Goal: Task Accomplishment & Management: Use online tool/utility

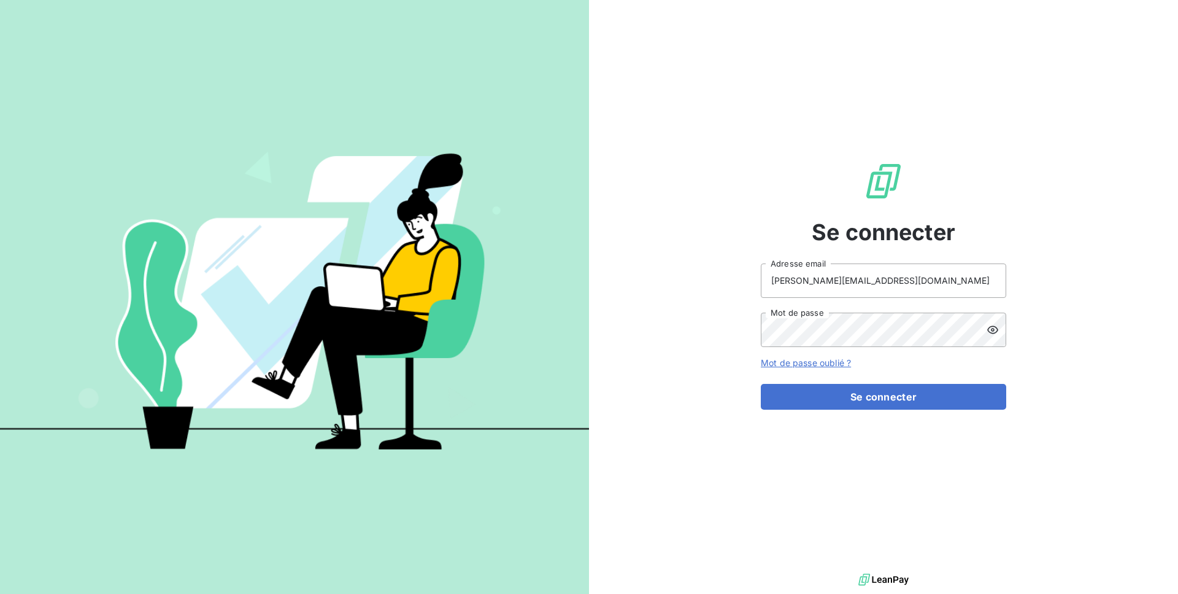
type input "[PERSON_NAME][EMAIL_ADDRESS][DOMAIN_NAME]"
click at [884, 396] on button "Se connecter" at bounding box center [884, 397] width 246 height 26
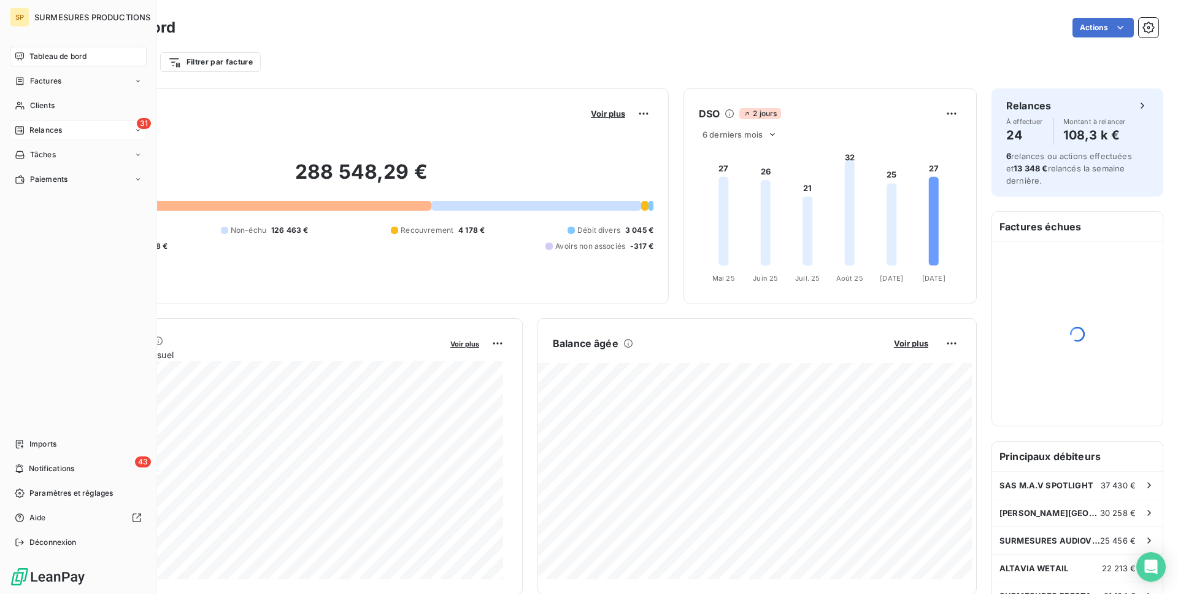
click at [36, 126] on span "Relances" at bounding box center [45, 130] width 33 height 11
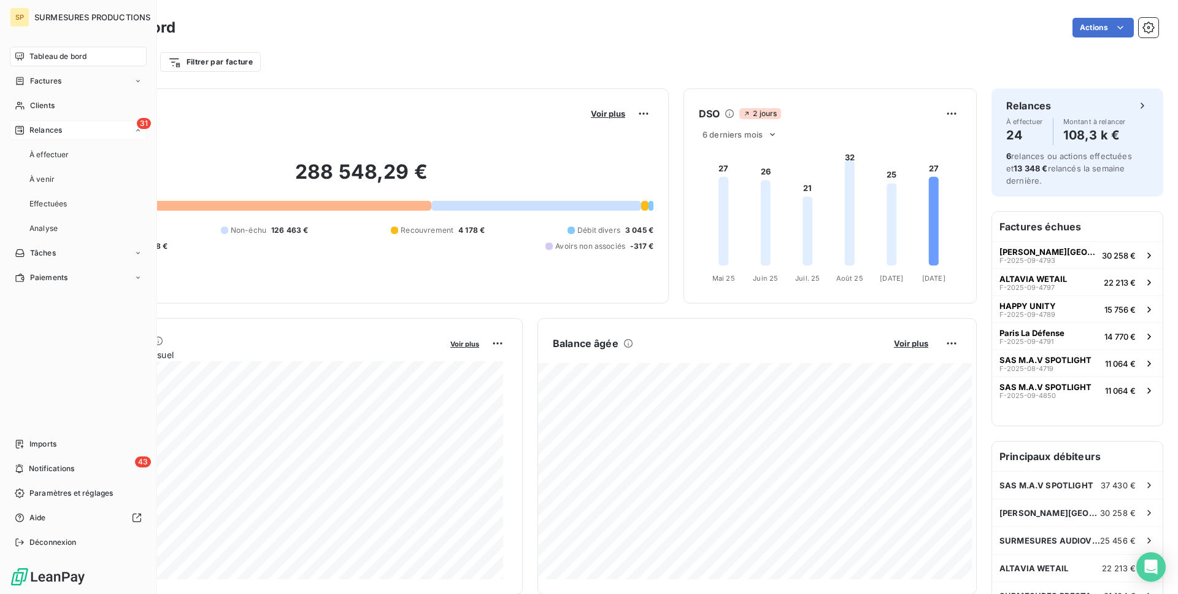
click at [58, 125] on span "Relances" at bounding box center [45, 130] width 33 height 11
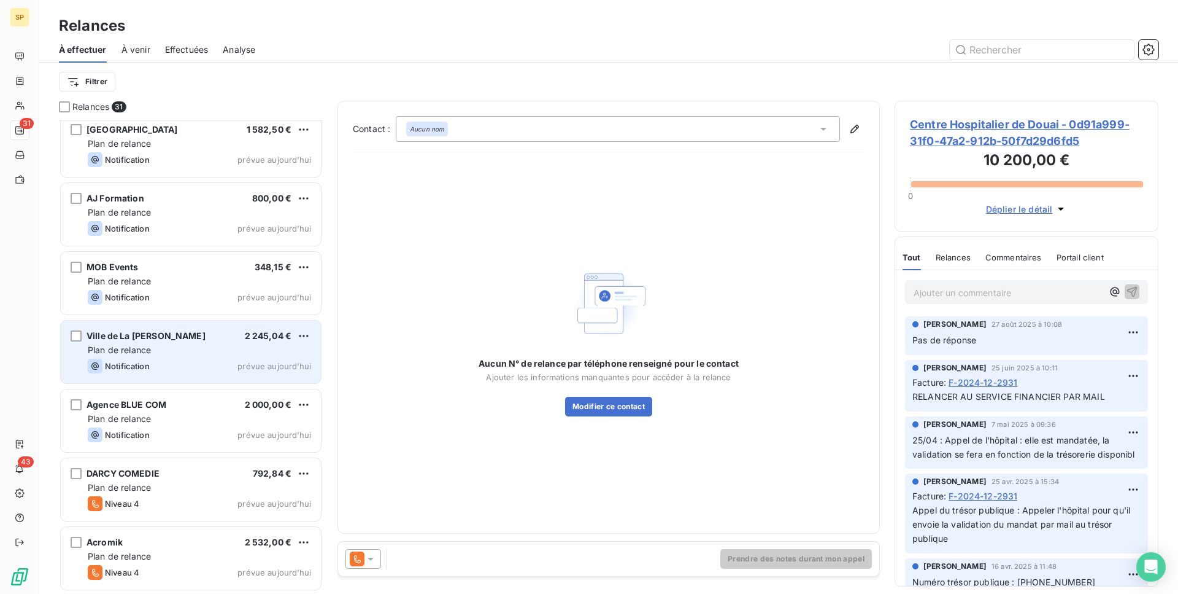
scroll to position [1408, 0]
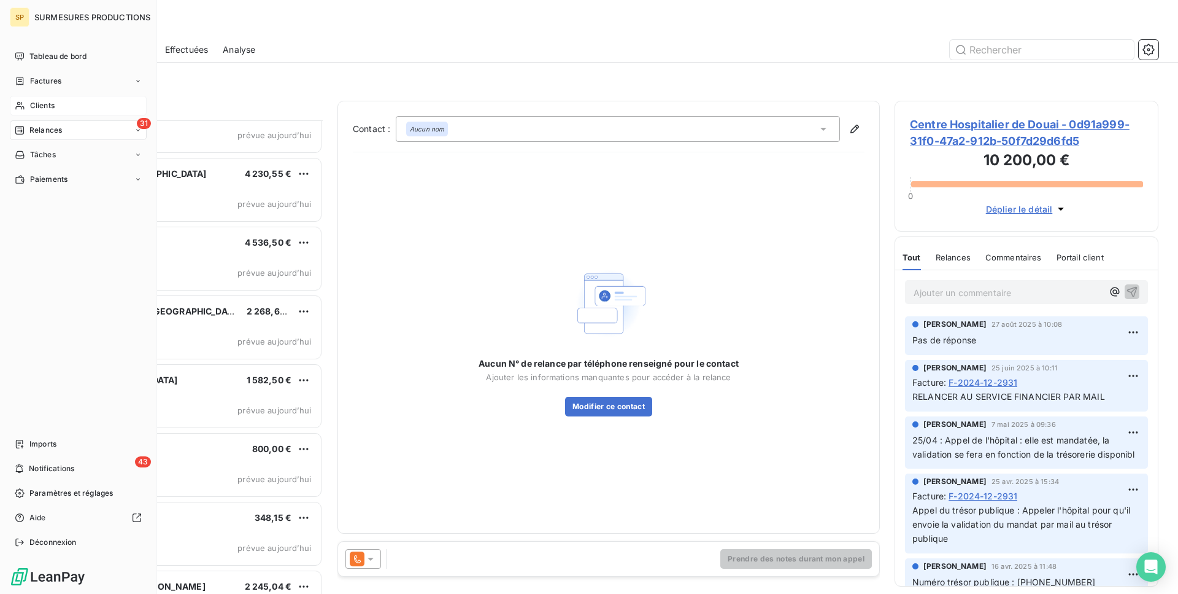
click at [17, 106] on icon at bounding box center [20, 106] width 10 height 10
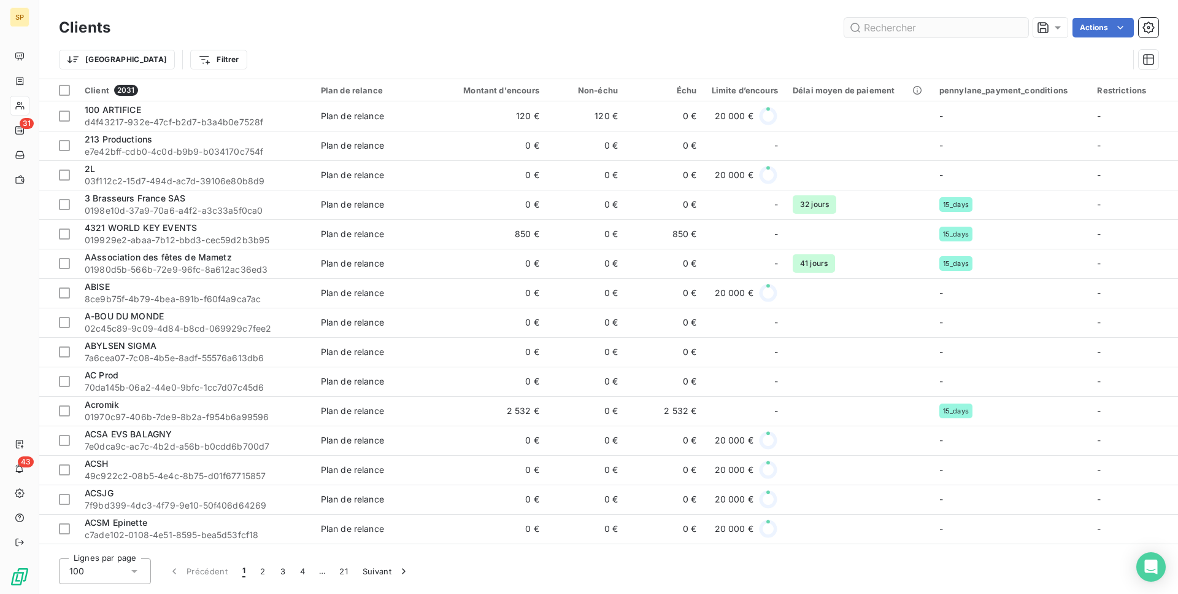
click at [895, 24] on input "text" at bounding box center [937, 28] width 184 height 20
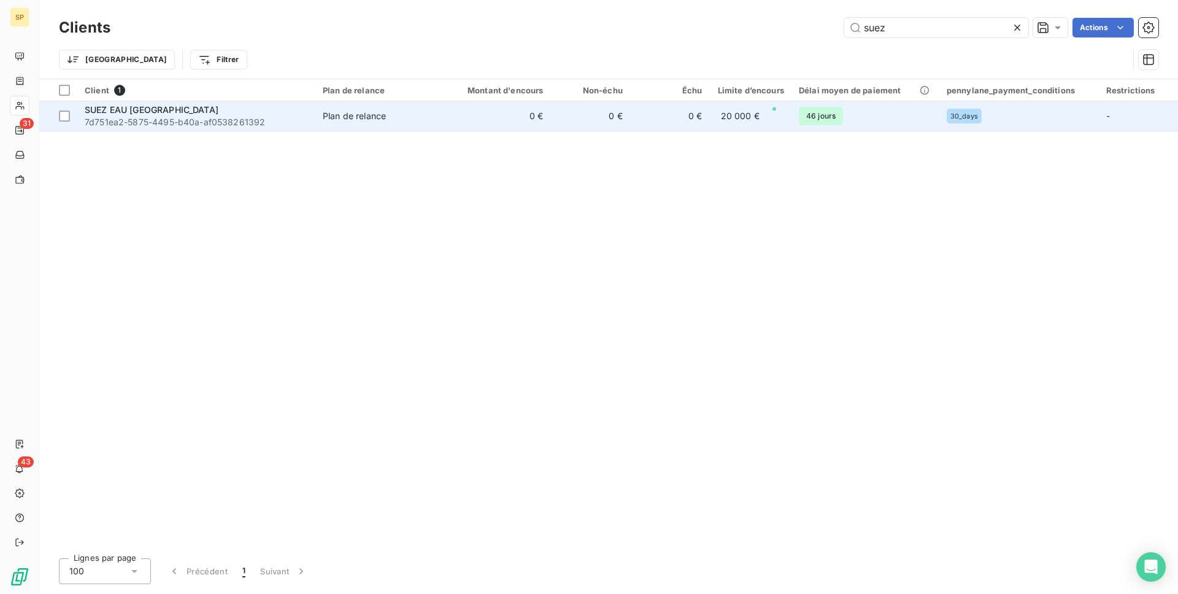
type input "suez"
click at [401, 115] on span "Plan de relance" at bounding box center [380, 116] width 114 height 12
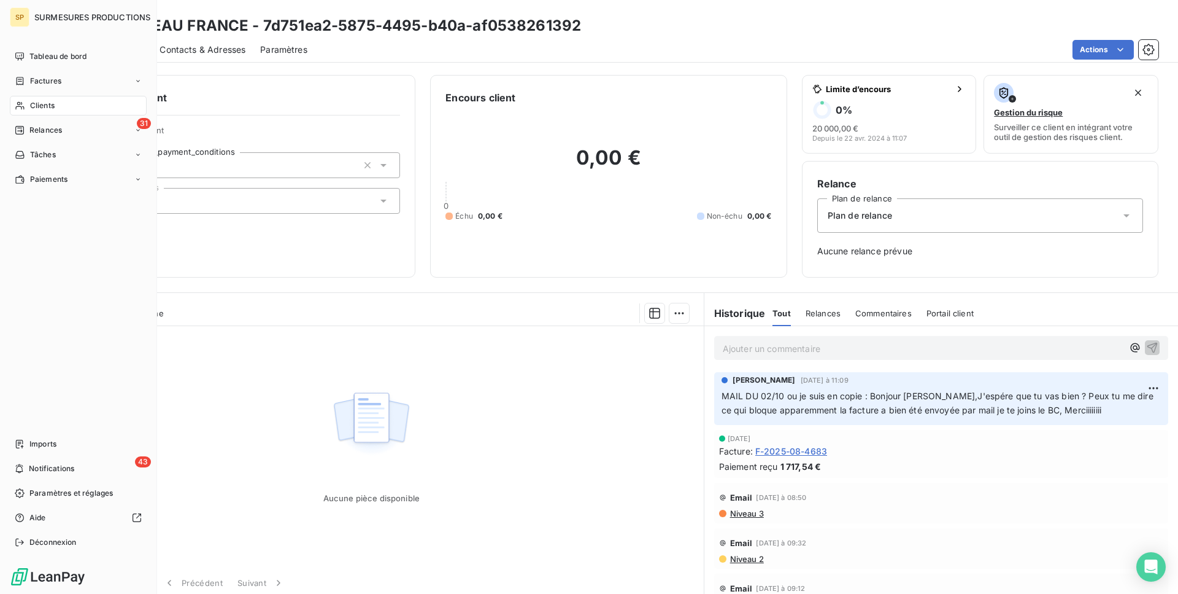
click at [20, 102] on icon at bounding box center [20, 106] width 10 height 10
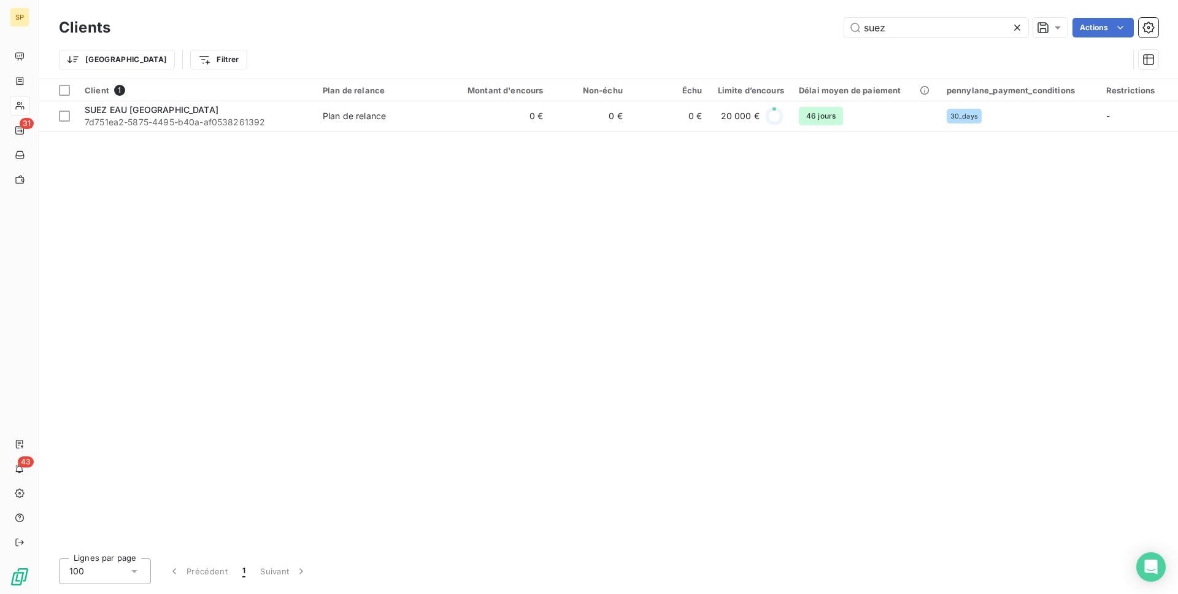
drag, startPoint x: 946, startPoint y: 25, endPoint x: 824, endPoint y: 26, distance: 122.8
click at [824, 26] on div "suez Actions" at bounding box center [642, 28] width 1034 height 20
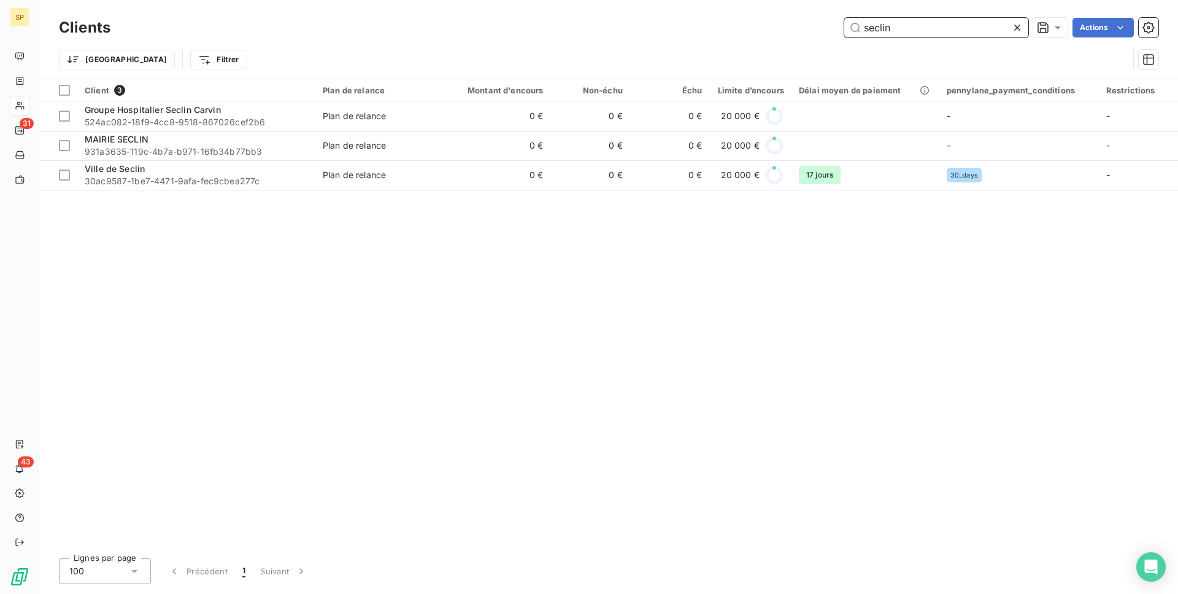
drag, startPoint x: 907, startPoint y: 25, endPoint x: 846, endPoint y: 21, distance: 61.5
click at [846, 21] on input "seclin" at bounding box center [937, 28] width 184 height 20
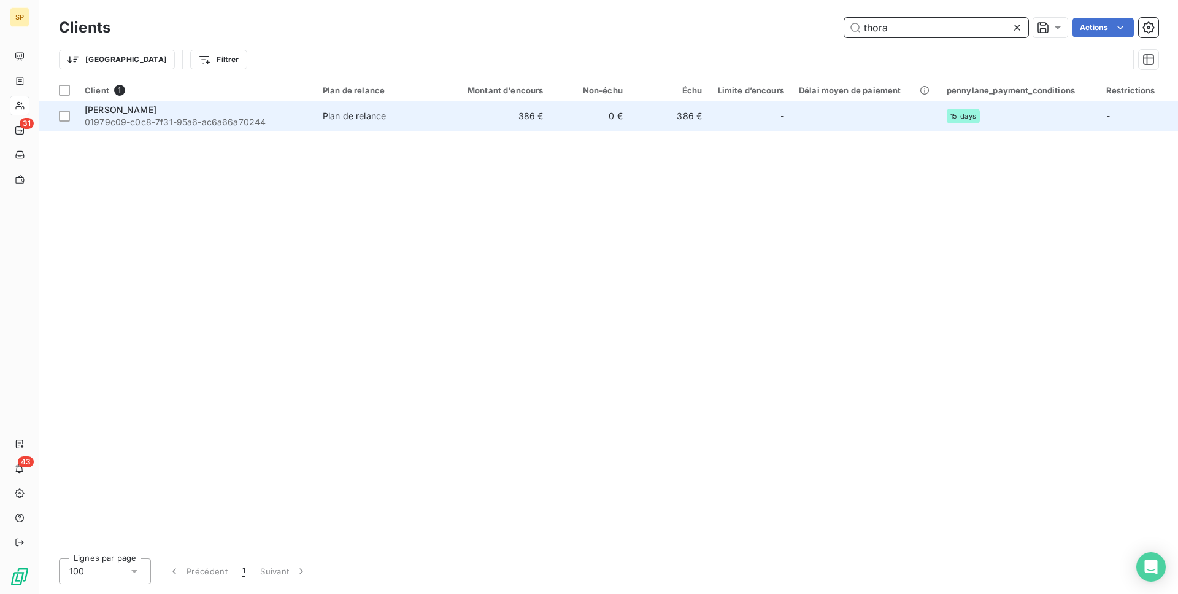
type input "thora"
click at [508, 108] on td "386 €" at bounding box center [497, 115] width 106 height 29
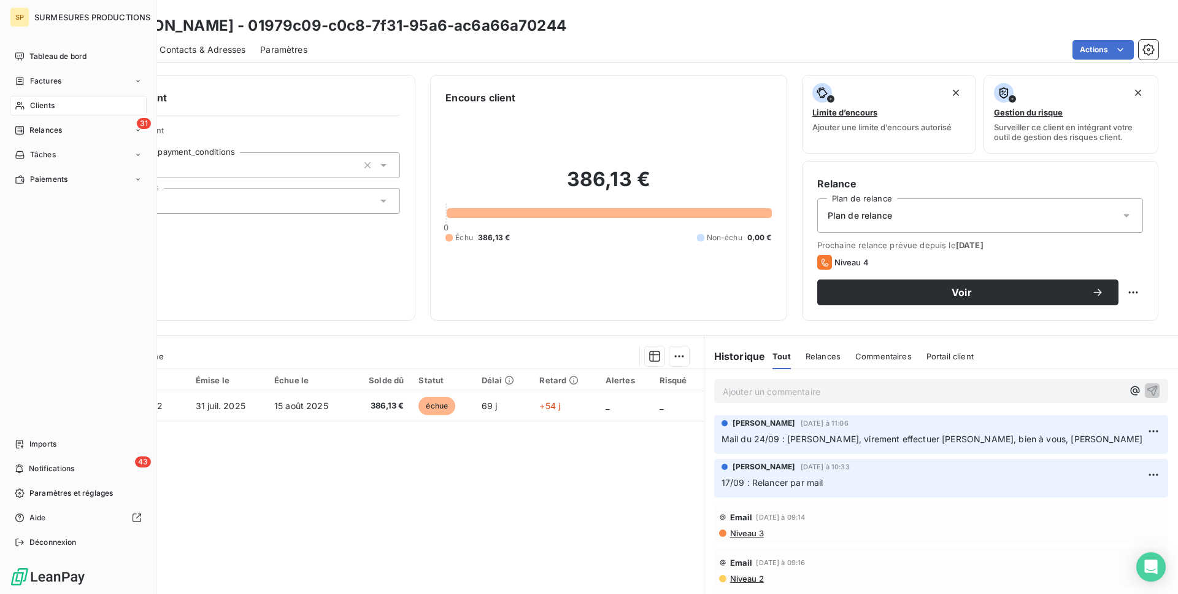
click at [15, 104] on icon at bounding box center [20, 106] width 10 height 10
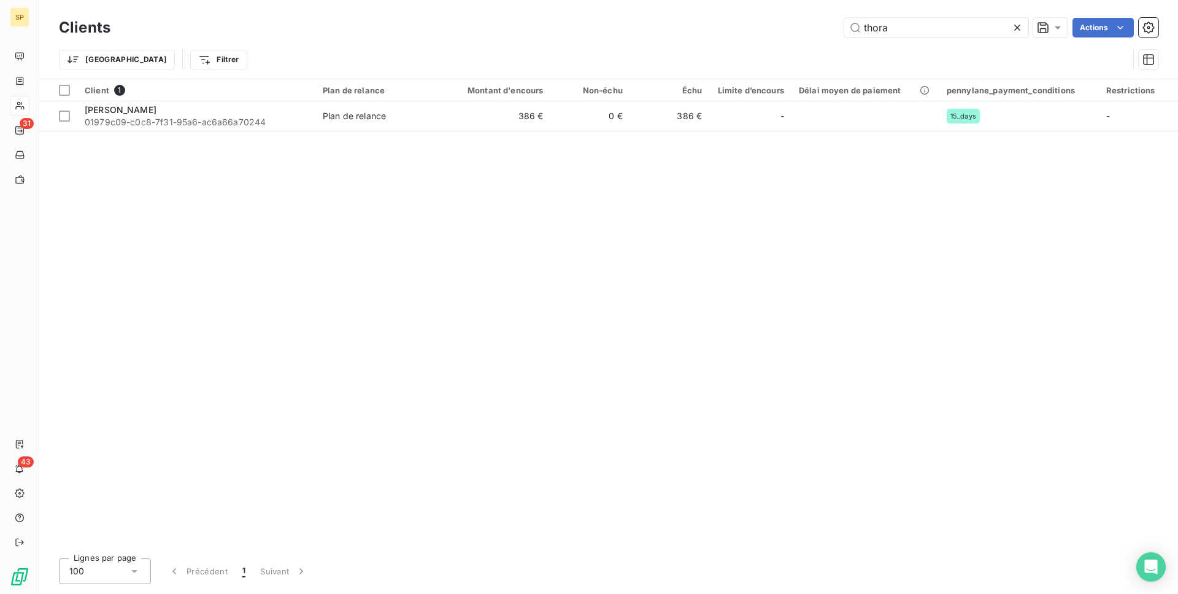
drag, startPoint x: 904, startPoint y: 33, endPoint x: 843, endPoint y: 26, distance: 61.8
click at [843, 26] on div "thora Actions" at bounding box center [642, 28] width 1034 height 20
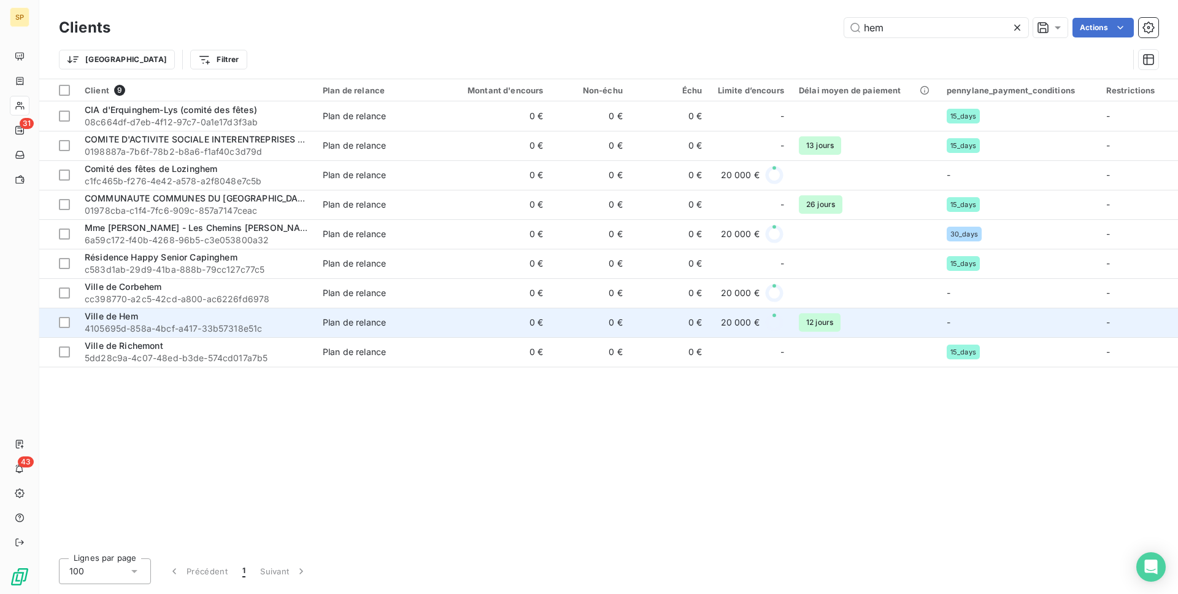
type input "hem"
click at [233, 322] on span "4105695d-858a-4bcf-a417-33b57318e51c" at bounding box center [196, 328] width 223 height 12
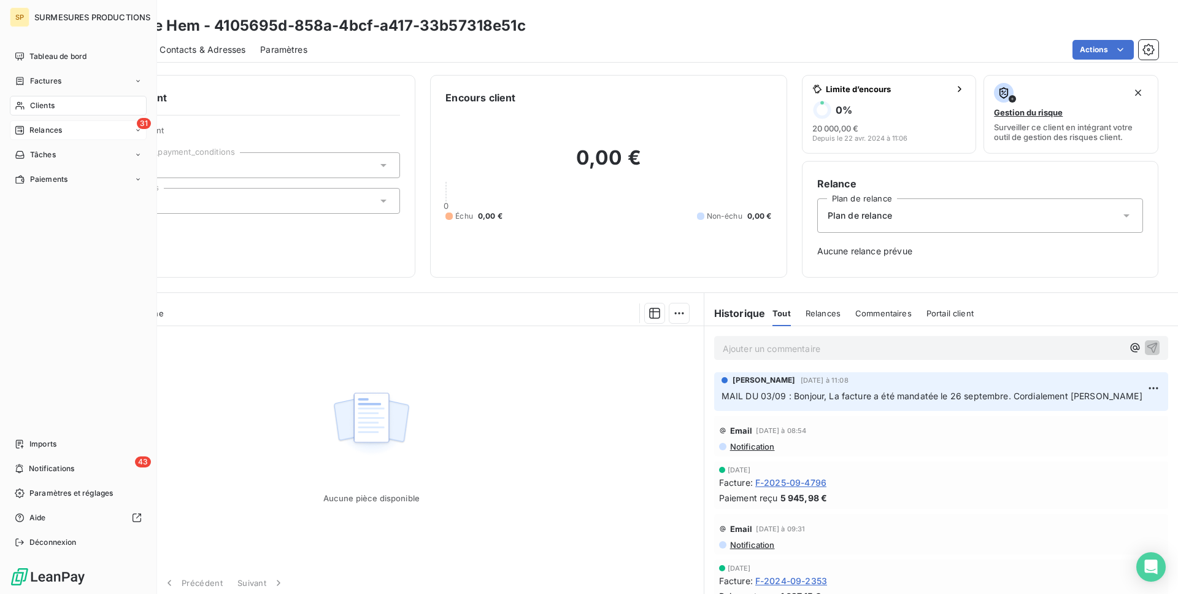
click at [17, 128] on icon at bounding box center [20, 130] width 10 height 10
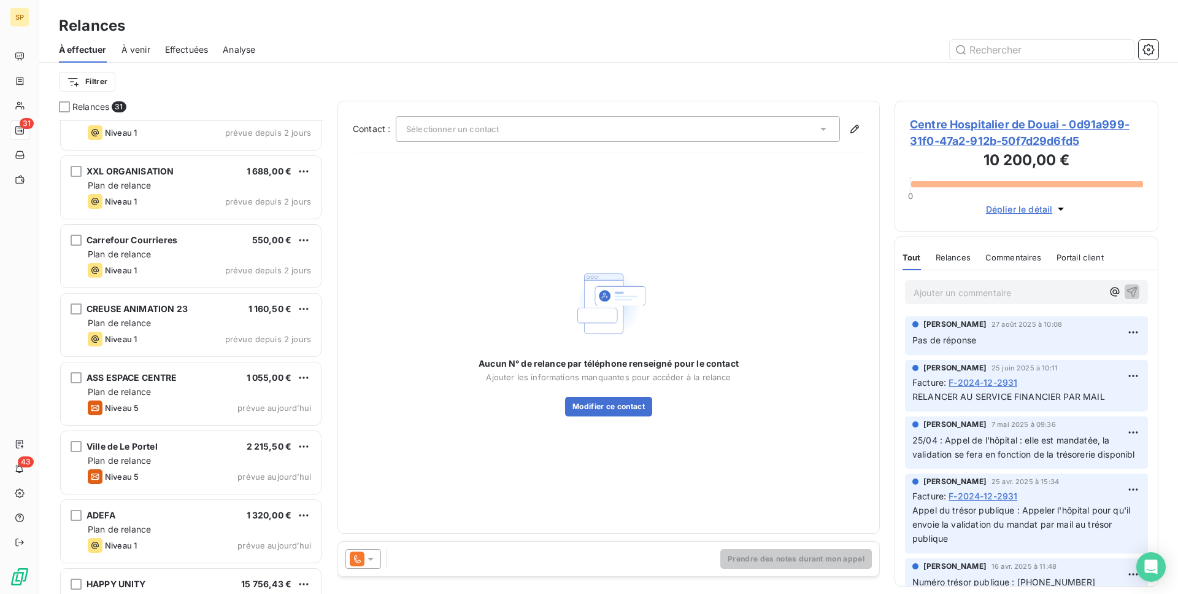
scroll to position [82, 0]
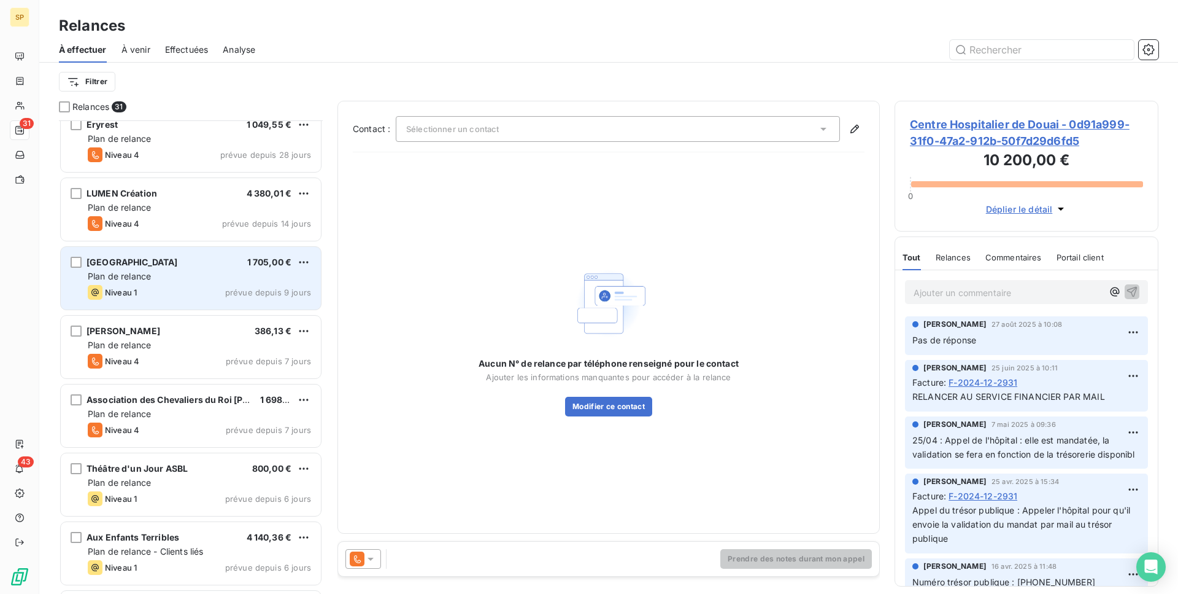
click at [192, 287] on div "Niveau 1 prévue depuis 9 jours" at bounding box center [199, 292] width 223 height 15
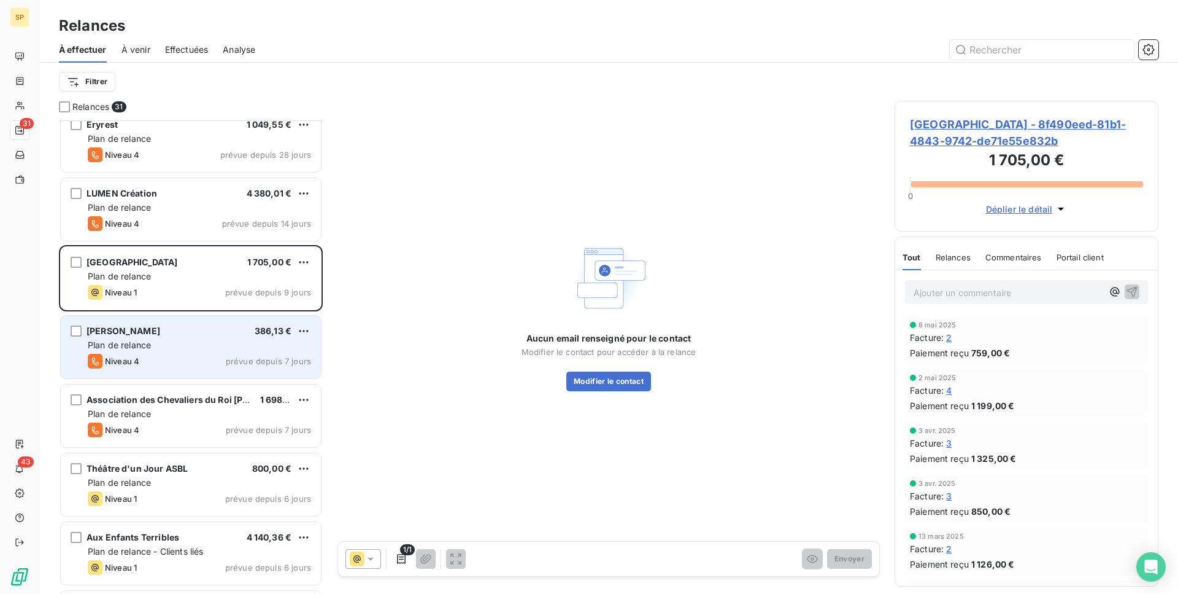
click at [176, 328] on div "[PERSON_NAME] 386,13 €" at bounding box center [199, 330] width 223 height 11
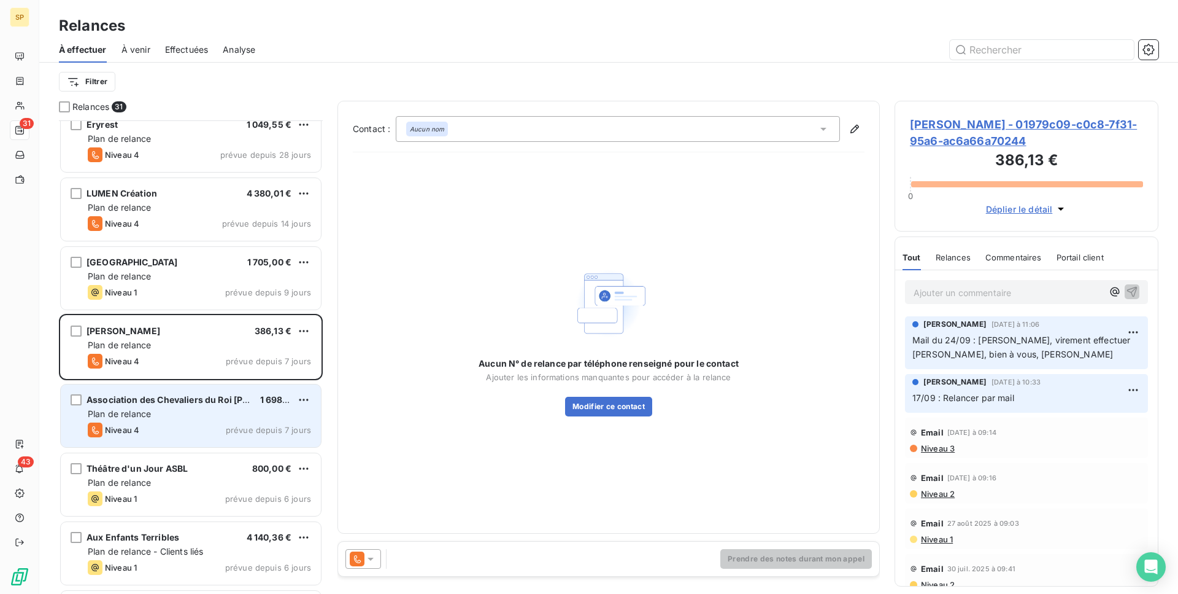
click at [205, 417] on div "Plan de relance" at bounding box center [199, 414] width 223 height 12
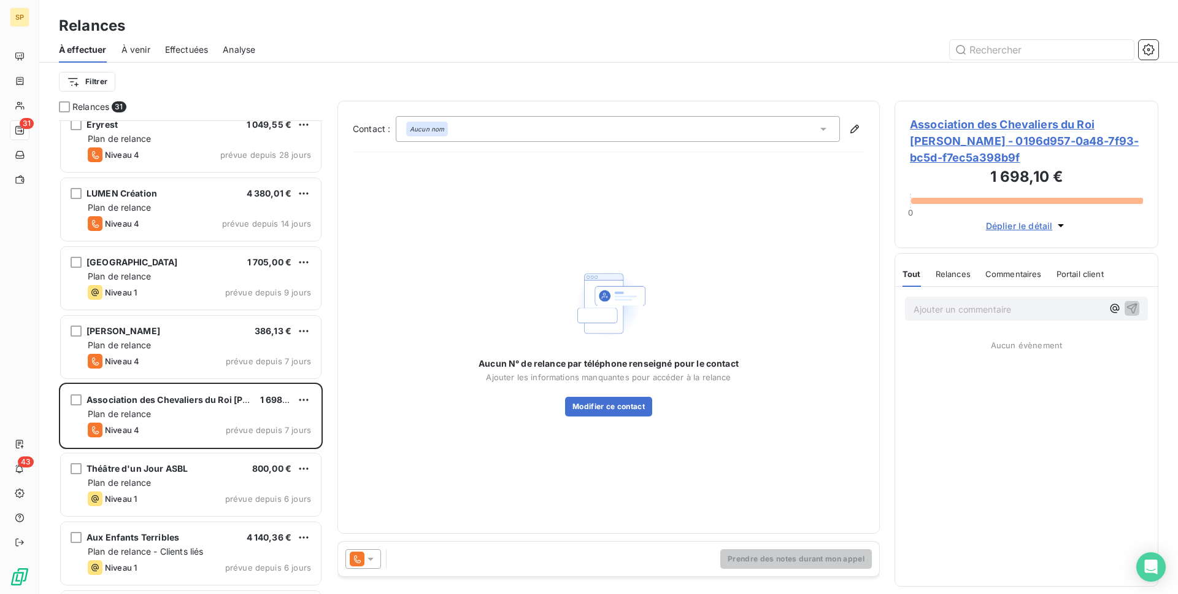
scroll to position [206, 0]
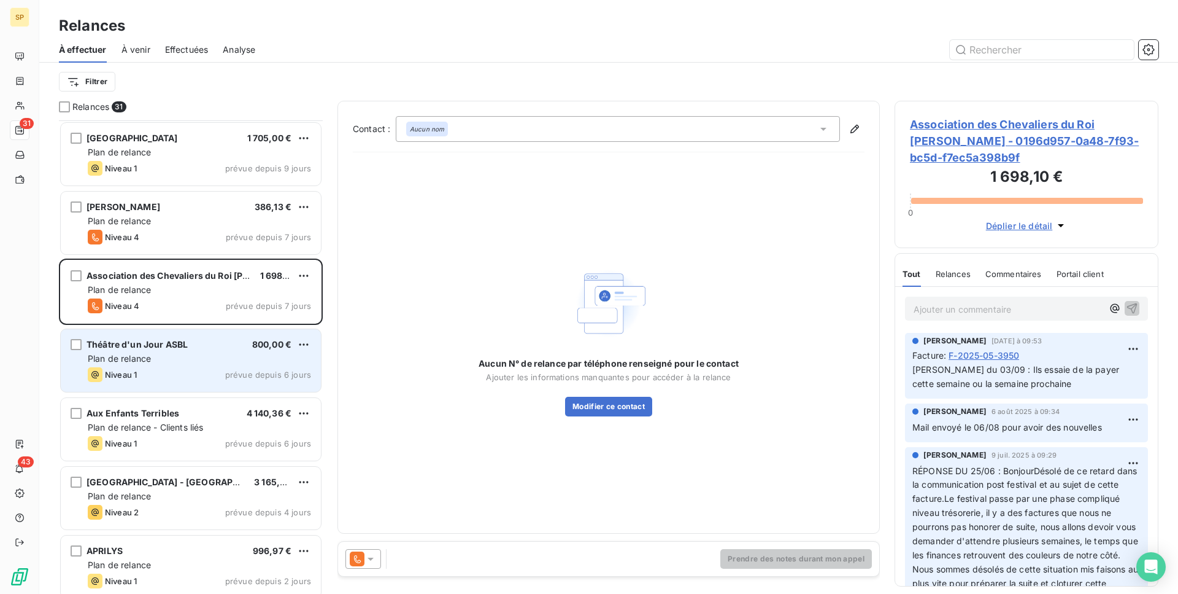
click at [203, 358] on div "Plan de relance" at bounding box center [199, 358] width 223 height 12
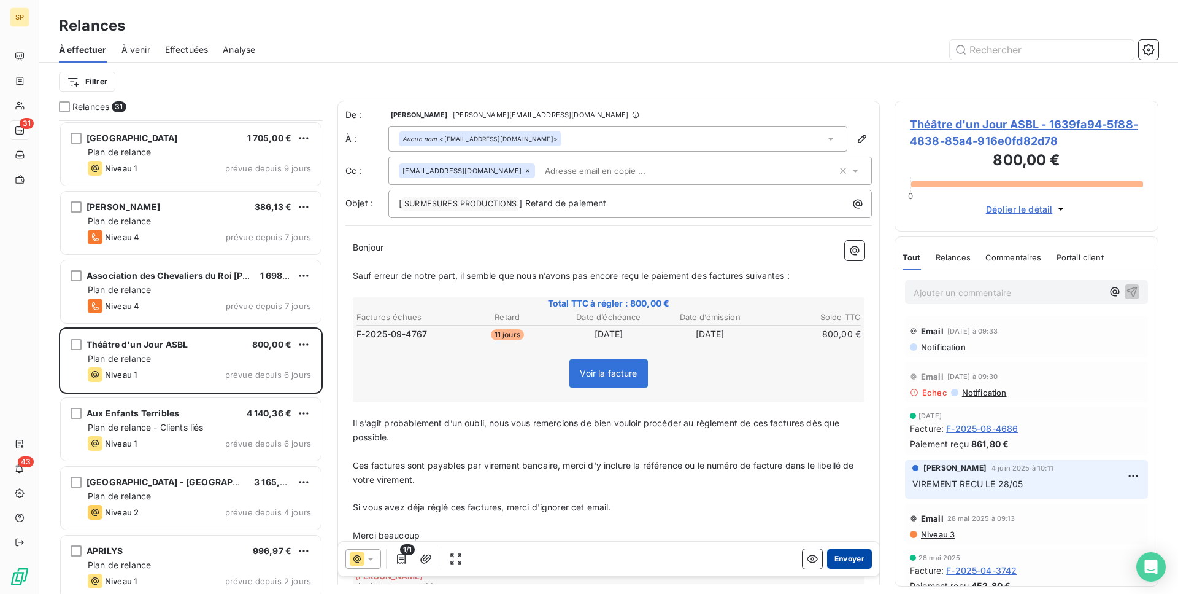
click at [844, 555] on button "Envoyer" at bounding box center [849, 559] width 45 height 20
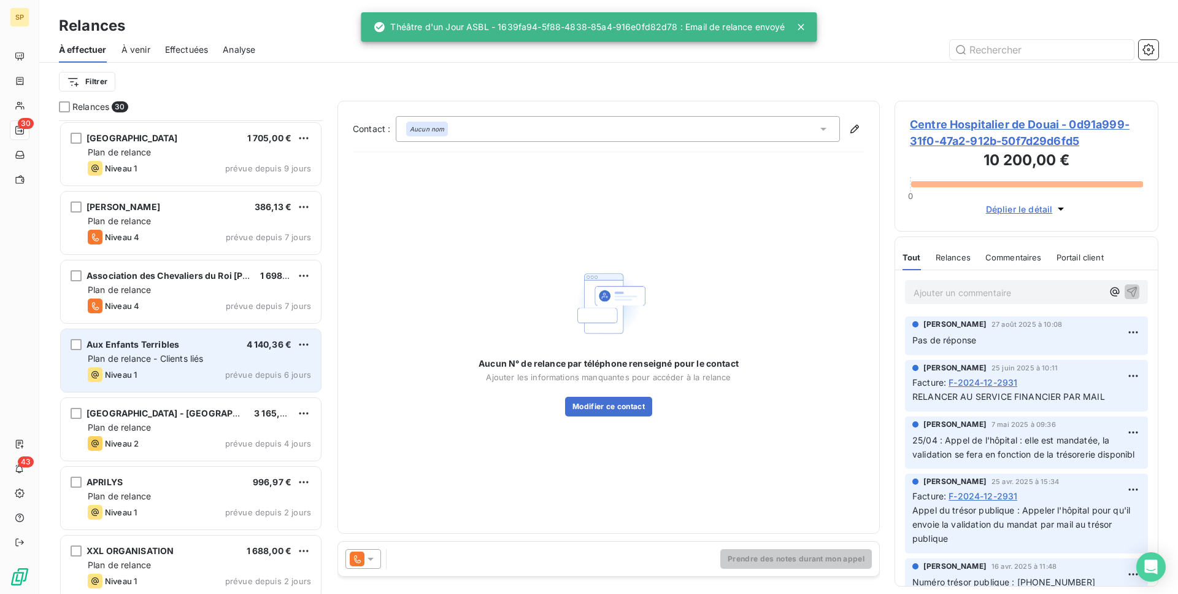
click at [207, 347] on div "Aux Enfants Terribles 4 140,36 €" at bounding box center [199, 344] width 223 height 11
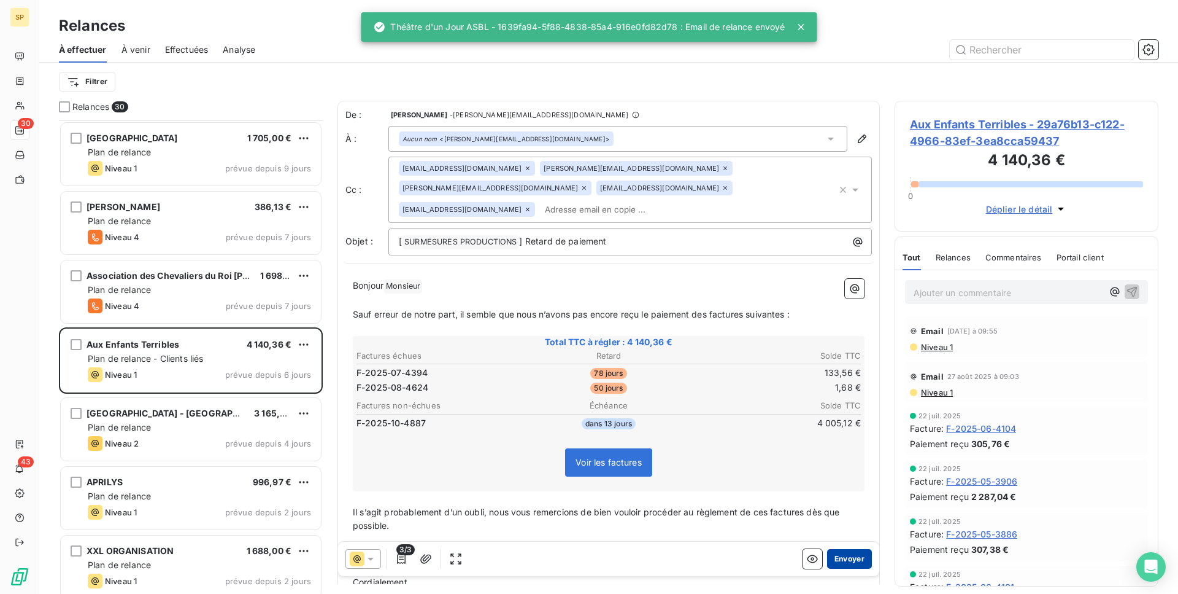
click at [854, 555] on button "Envoyer" at bounding box center [849, 559] width 45 height 20
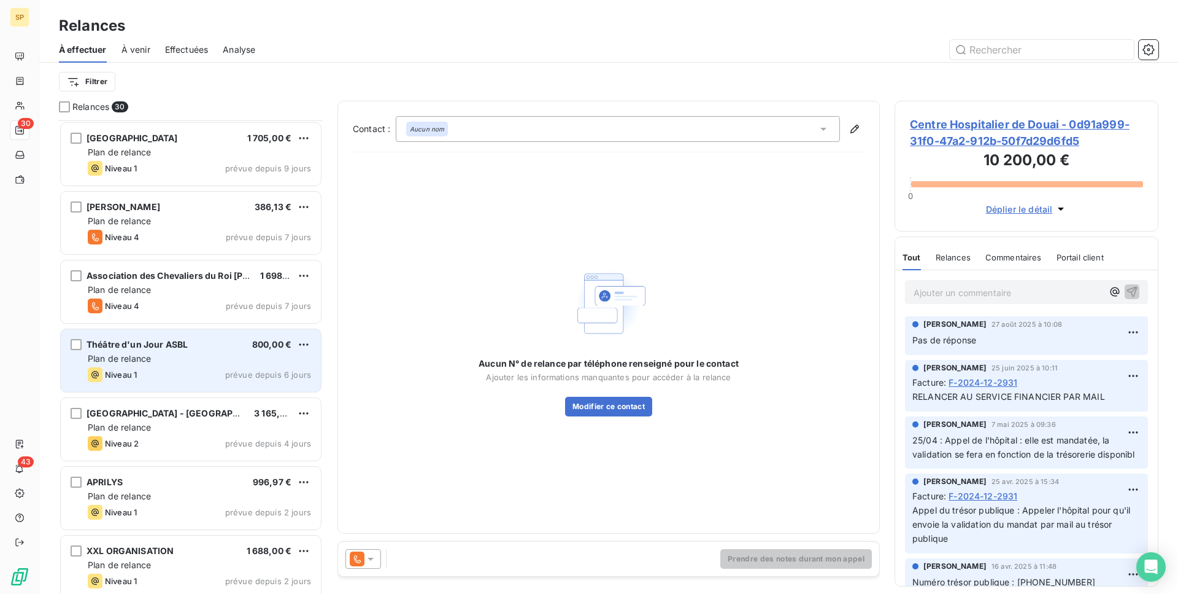
click at [220, 374] on div "Niveau 1 prévue depuis 6 jours" at bounding box center [199, 374] width 223 height 15
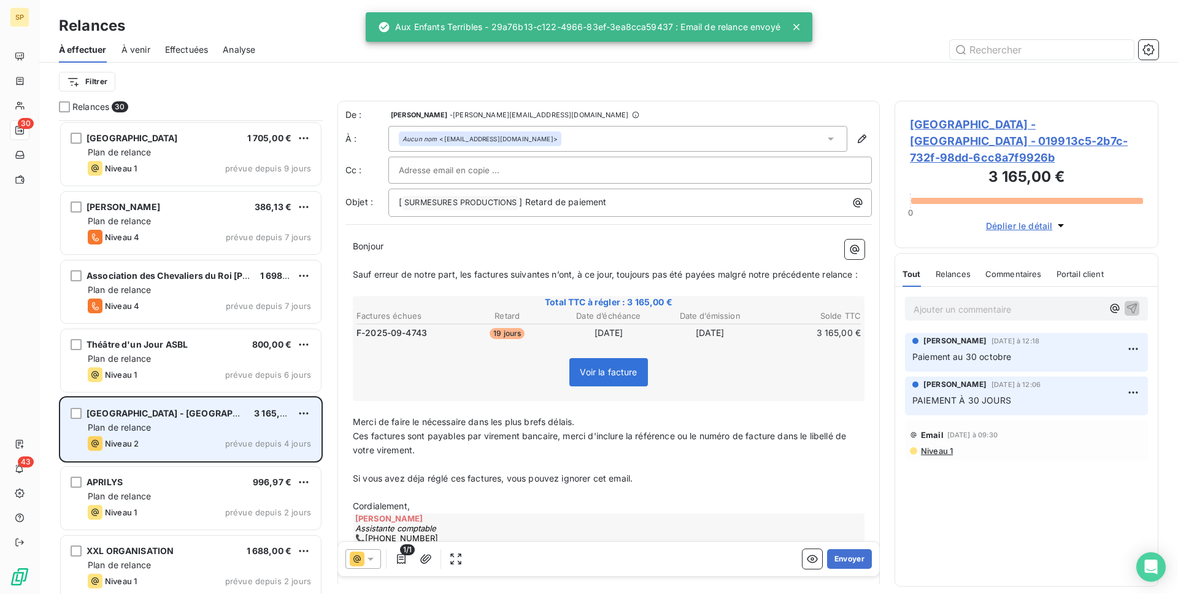
click at [267, 408] on span "3 165,00 €" at bounding box center [276, 413] width 45 height 10
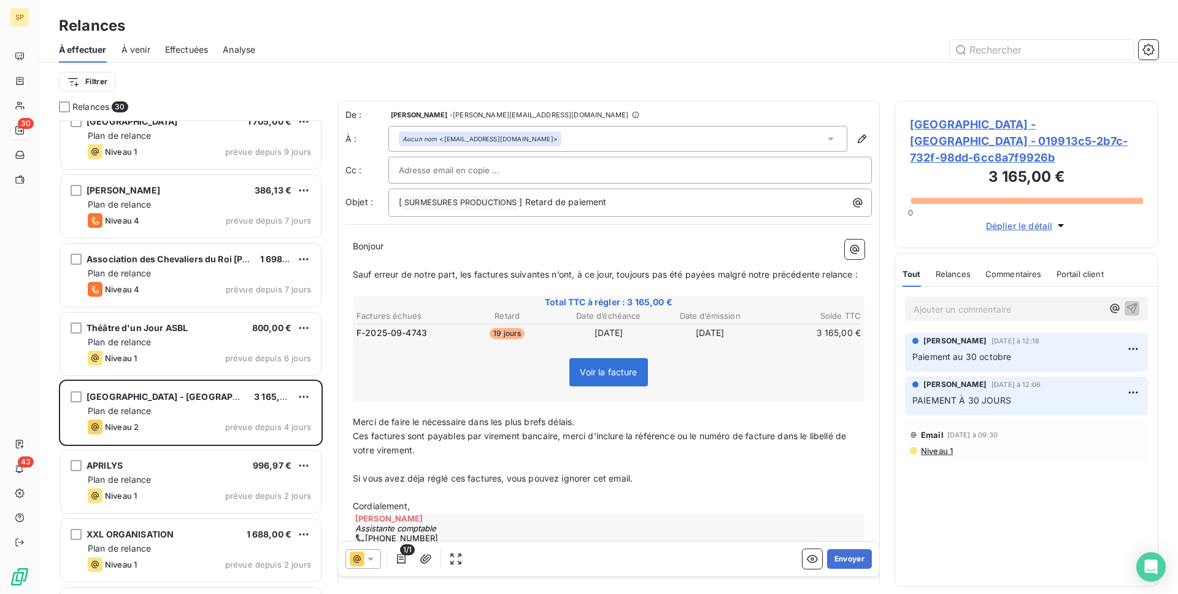
scroll to position [225, 0]
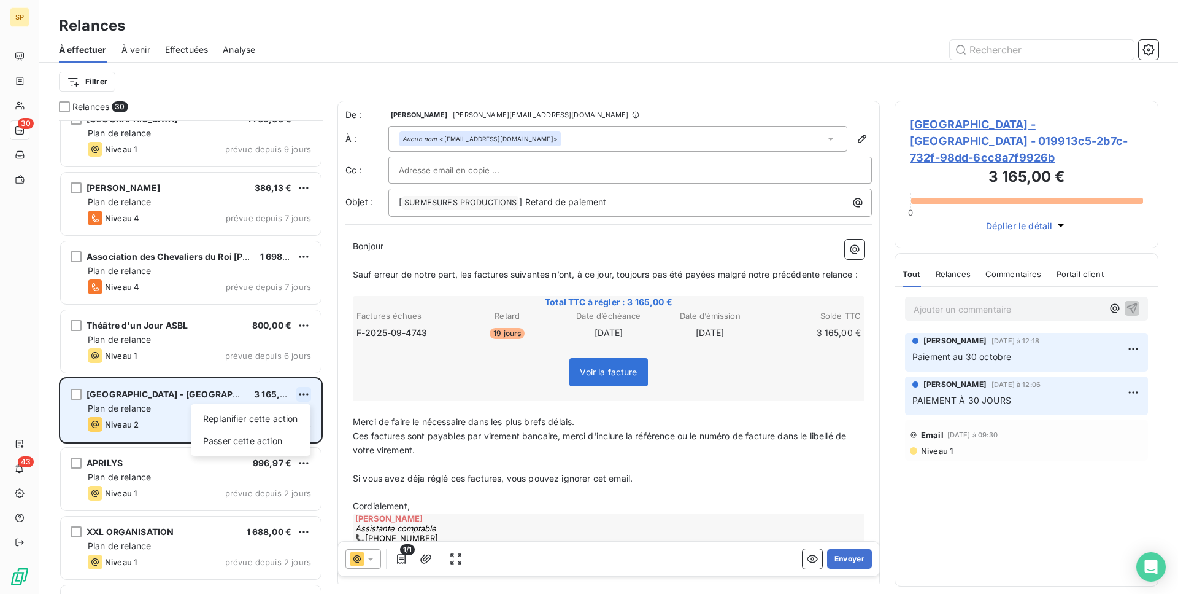
click at [305, 390] on html "SP 30 43 Relances À effectuer À venir Effectuées Analyse Filtrer Relances 30 LU…" at bounding box center [589, 297] width 1178 height 594
click at [263, 427] on div "Replanifier cette action" at bounding box center [251, 419] width 110 height 20
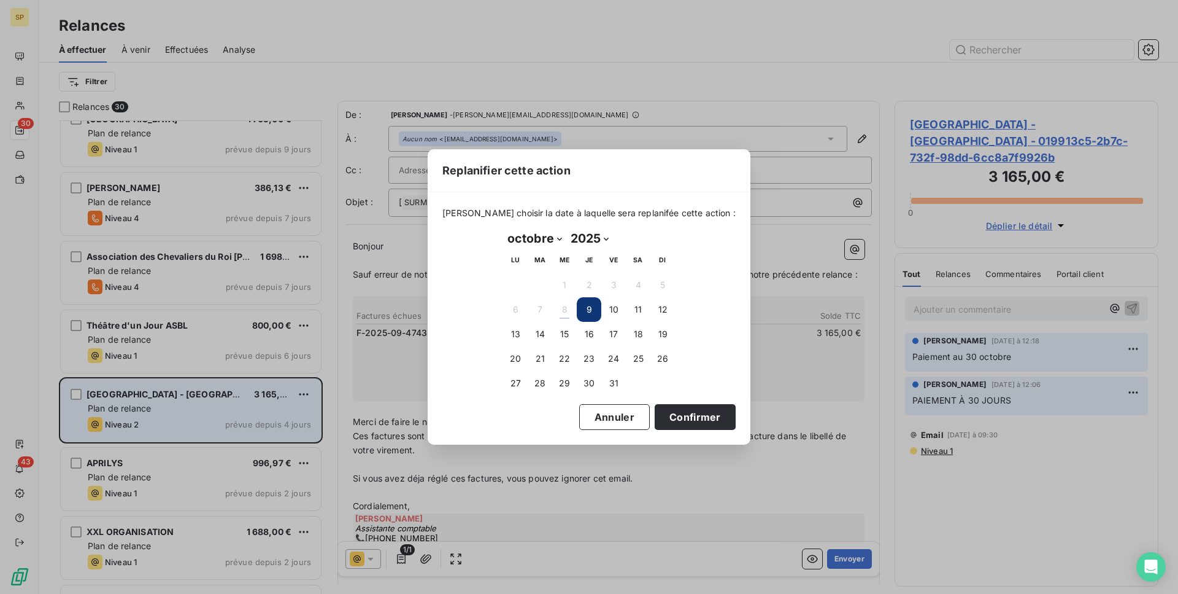
select select "10"
click at [565, 301] on button "5" at bounding box center [564, 309] width 25 height 25
click at [678, 422] on button "Confirmer" at bounding box center [695, 417] width 81 height 26
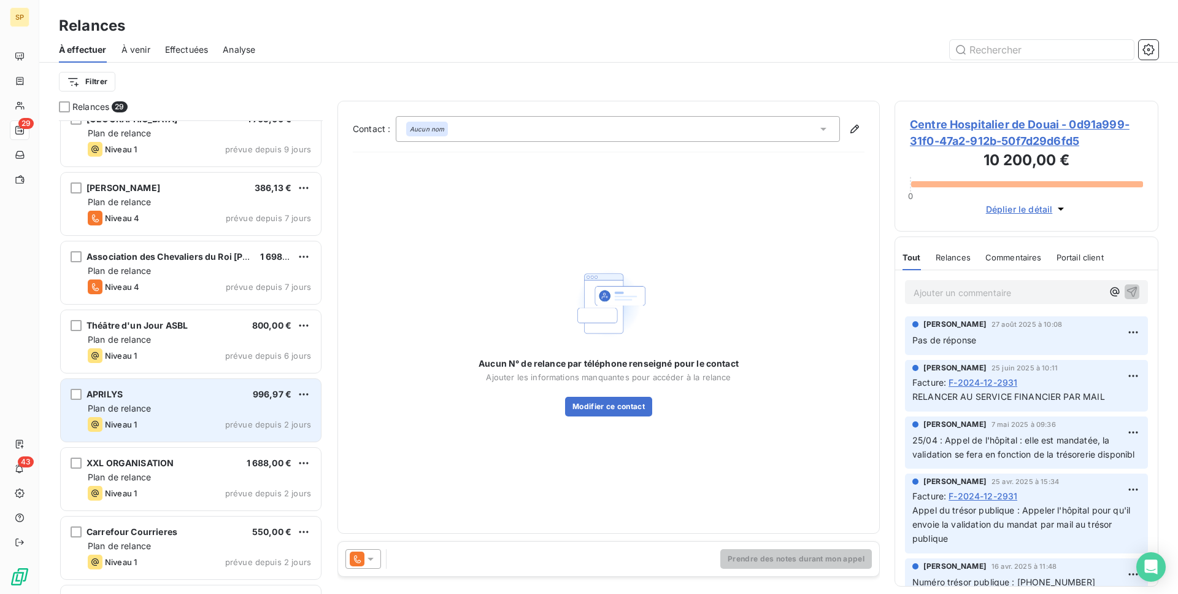
click at [164, 406] on div "Plan de relance" at bounding box center [199, 408] width 223 height 12
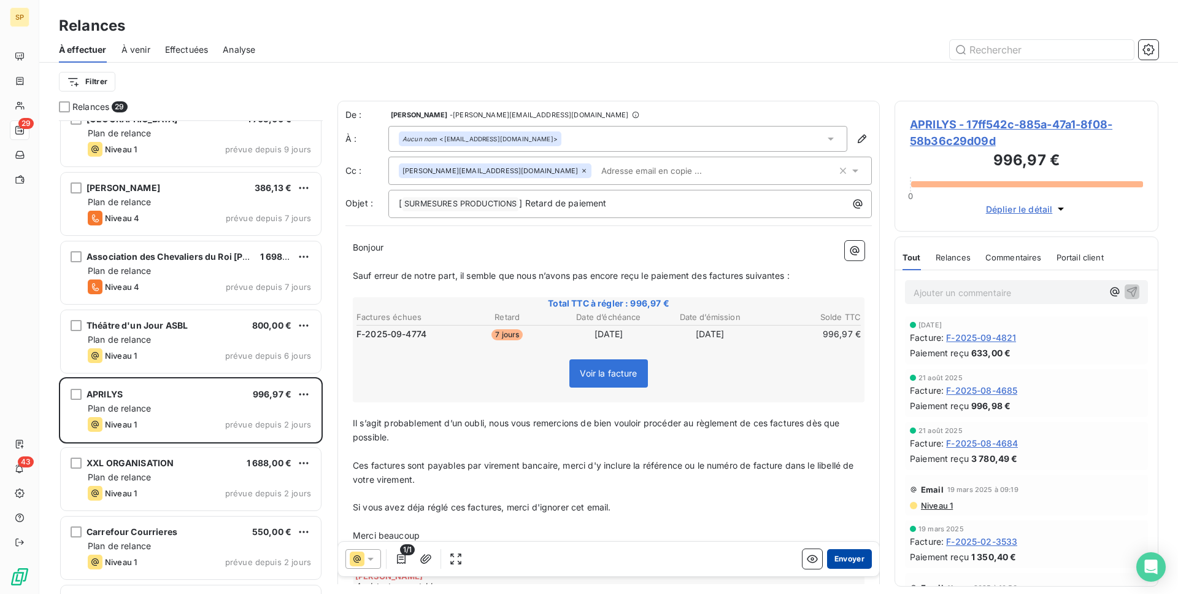
click at [840, 559] on button "Envoyer" at bounding box center [849, 559] width 45 height 20
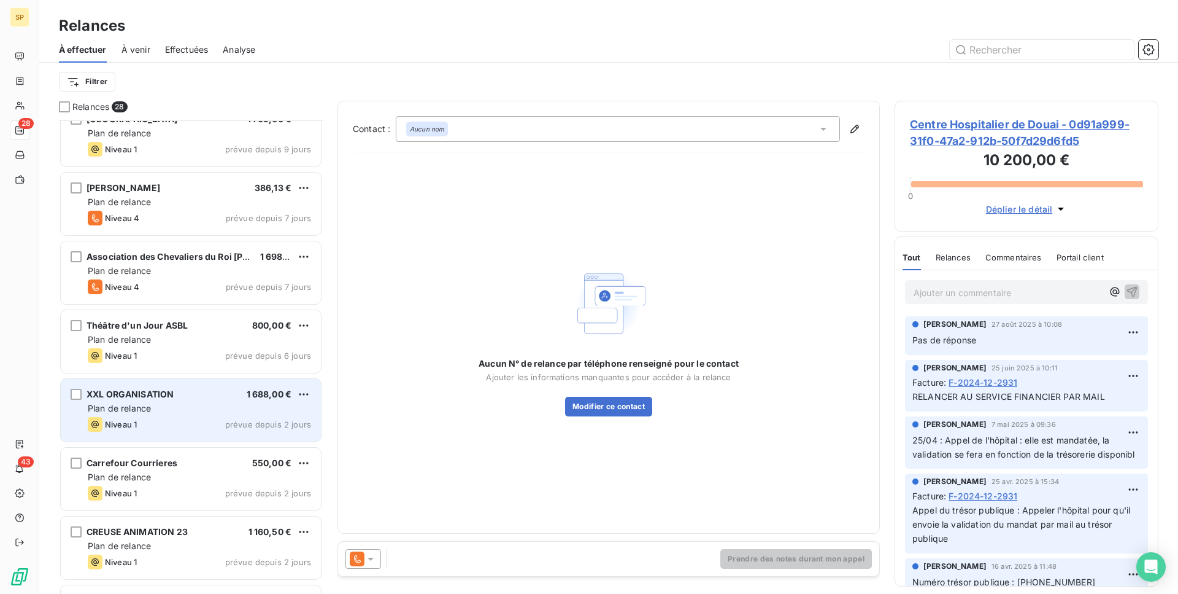
click at [246, 416] on div "XXL ORGANISATION 1 688,00 € Plan de relance Niveau 1 prévue depuis 2 jours" at bounding box center [191, 410] width 260 height 63
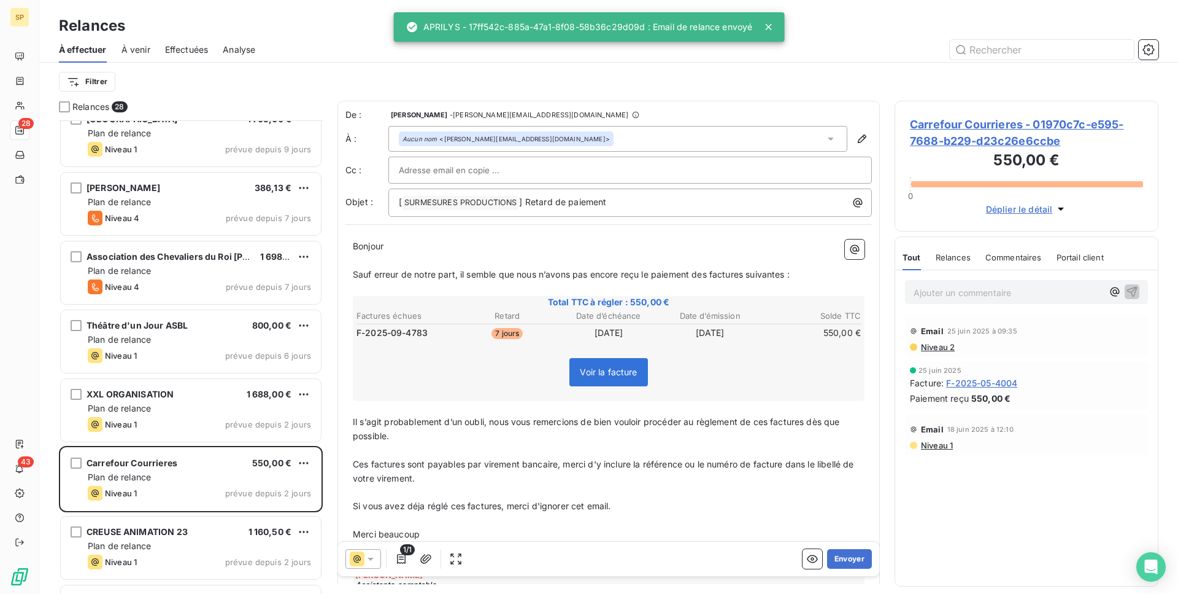
click at [236, 395] on div "XXL ORGANISATION 1 688,00 €" at bounding box center [199, 394] width 223 height 11
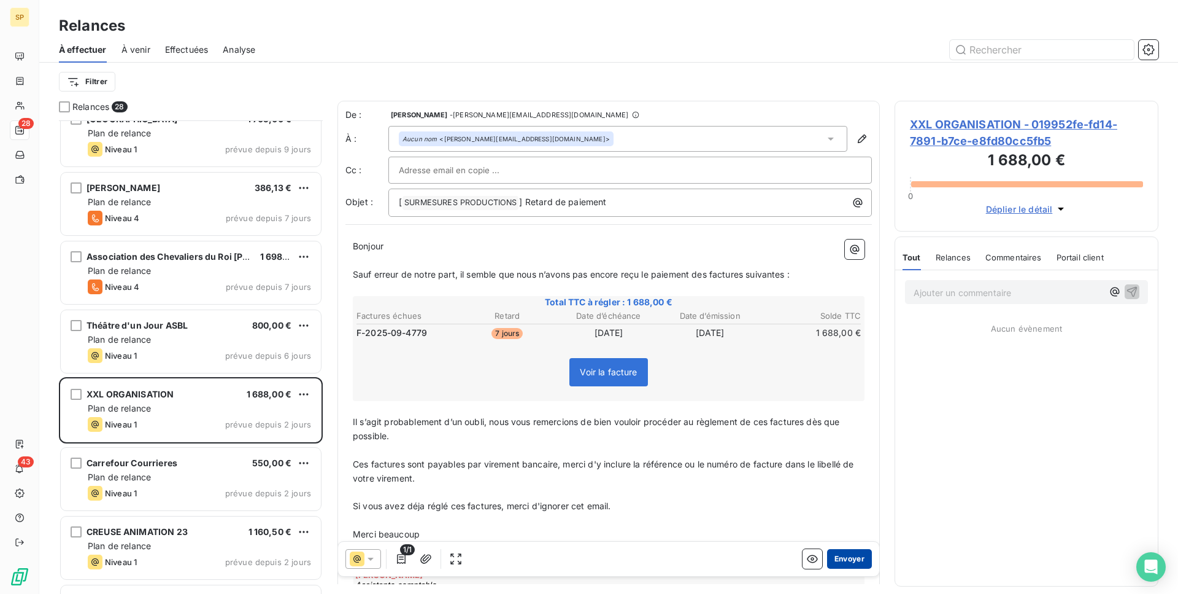
click at [846, 552] on button "Envoyer" at bounding box center [849, 559] width 45 height 20
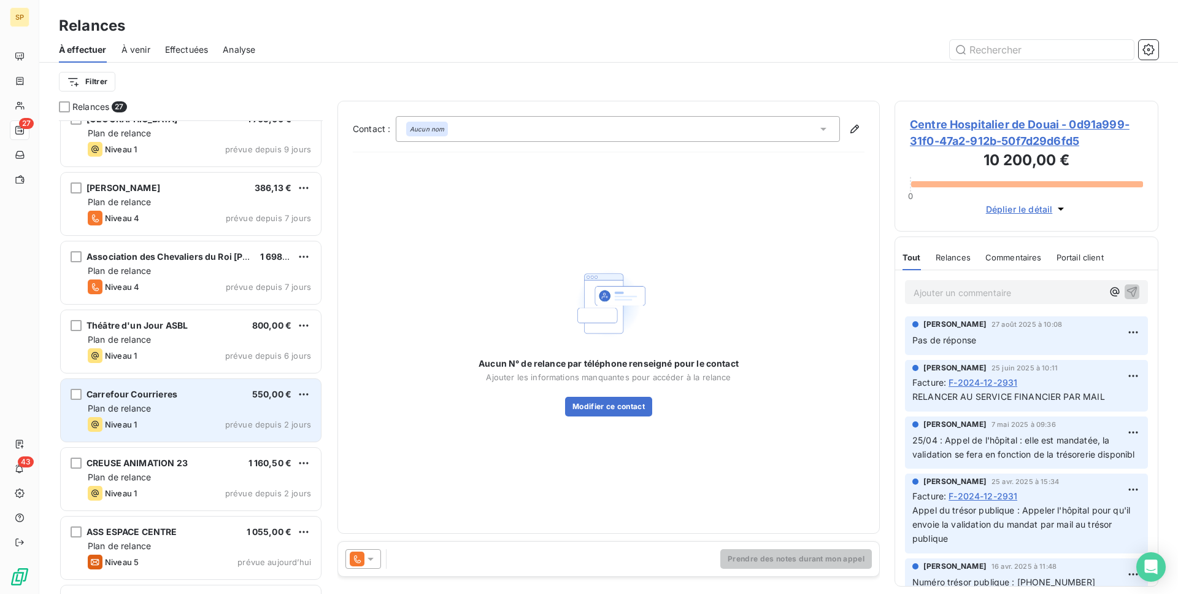
click at [78, 403] on div "Carrefour Courrieres 550,00 € Plan de relance Niveau 1 prévue depuis 2 jours" at bounding box center [191, 410] width 260 height 63
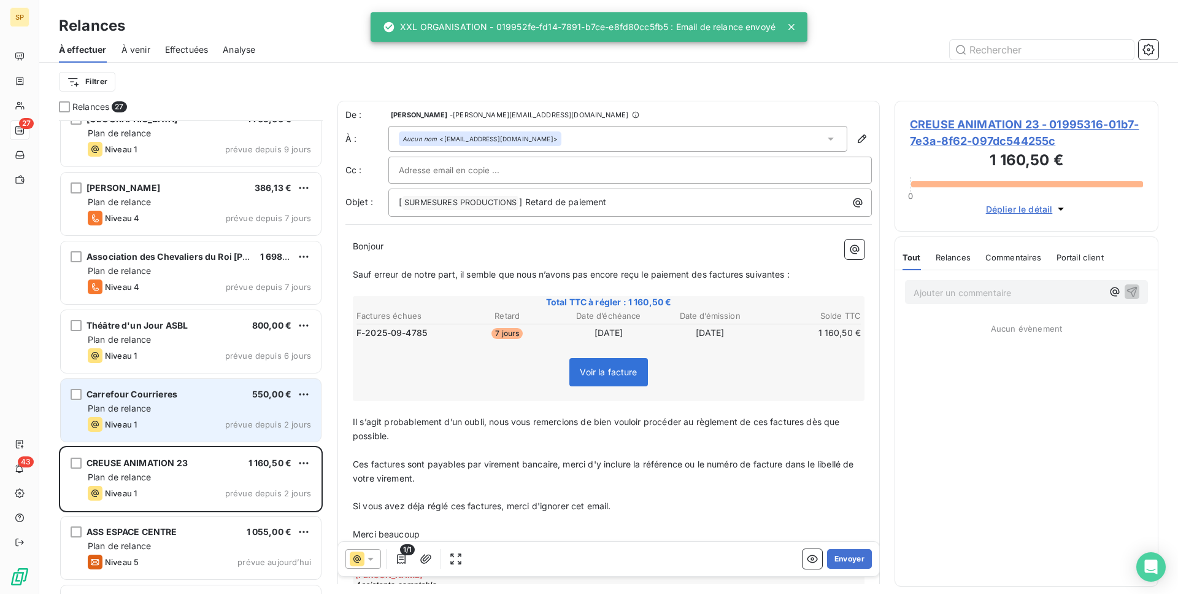
click at [160, 403] on div "Plan de relance" at bounding box center [199, 408] width 223 height 12
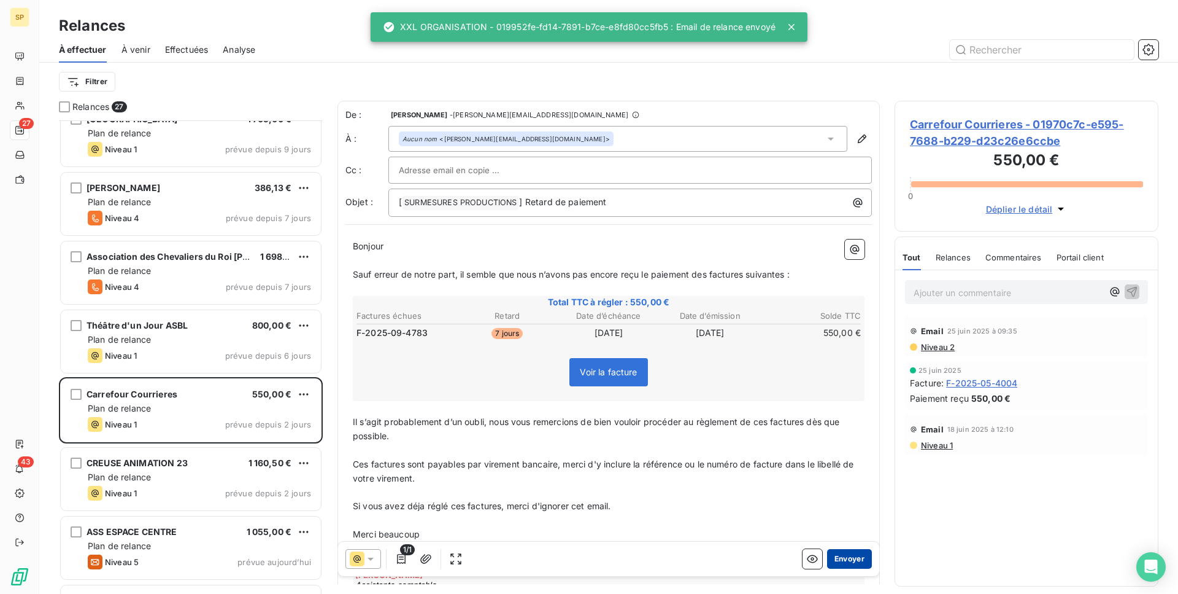
click at [853, 559] on button "Envoyer" at bounding box center [849, 559] width 45 height 20
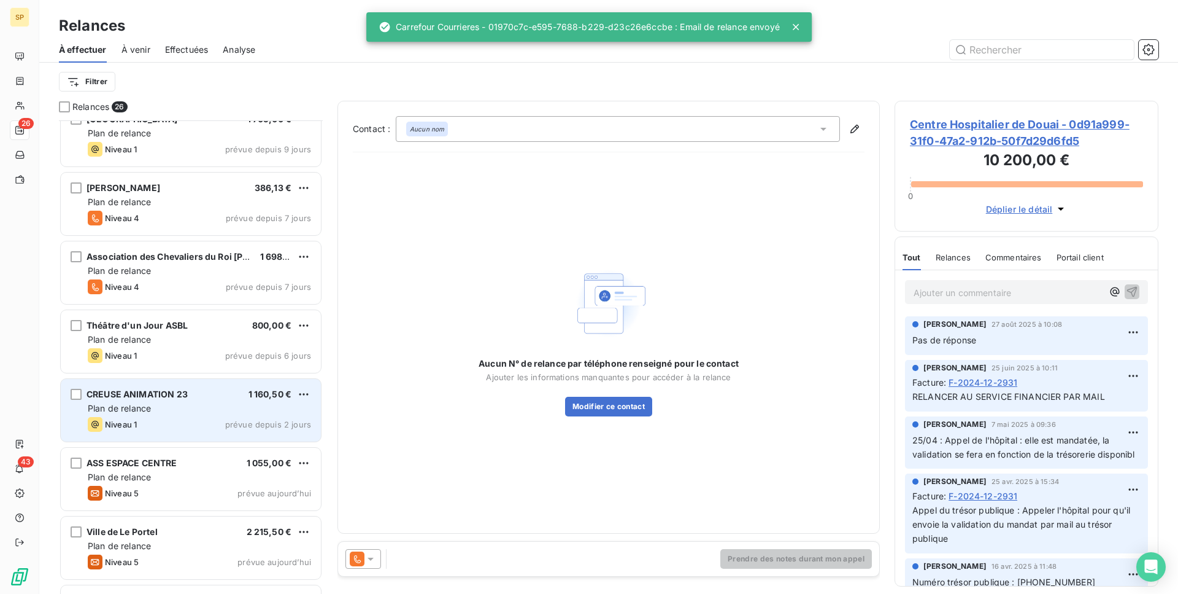
click at [207, 439] on div "CREUSE ANIMATION 23 1 160,50 € Plan de relance Niveau 1 prévue depuis 2 jours" at bounding box center [191, 410] width 260 height 63
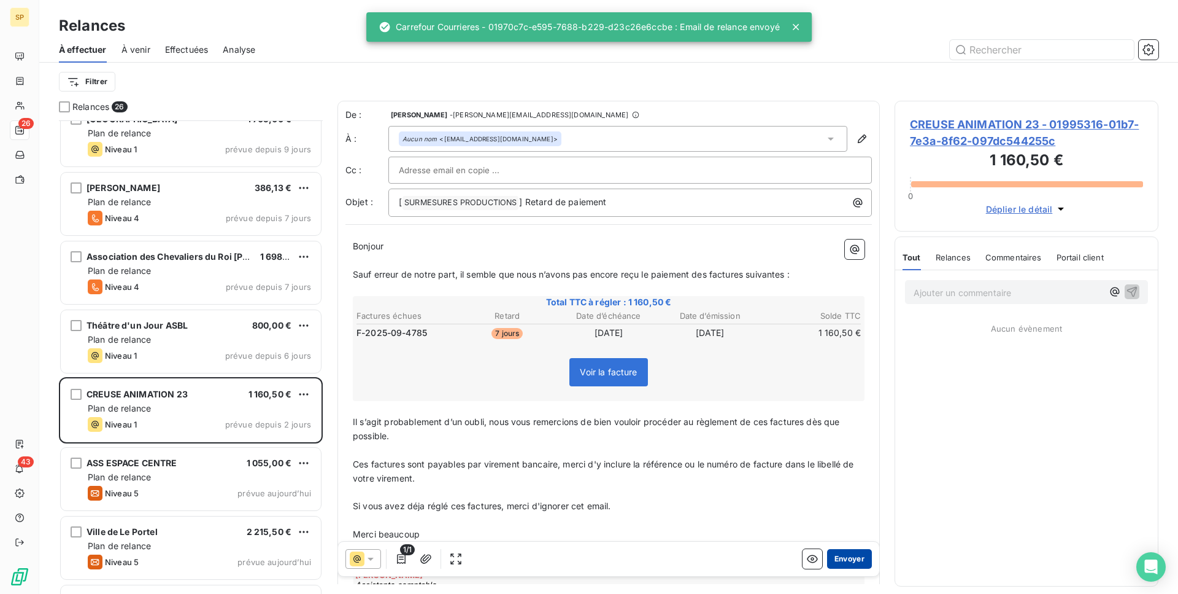
click at [844, 561] on button "Envoyer" at bounding box center [849, 559] width 45 height 20
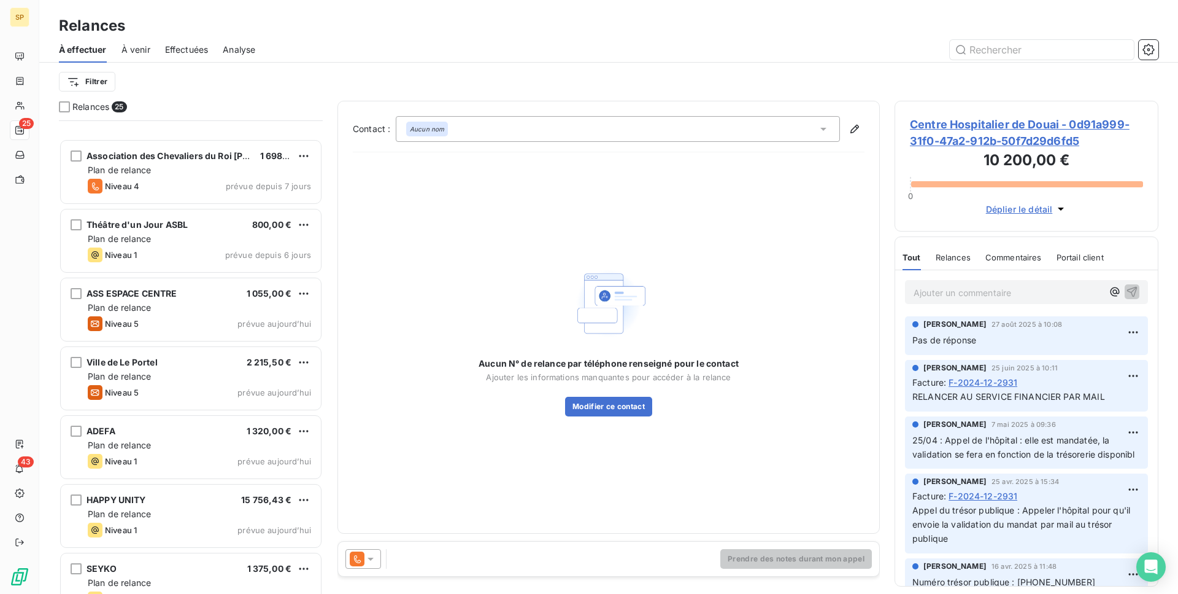
scroll to position [430, 0]
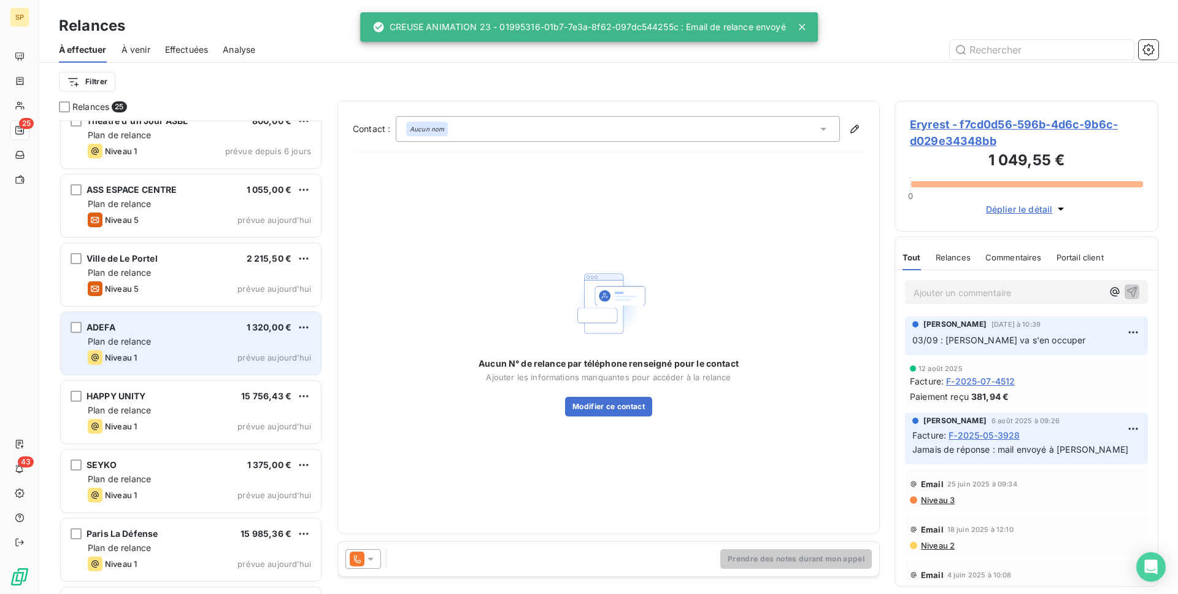
click at [184, 339] on div "Plan de relance" at bounding box center [199, 341] width 223 height 12
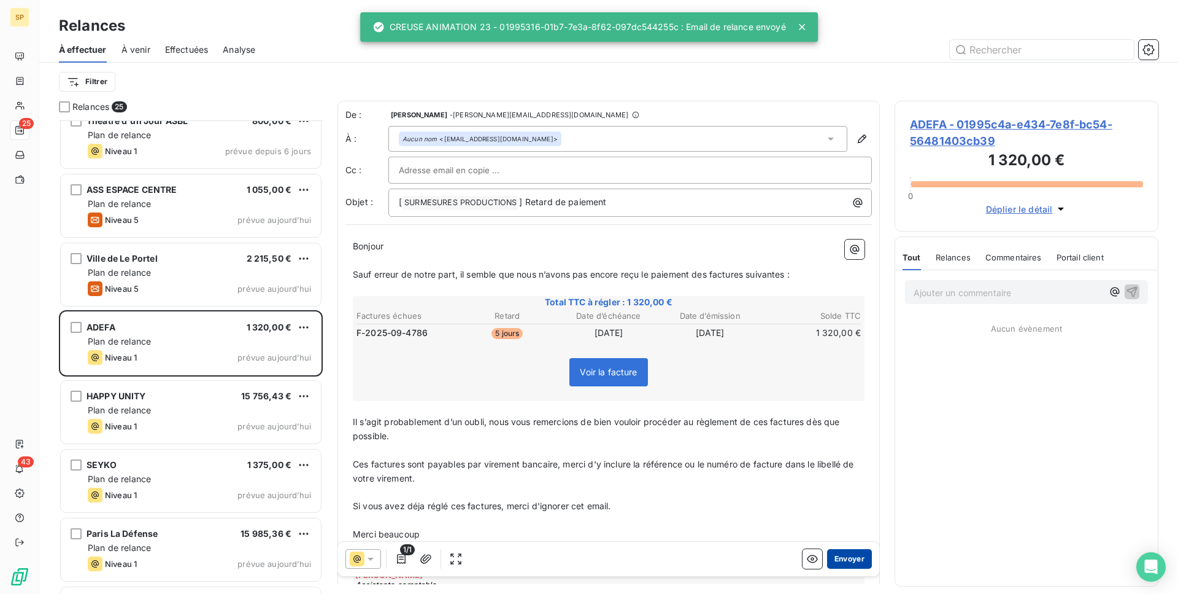
click at [841, 562] on button "Envoyer" at bounding box center [849, 559] width 45 height 20
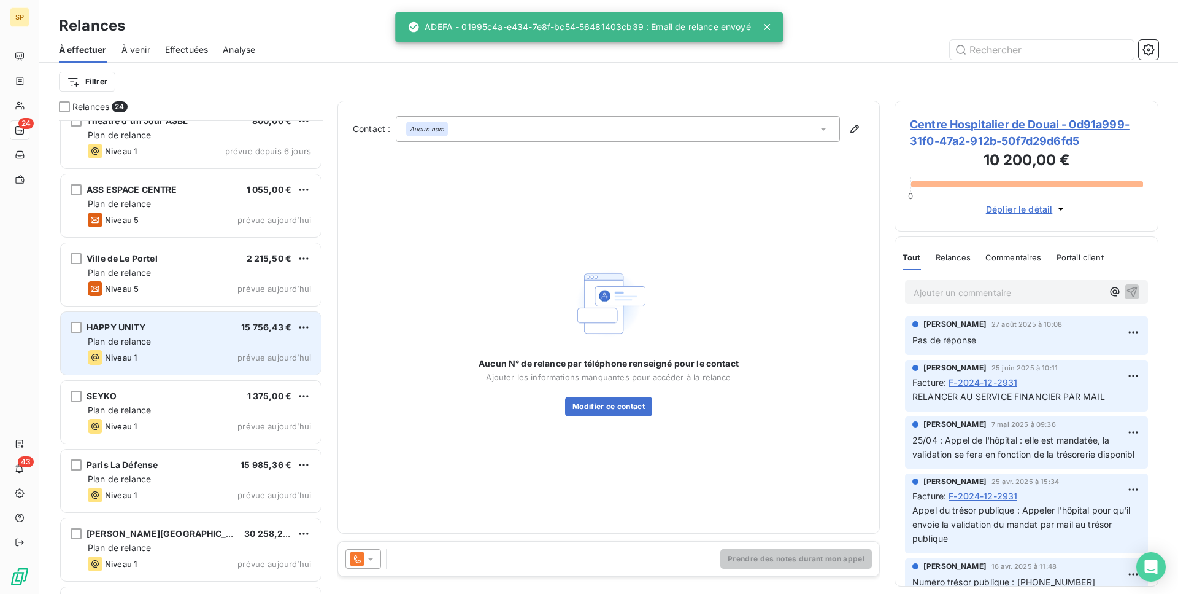
click at [163, 343] on div "Plan de relance" at bounding box center [199, 341] width 223 height 12
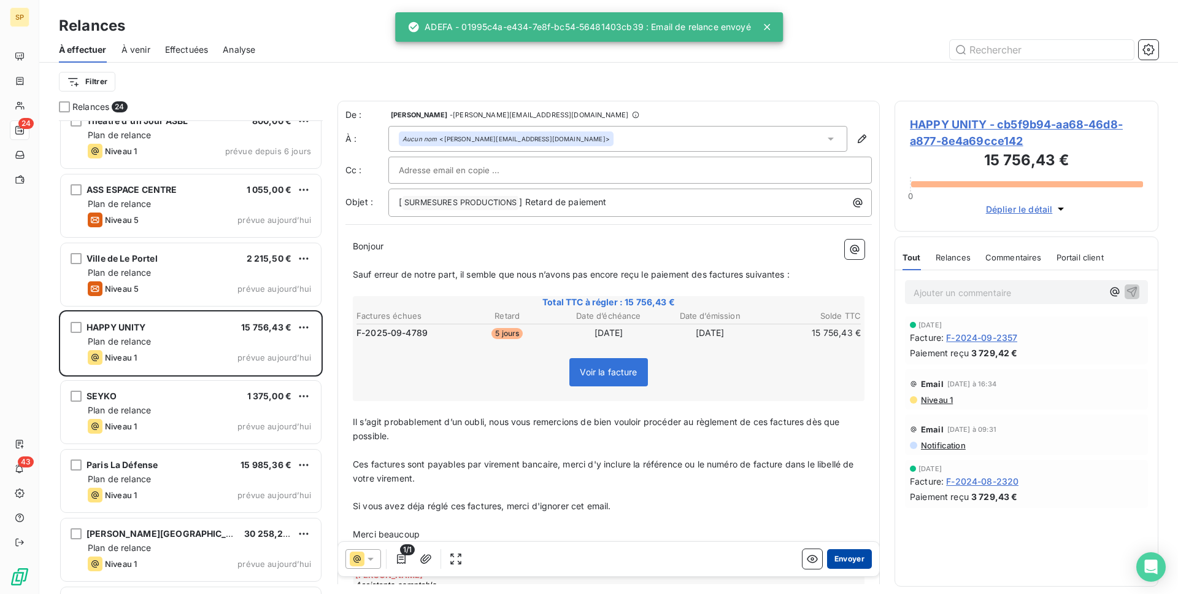
click at [845, 561] on button "Envoyer" at bounding box center [849, 559] width 45 height 20
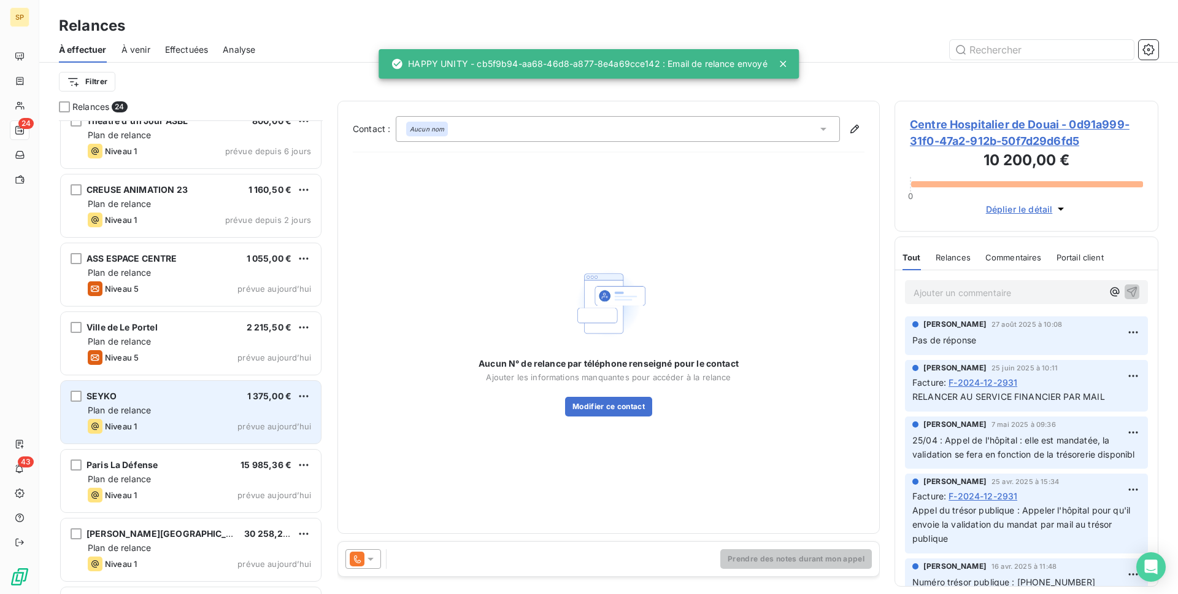
click at [201, 406] on div "Plan de relance" at bounding box center [199, 410] width 223 height 12
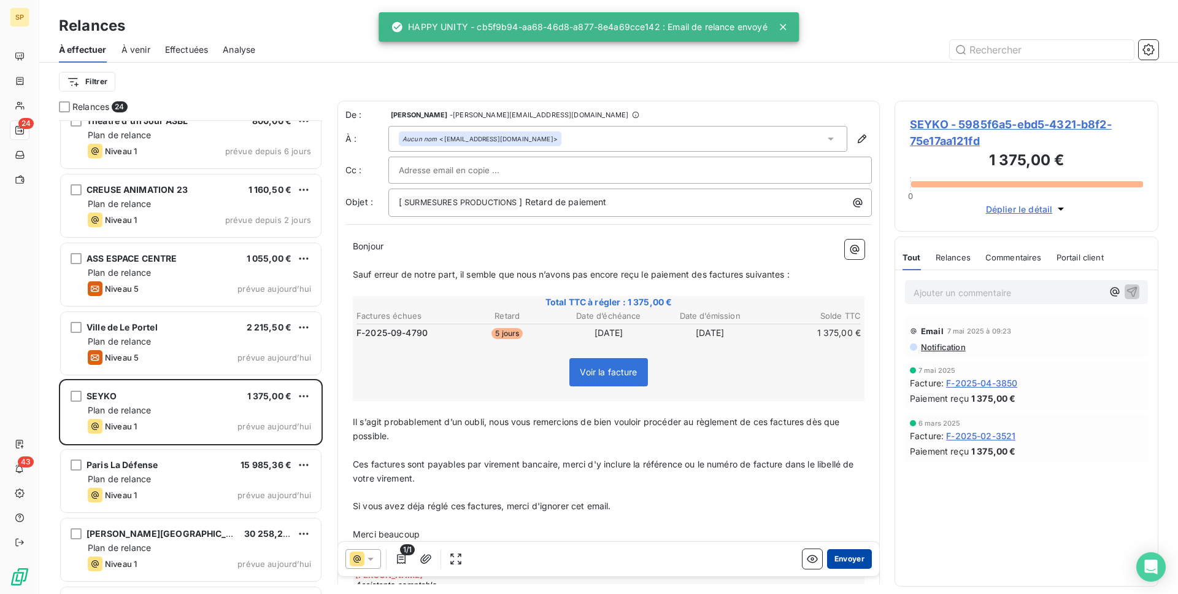
click at [852, 559] on button "Envoyer" at bounding box center [849, 559] width 45 height 20
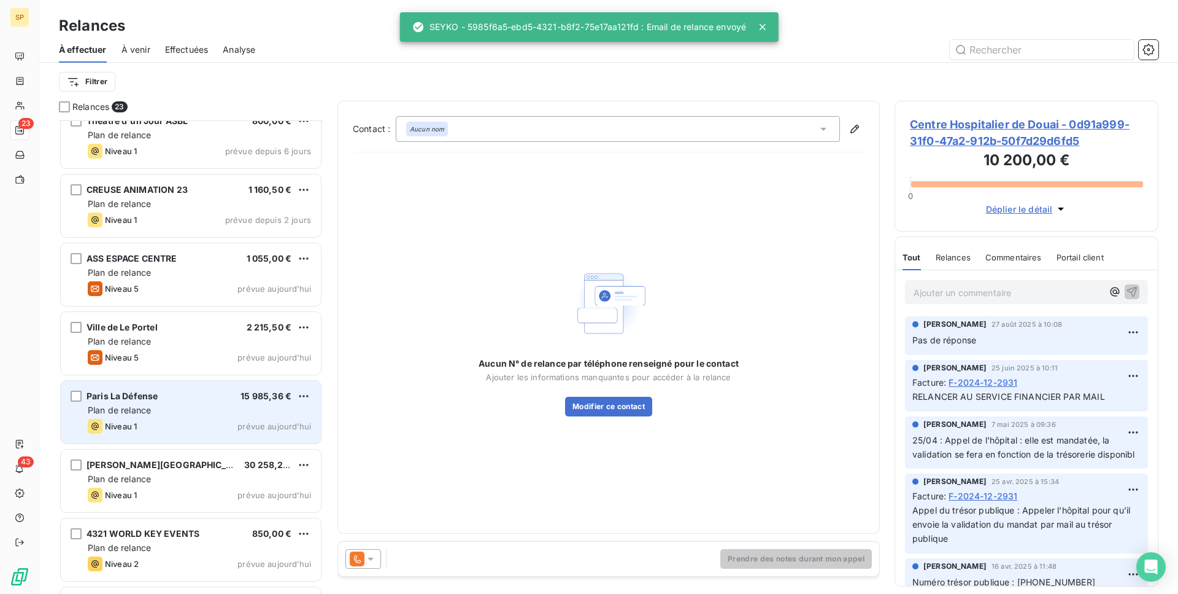
click at [185, 435] on div "Paris La Défense 15 985,36 € Plan de relance Niveau 1 prévue aujourd’hui" at bounding box center [191, 412] width 260 height 63
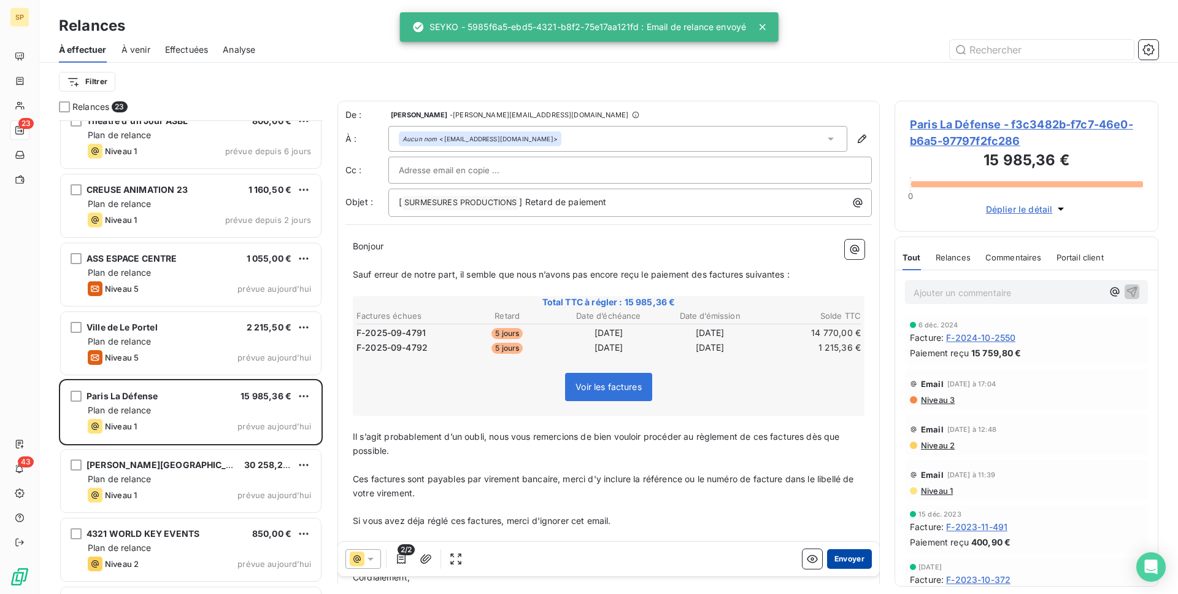
click at [839, 551] on button "Envoyer" at bounding box center [849, 559] width 45 height 20
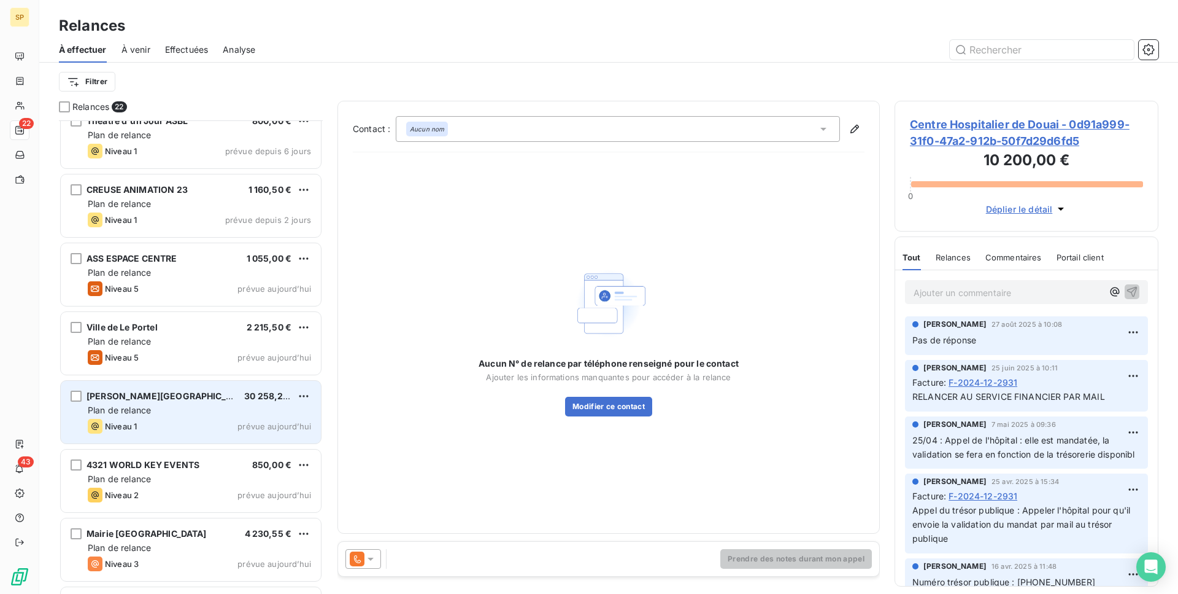
click at [274, 412] on div "Plan de relance" at bounding box center [199, 410] width 223 height 12
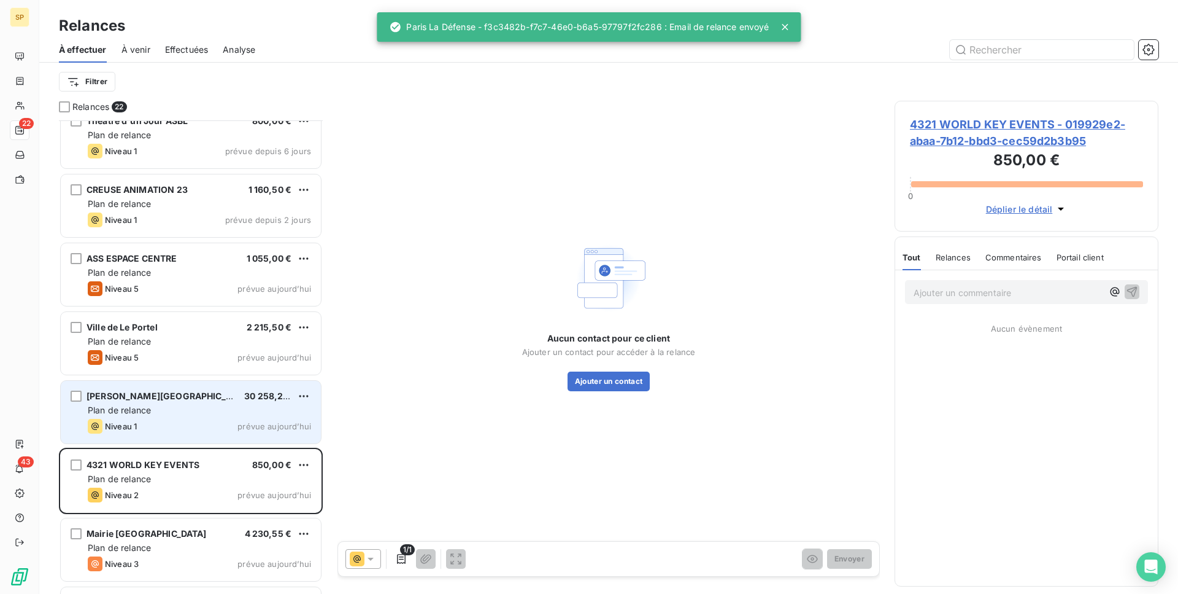
click at [144, 398] on span "[PERSON_NAME][GEOGRAPHIC_DATA]" at bounding box center [169, 395] width 165 height 10
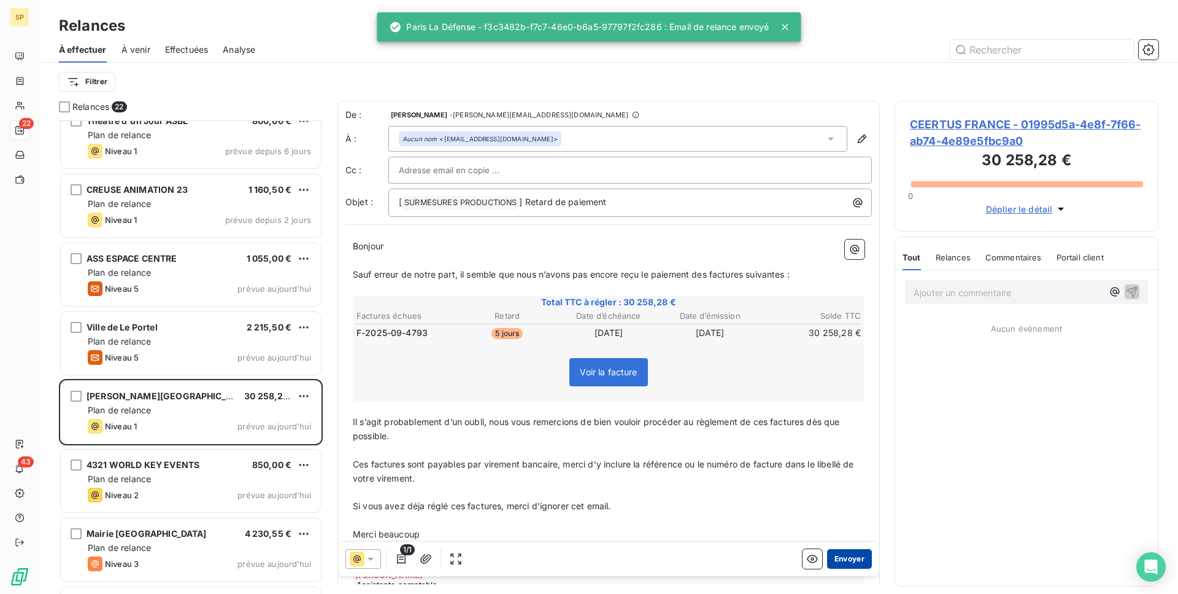
click at [840, 559] on button "Envoyer" at bounding box center [849, 559] width 45 height 20
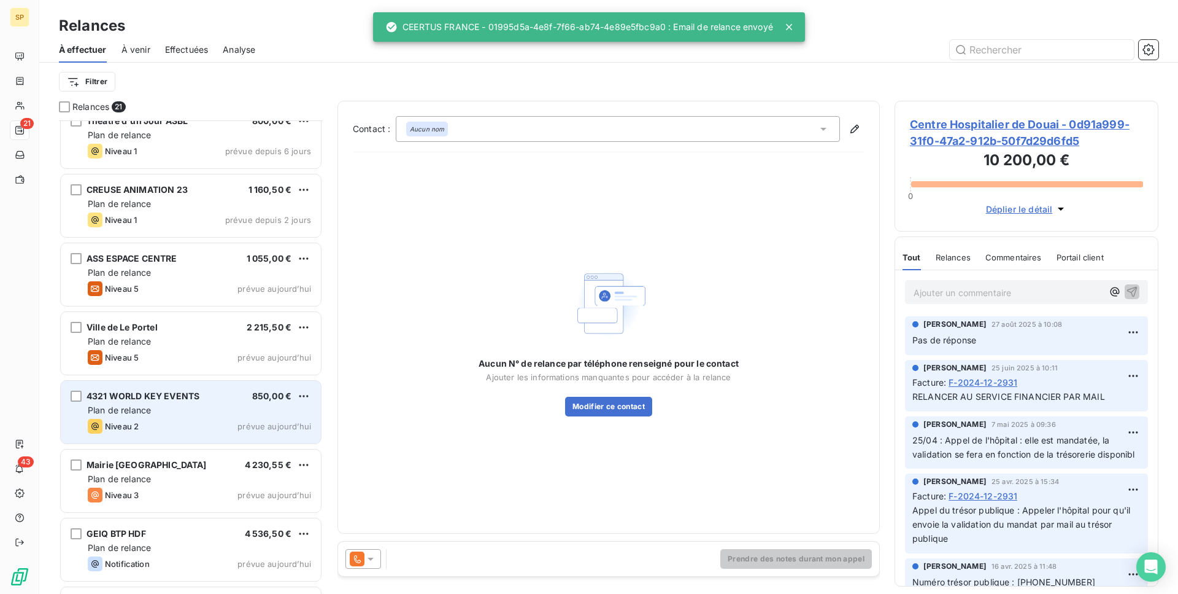
click at [144, 433] on div "4321 WORLD KEY EVENTS 850,00 € Plan de relance Niveau 2 prévue aujourd’hui" at bounding box center [191, 412] width 260 height 63
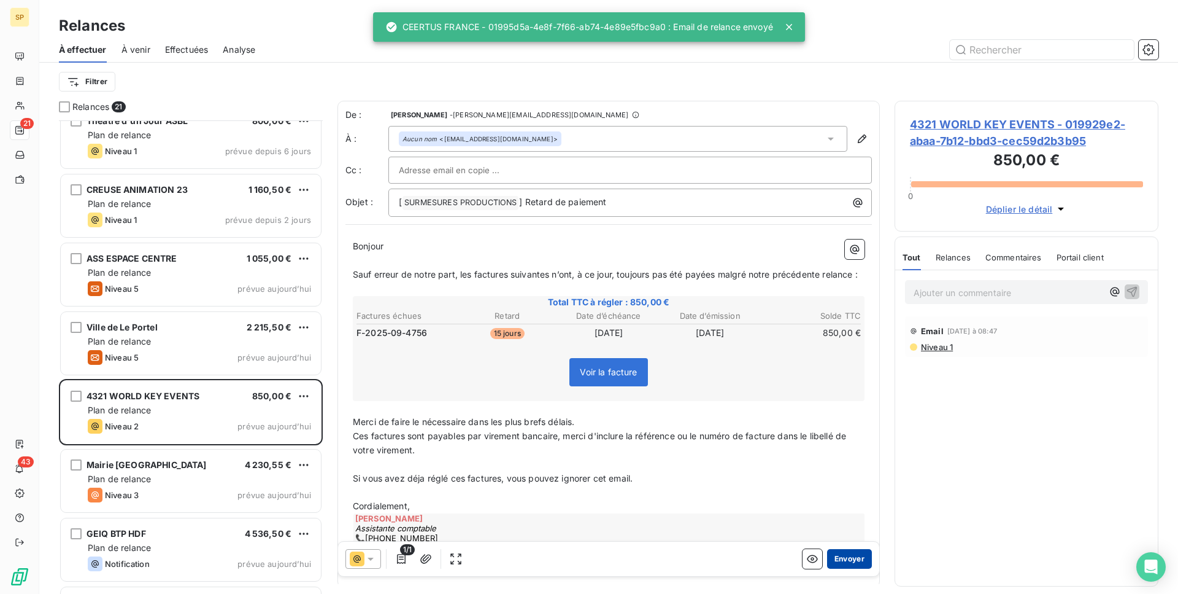
click at [856, 555] on button "Envoyer" at bounding box center [849, 559] width 45 height 20
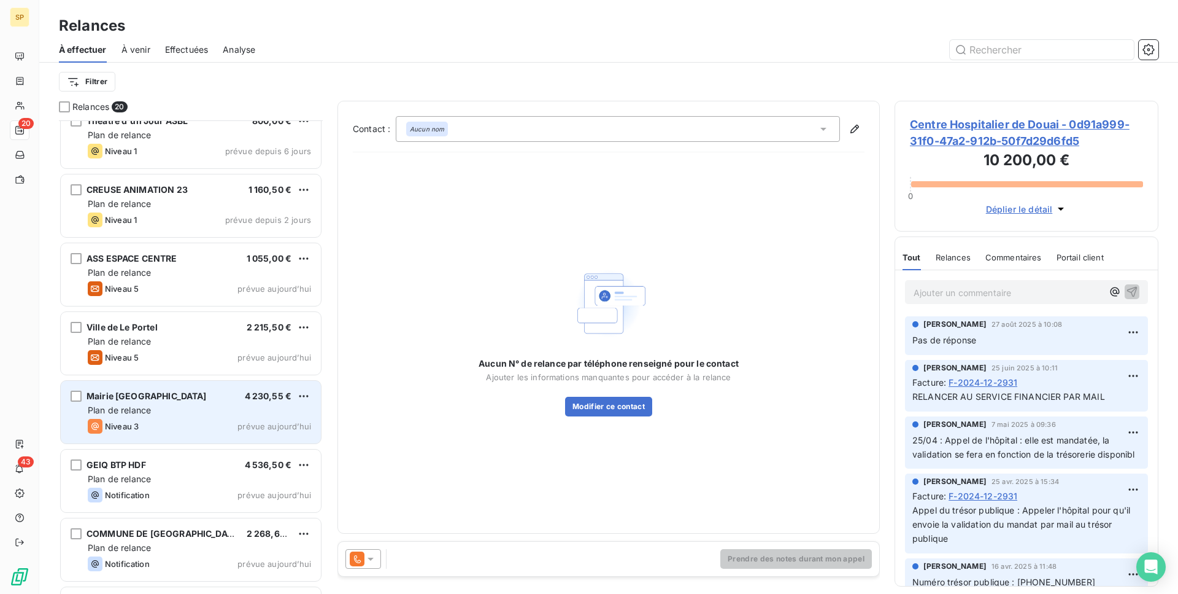
click at [222, 422] on div "Niveau 3 prévue aujourd’hui" at bounding box center [199, 426] width 223 height 15
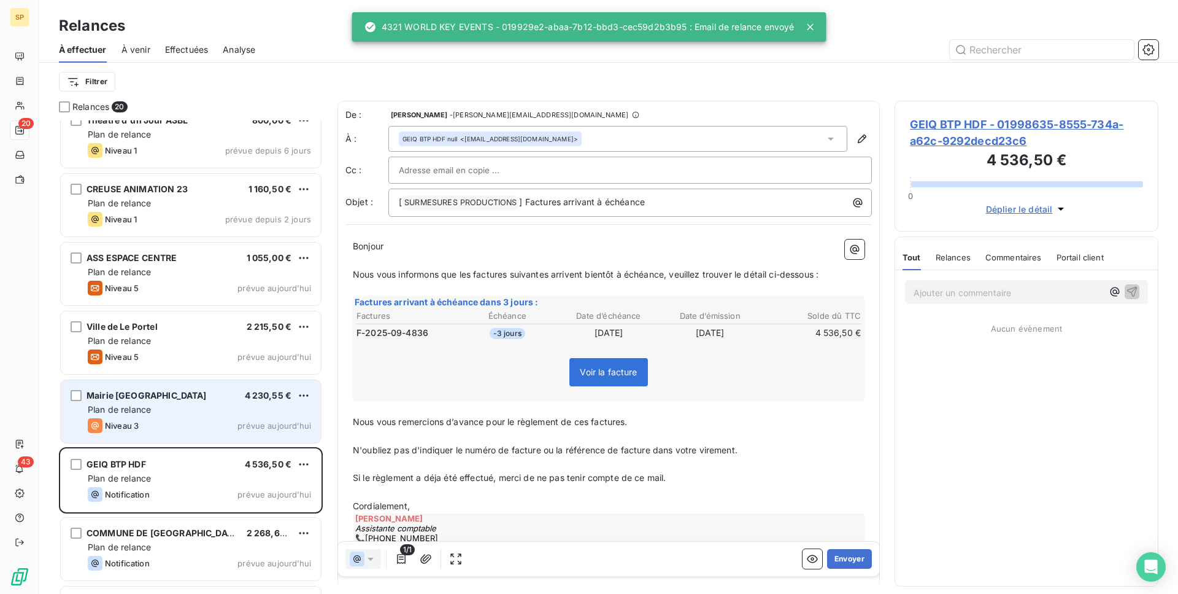
scroll to position [465, 255]
click at [204, 413] on div "Plan de relance" at bounding box center [199, 409] width 223 height 12
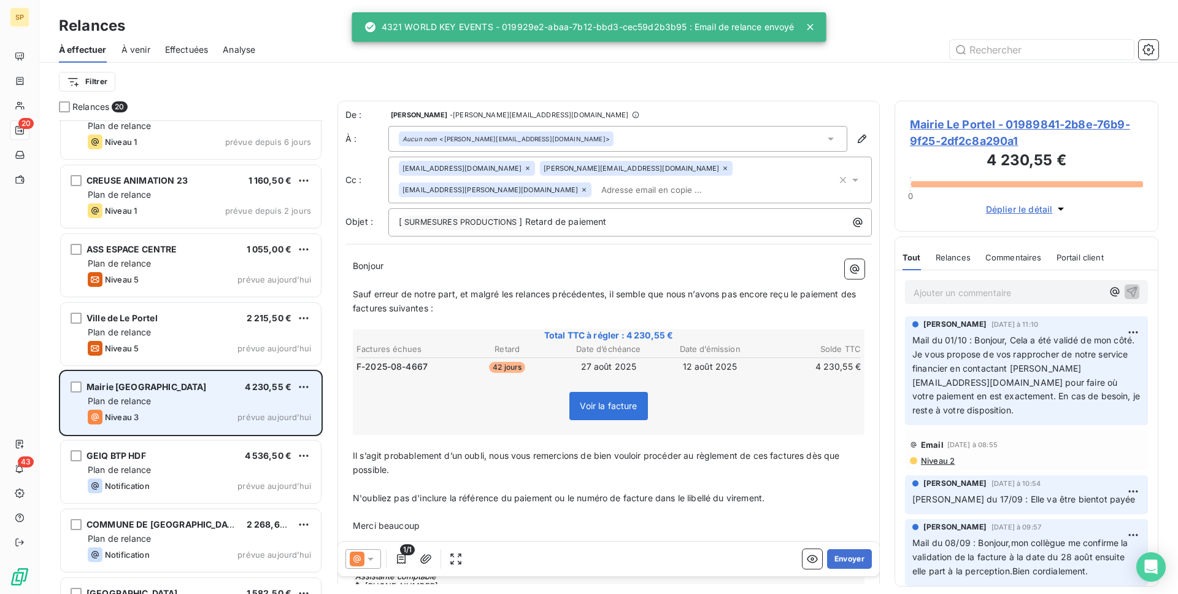
scroll to position [478, 0]
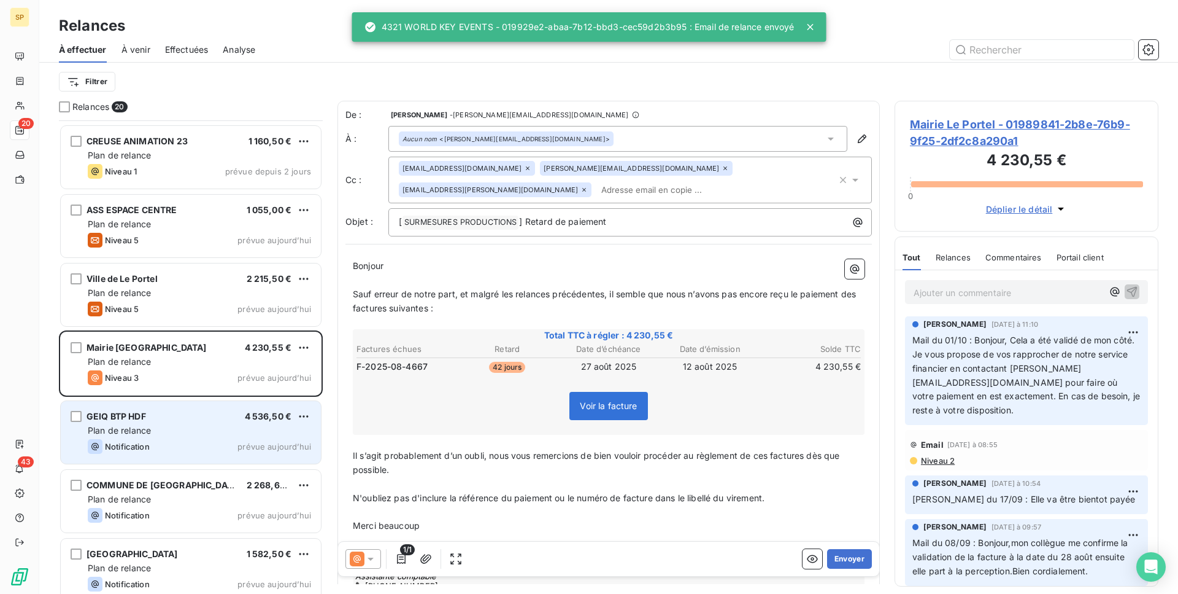
click at [191, 406] on div "GEIQ BTP HDF 4 536,50 € Plan de relance Notification prévue aujourd’hui" at bounding box center [191, 432] width 260 height 63
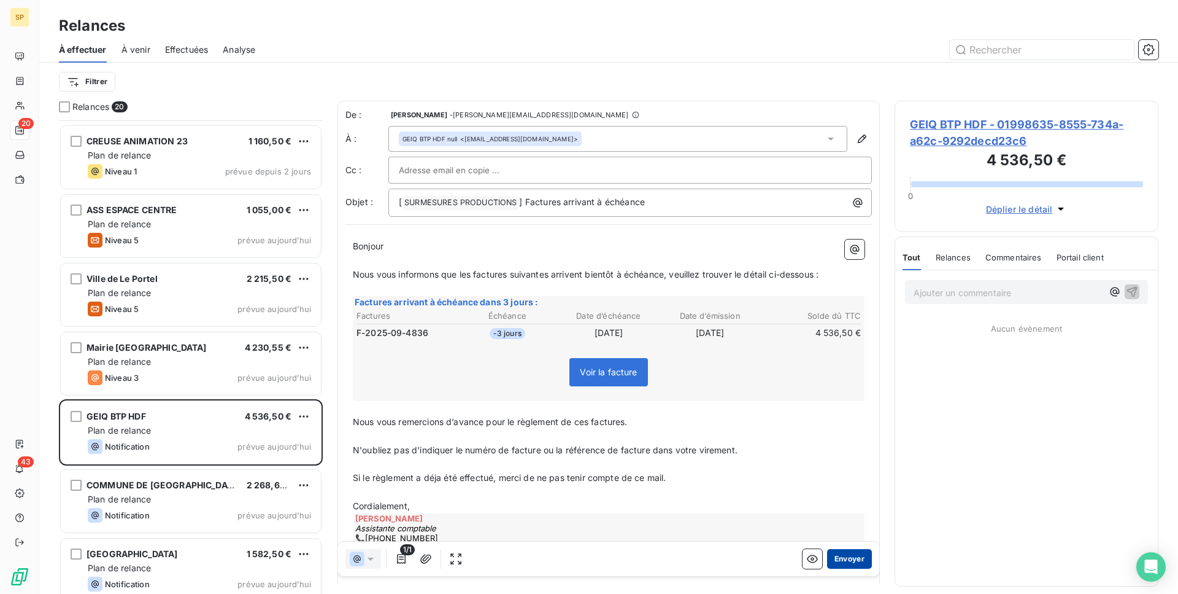
click at [845, 561] on button "Envoyer" at bounding box center [849, 559] width 45 height 20
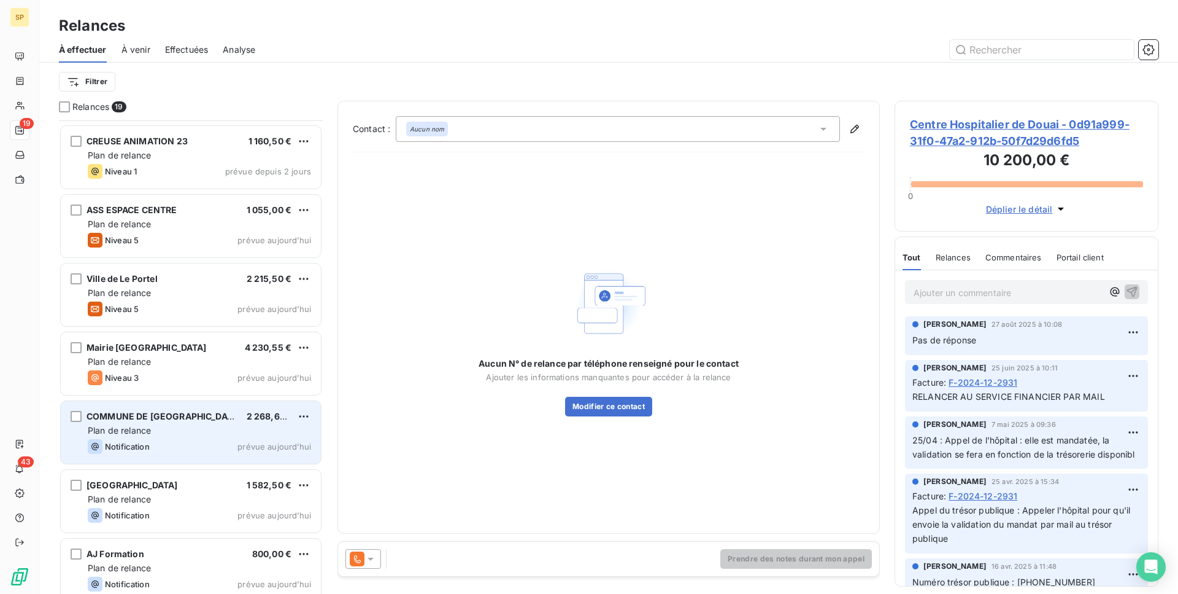
click at [195, 442] on div "Notification prévue aujourd’hui" at bounding box center [199, 446] width 223 height 15
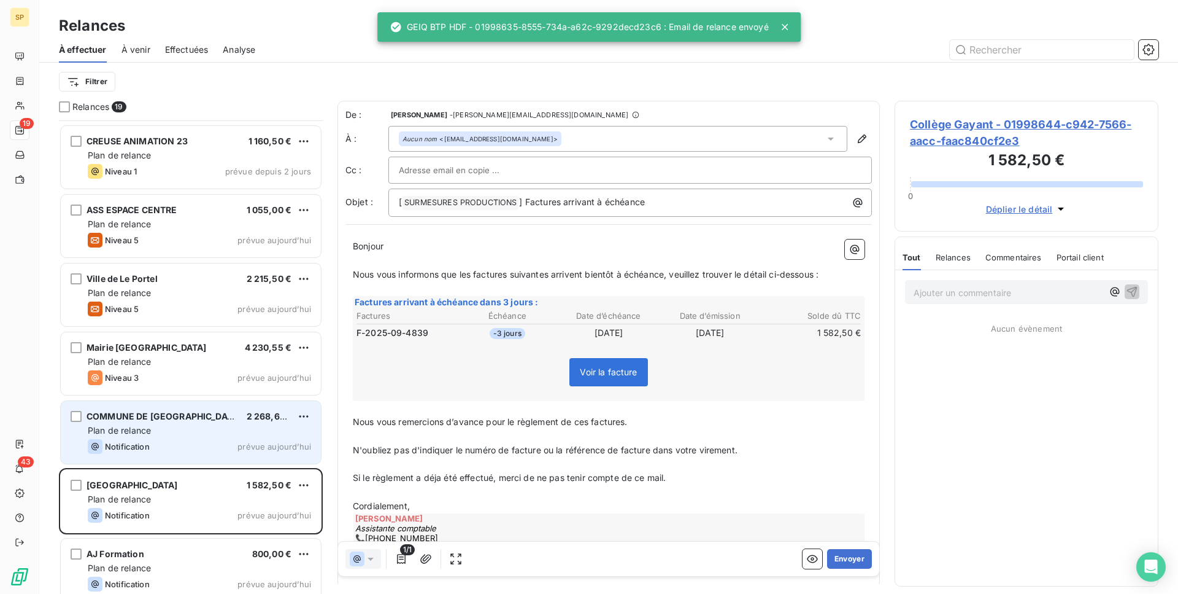
click at [166, 405] on div "COMMUNE DE RECQUIGNIES 2 268,67 € Plan de relance Notification prévue aujourd’h…" at bounding box center [191, 432] width 260 height 63
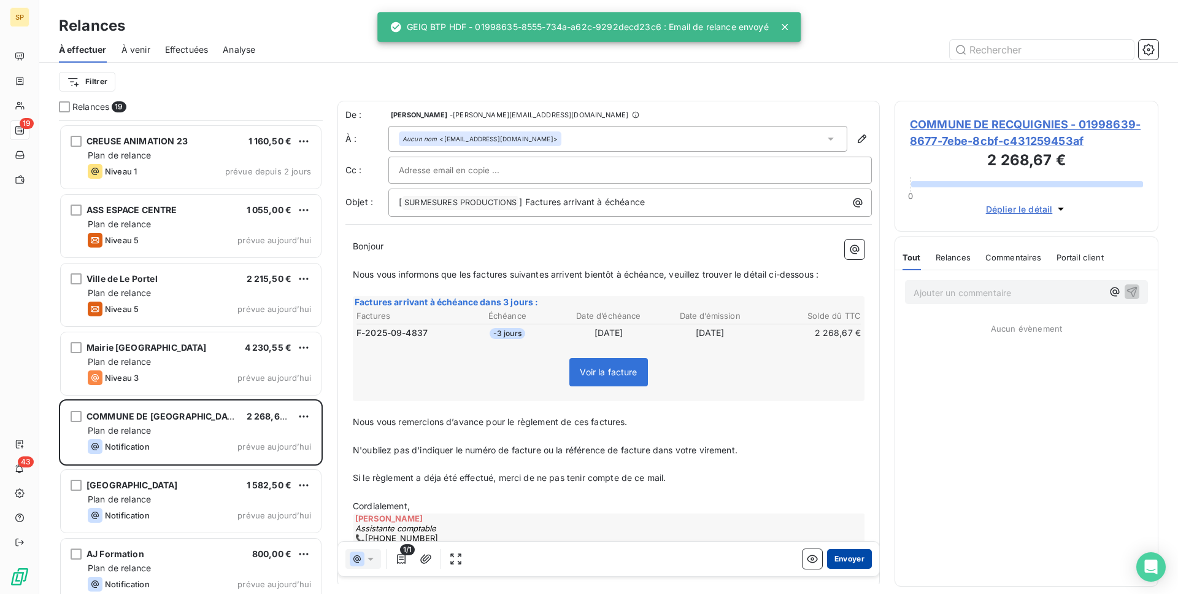
click at [841, 561] on button "Envoyer" at bounding box center [849, 559] width 45 height 20
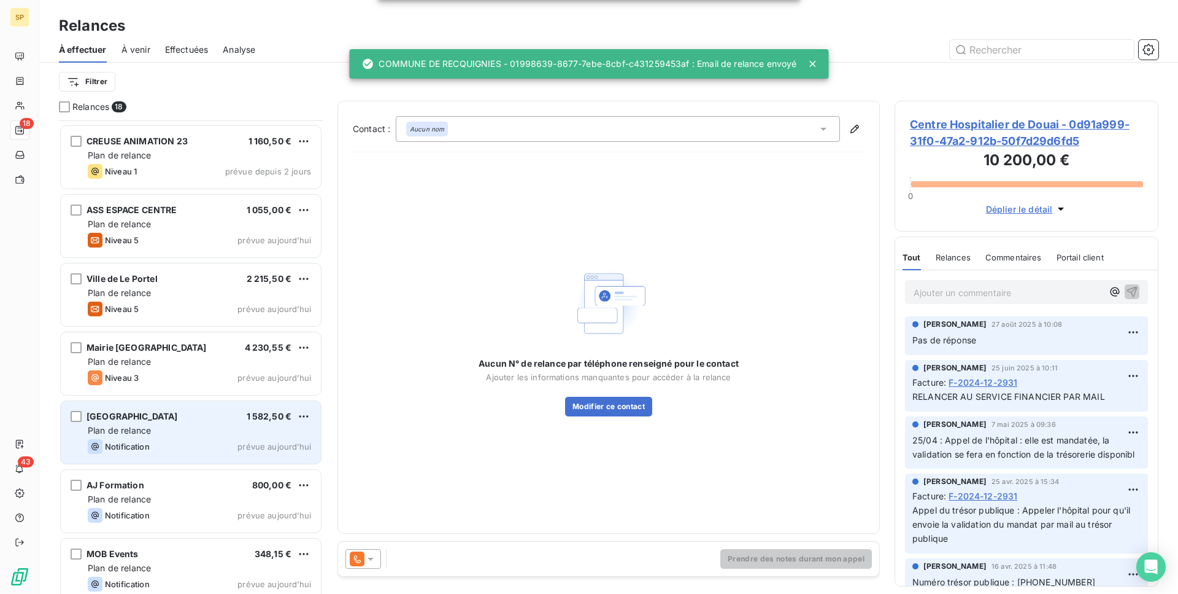
click at [163, 436] on div "[GEOGRAPHIC_DATA] 1 582,50 € Plan de relance Notification prévue aujourd’hui" at bounding box center [191, 432] width 260 height 63
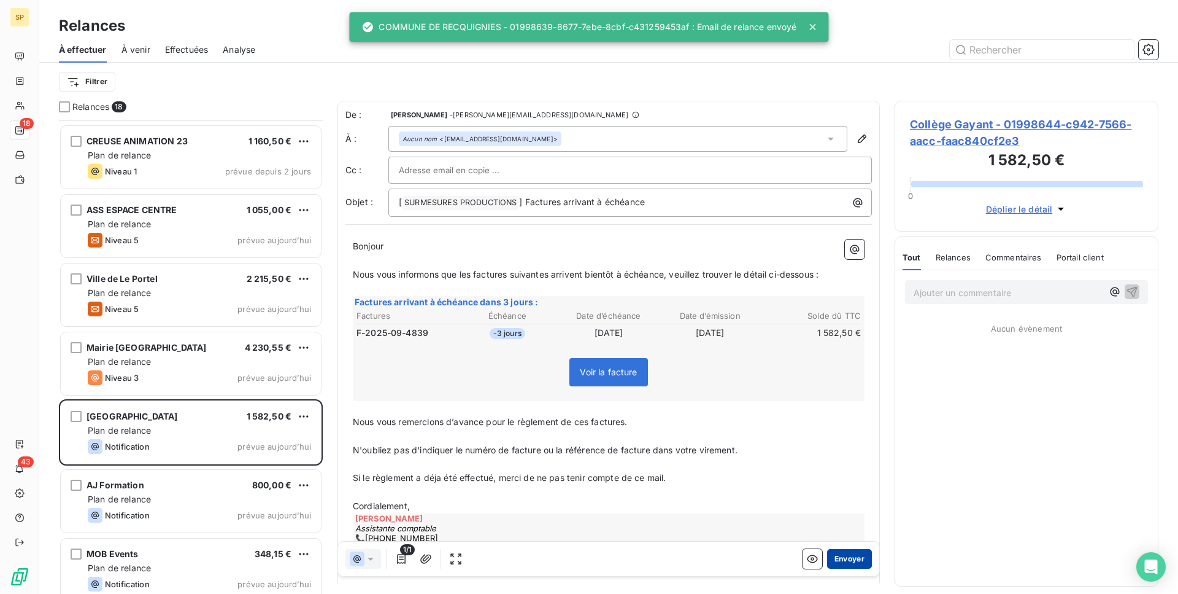
click at [850, 560] on button "Envoyer" at bounding box center [849, 559] width 45 height 20
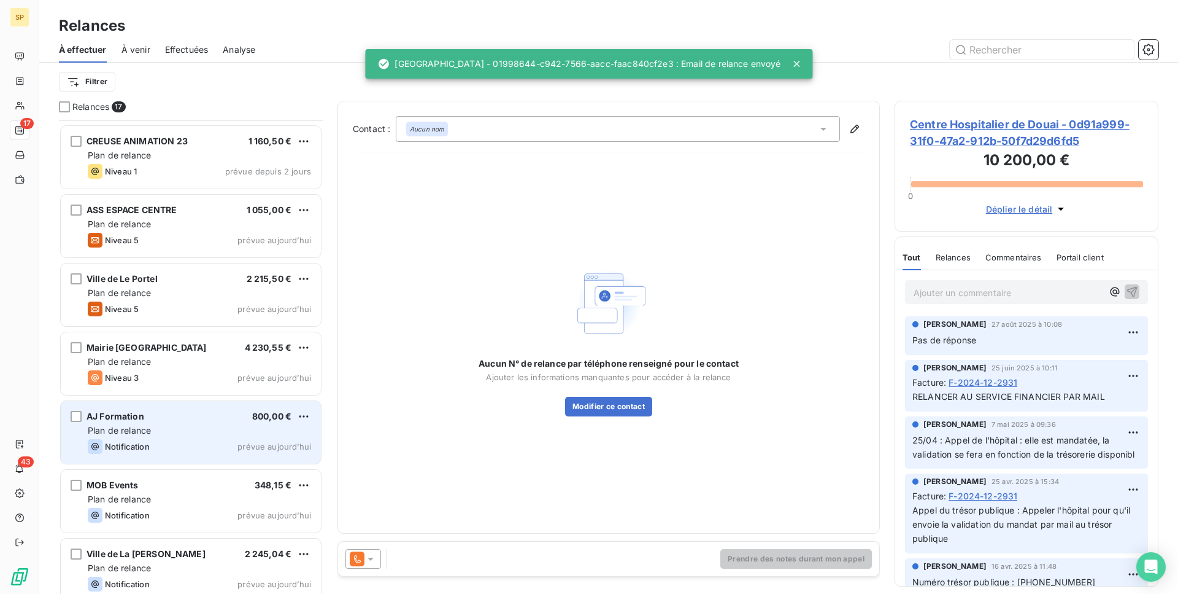
click at [233, 454] on div "AJ Formation 800,00 € Plan de relance Notification prévue aujourd’hui" at bounding box center [191, 432] width 260 height 63
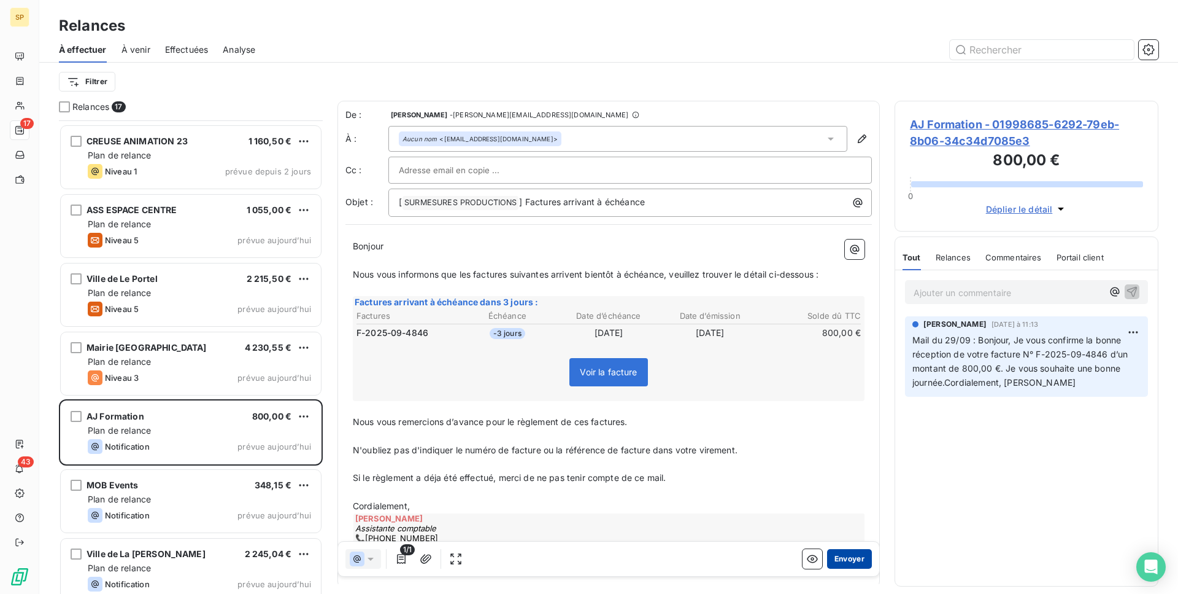
click at [838, 556] on button "Envoyer" at bounding box center [849, 559] width 45 height 20
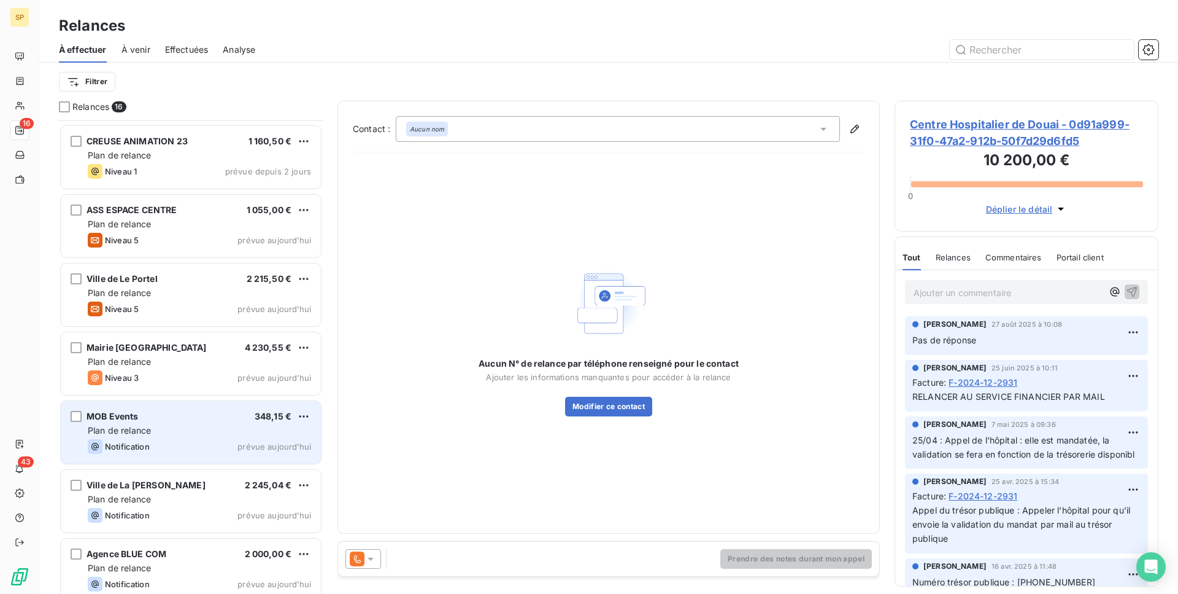
click at [96, 418] on span "MOB Events" at bounding box center [113, 416] width 52 height 10
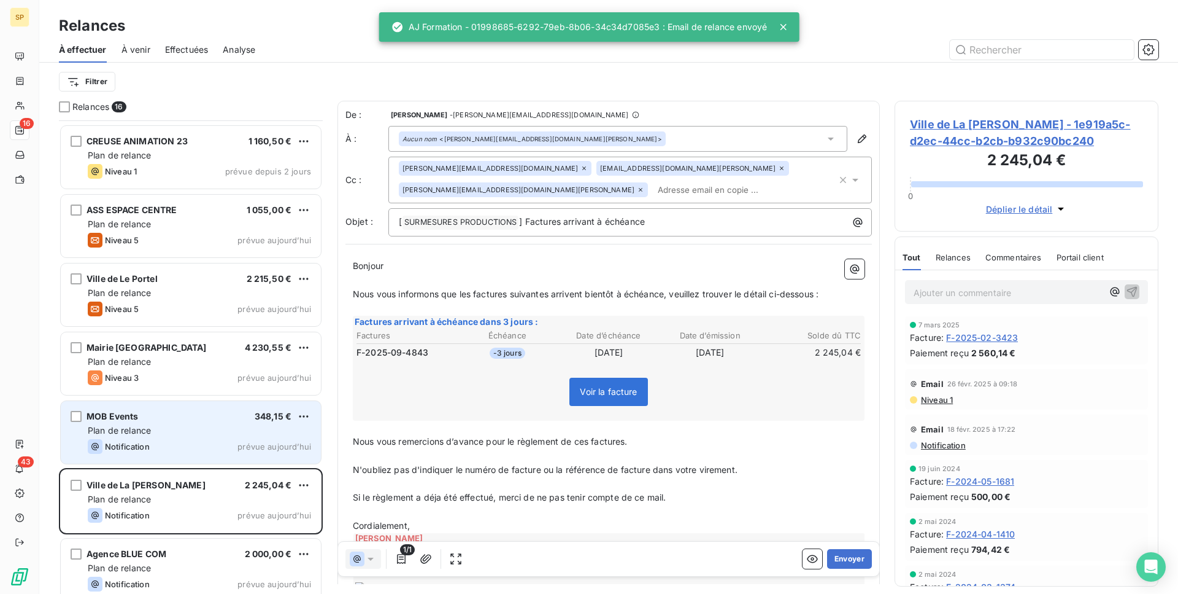
drag, startPoint x: 155, startPoint y: 451, endPoint x: 169, endPoint y: 448, distance: 14.3
click at [155, 451] on div "Notification prévue aujourd’hui" at bounding box center [199, 446] width 223 height 15
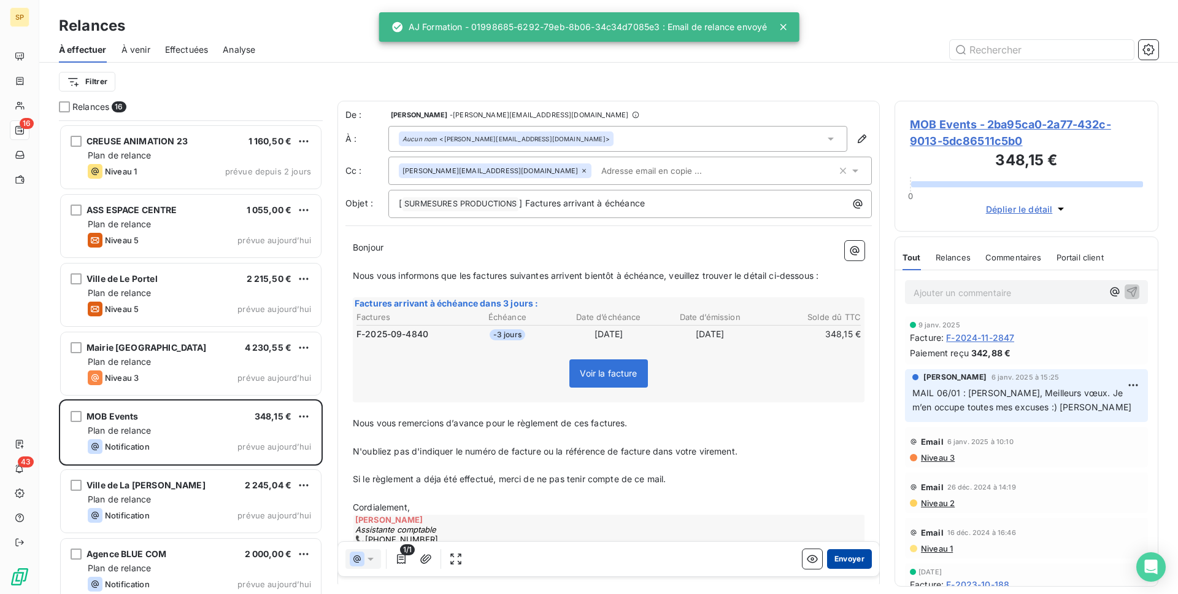
click at [838, 556] on button "Envoyer" at bounding box center [849, 559] width 45 height 20
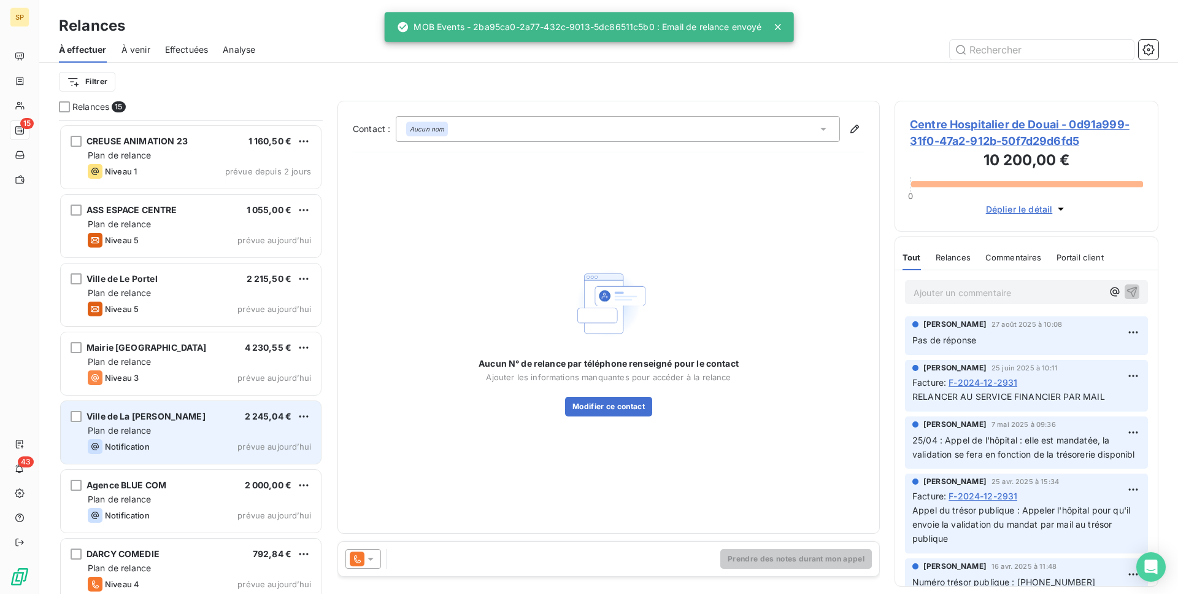
click at [89, 430] on span "Plan de relance" at bounding box center [119, 430] width 63 height 10
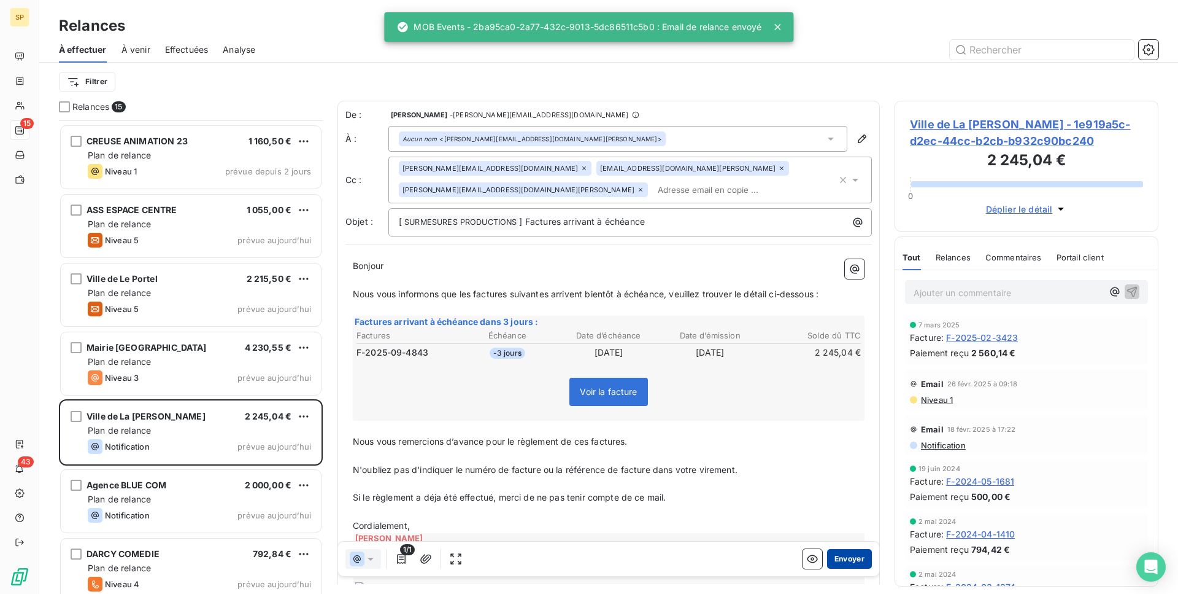
click at [847, 552] on button "Envoyer" at bounding box center [849, 559] width 45 height 20
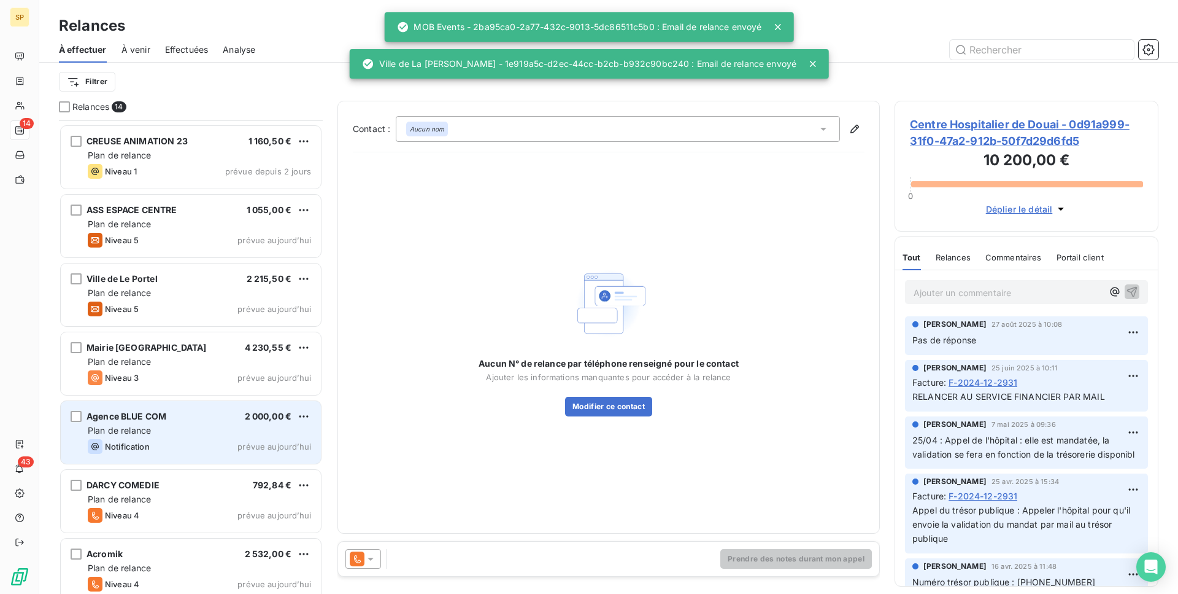
click at [228, 436] on div "Plan de relance" at bounding box center [199, 430] width 223 height 12
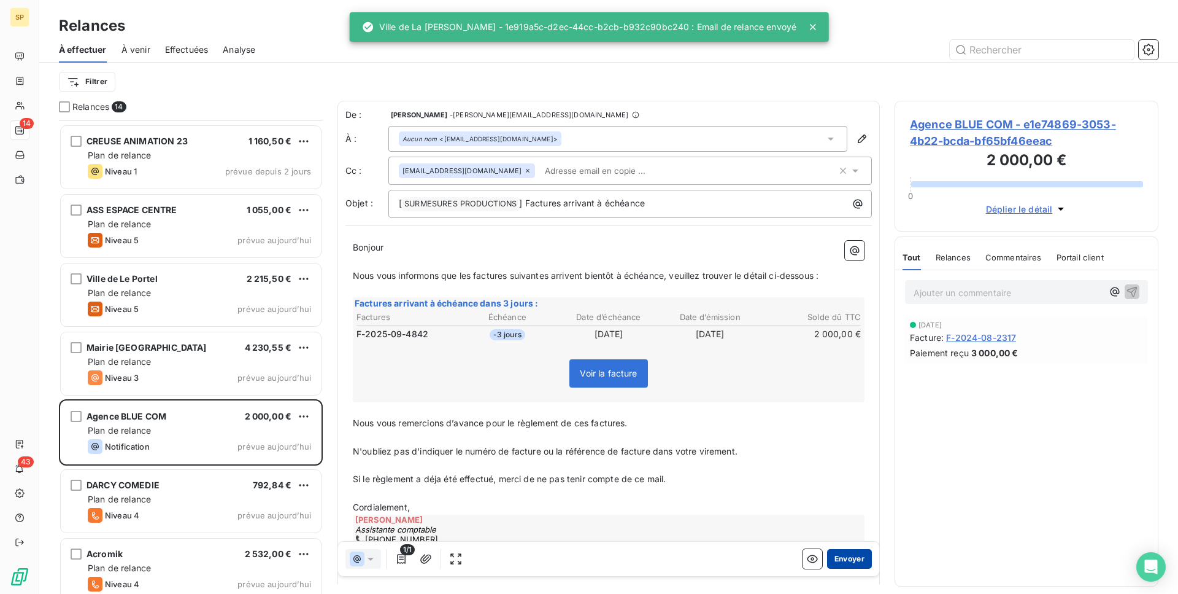
click at [844, 555] on button "Envoyer" at bounding box center [849, 559] width 45 height 20
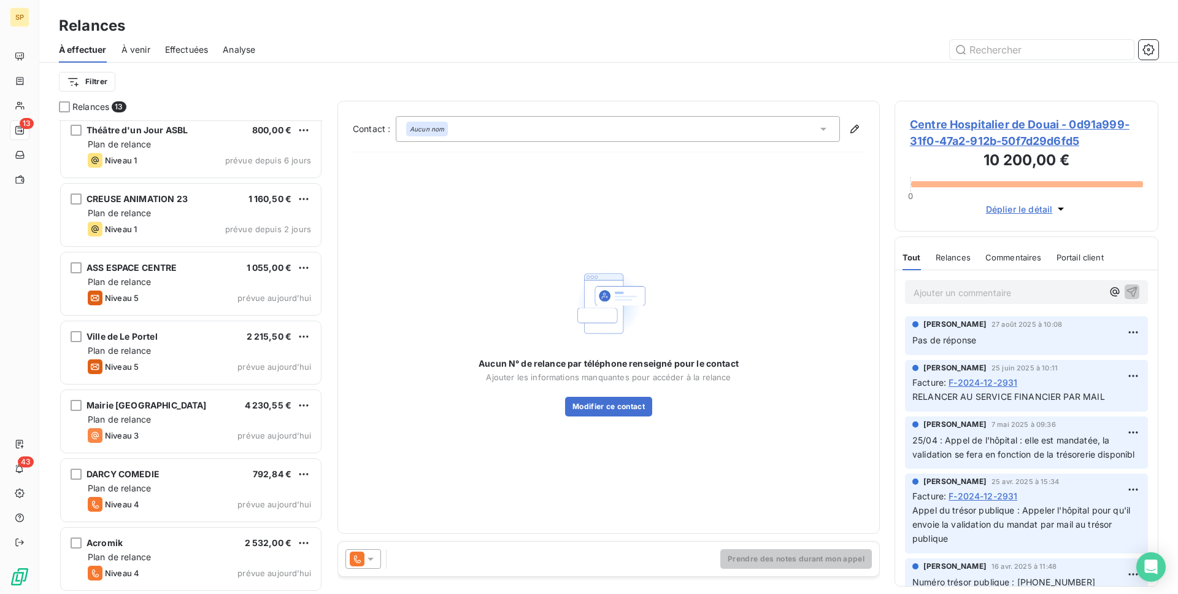
scroll to position [421, 0]
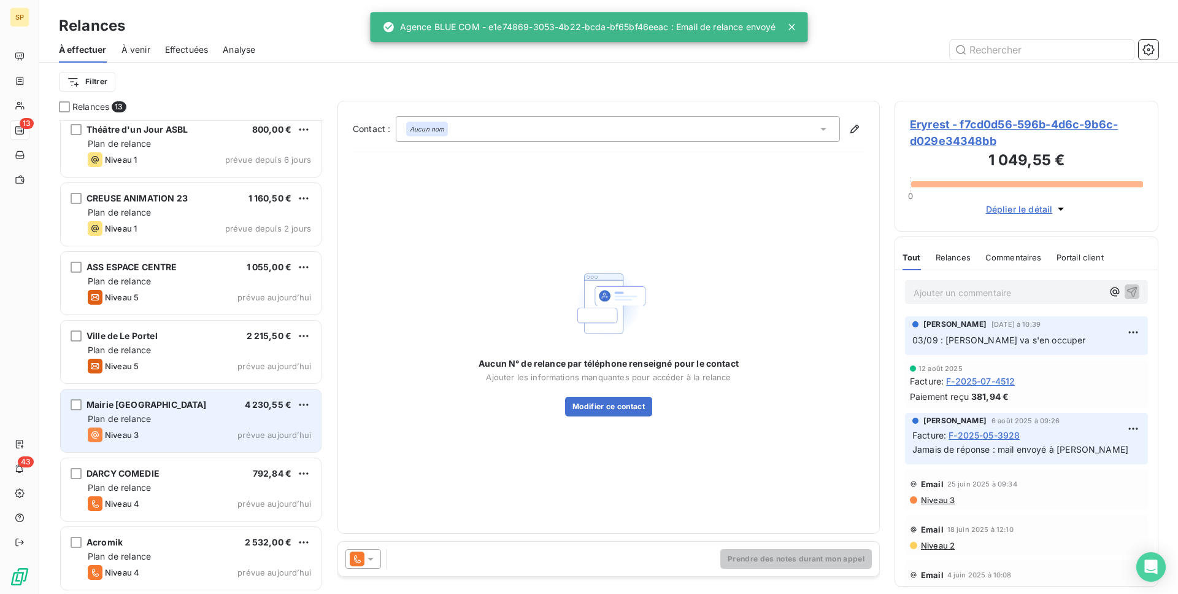
click at [134, 433] on span "Niveau 3" at bounding box center [122, 435] width 34 height 10
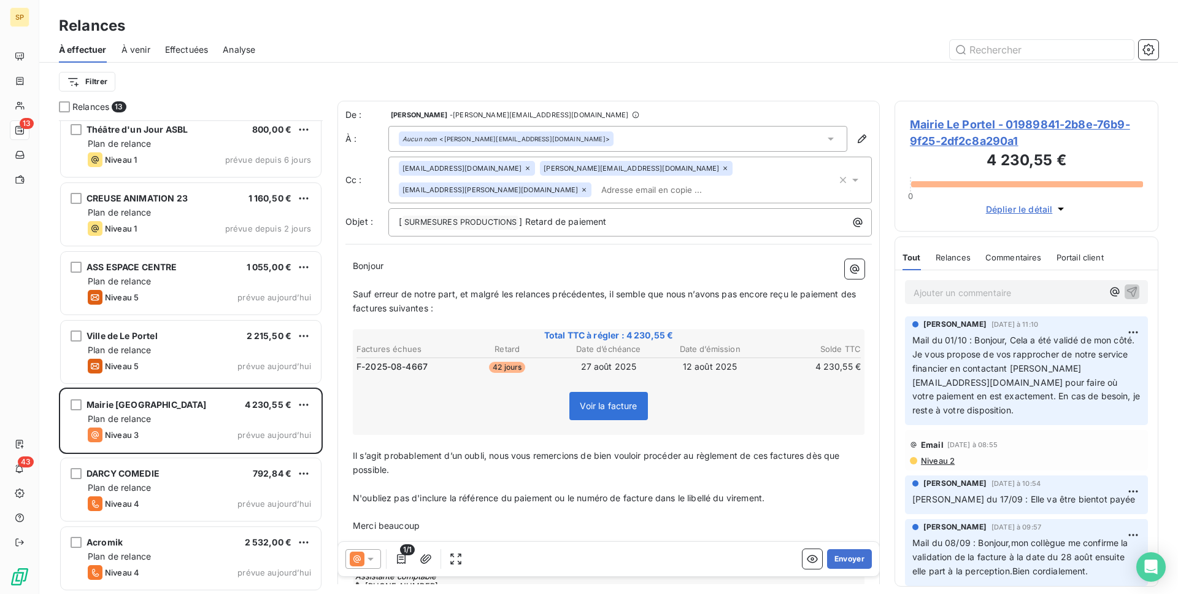
click at [526, 167] on icon at bounding box center [528, 168] width 4 height 4
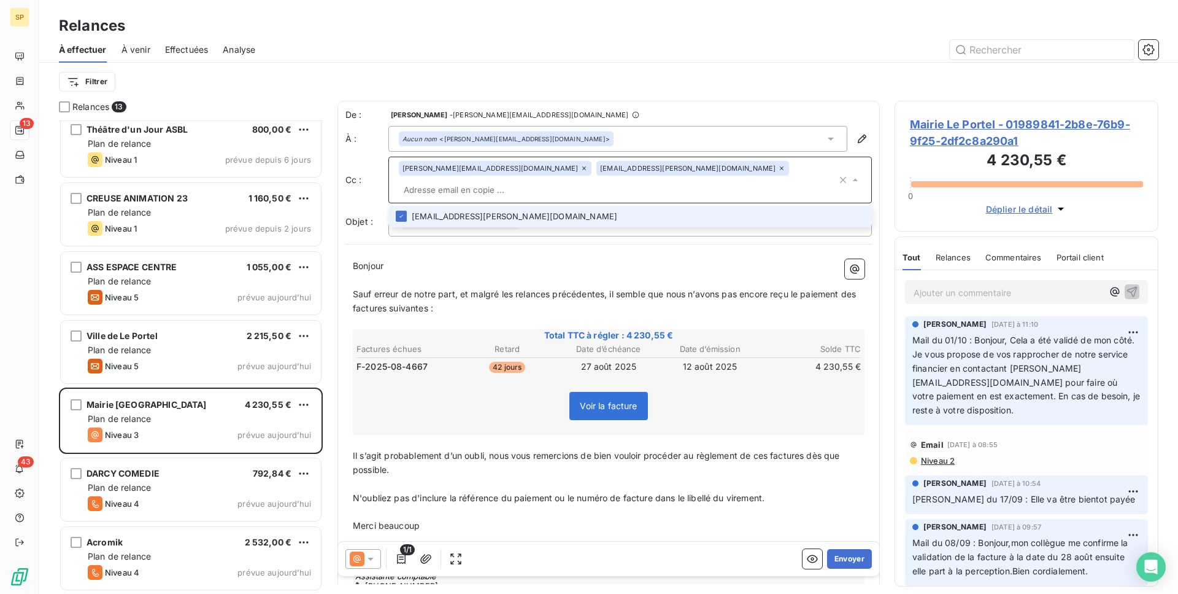
click at [581, 168] on icon at bounding box center [584, 167] width 7 height 7
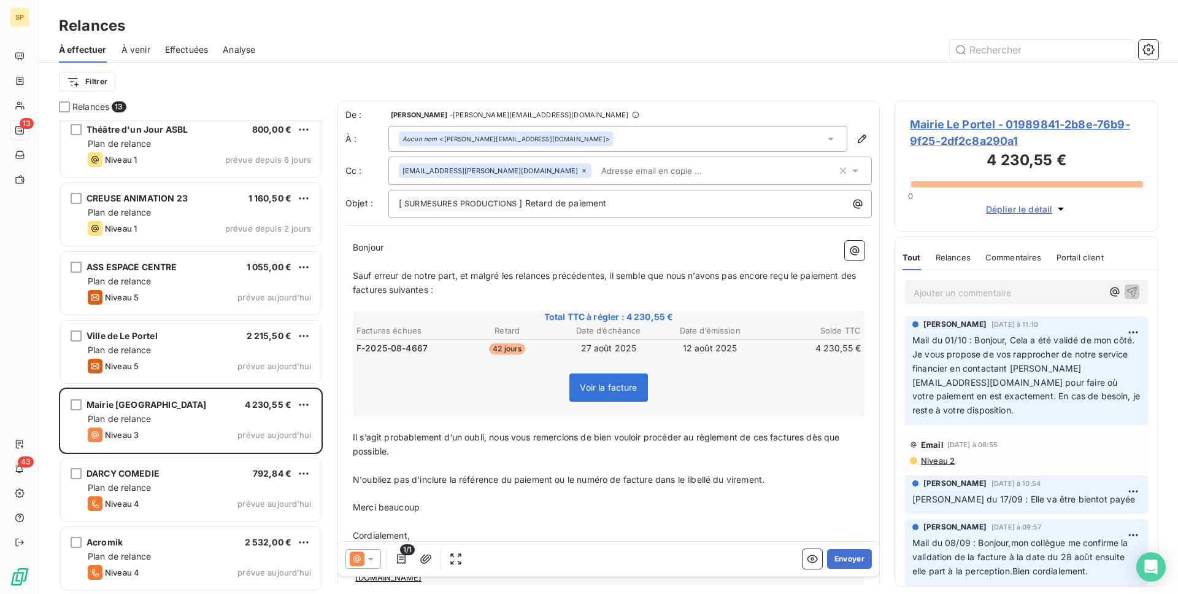
click at [581, 169] on icon at bounding box center [584, 170] width 7 height 7
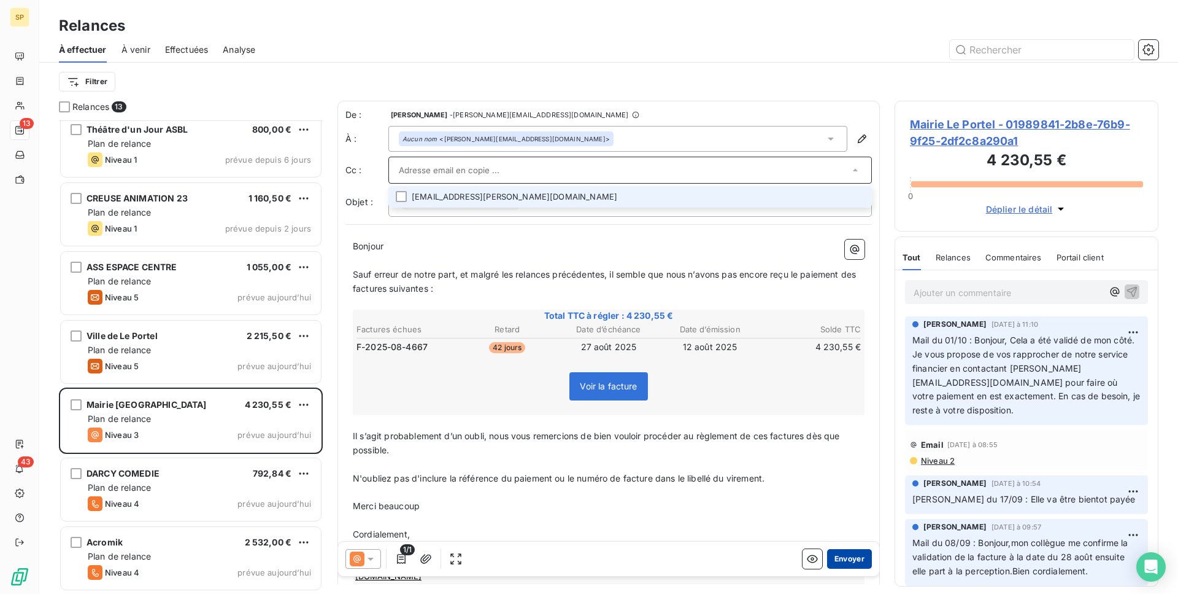
click at [843, 562] on button "Envoyer" at bounding box center [849, 559] width 45 height 20
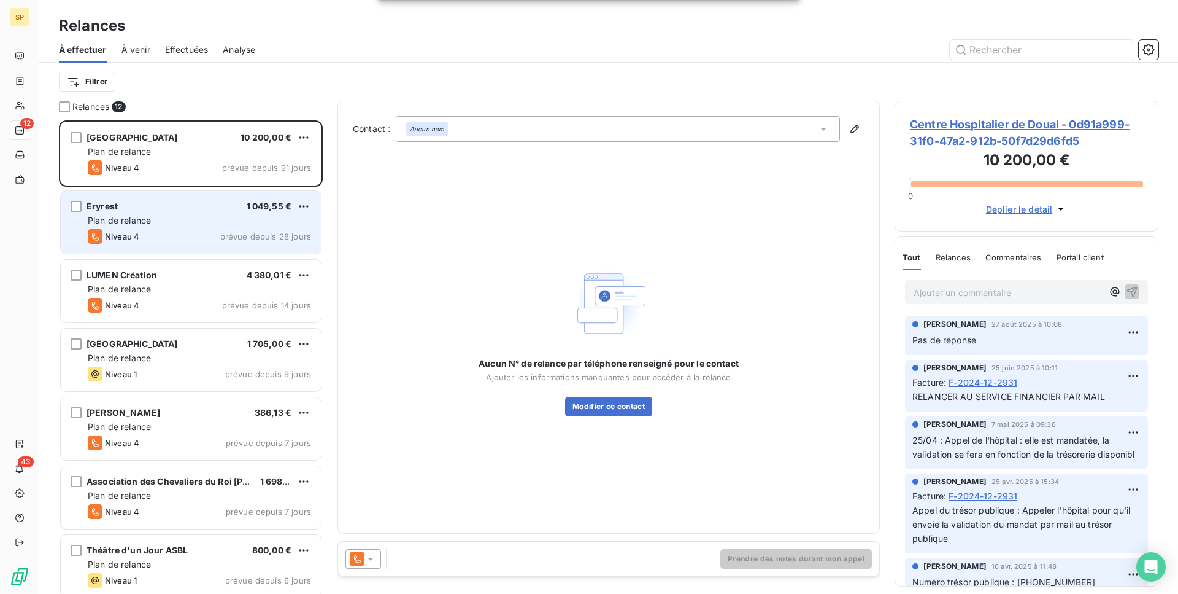
click at [163, 212] on div "Eryrest 1 049,55 € Plan de relance Niveau 4 prévue depuis 28 jours" at bounding box center [191, 222] width 260 height 63
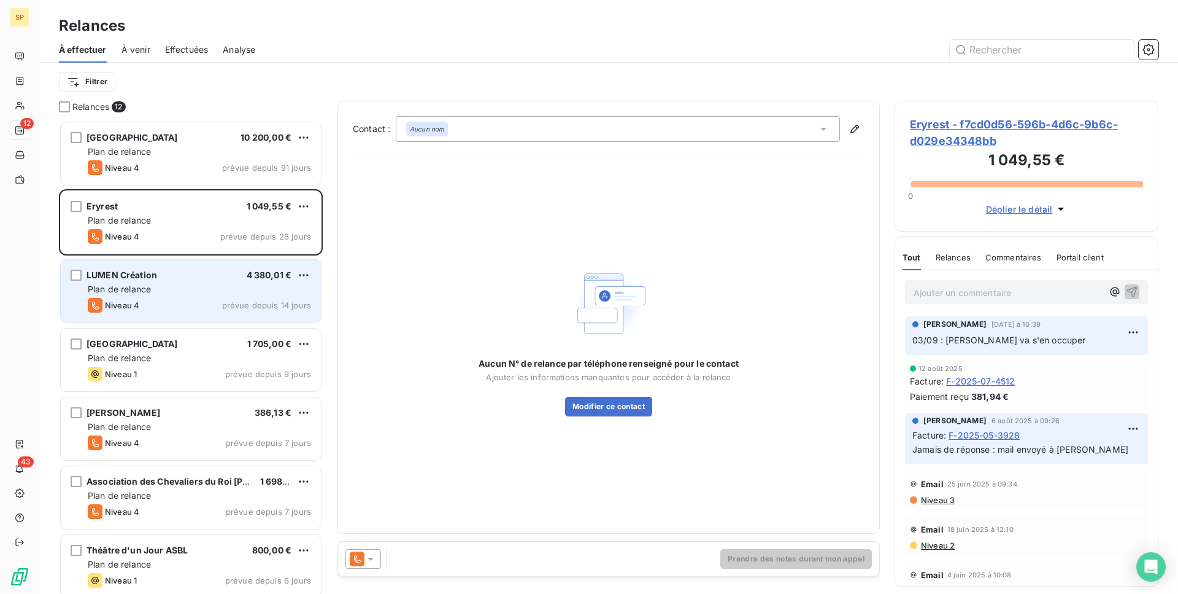
click at [185, 295] on div "LUMEN Création 4 380,01 € Plan de relance Niveau 4 prévue depuis 14 jours" at bounding box center [191, 291] width 260 height 63
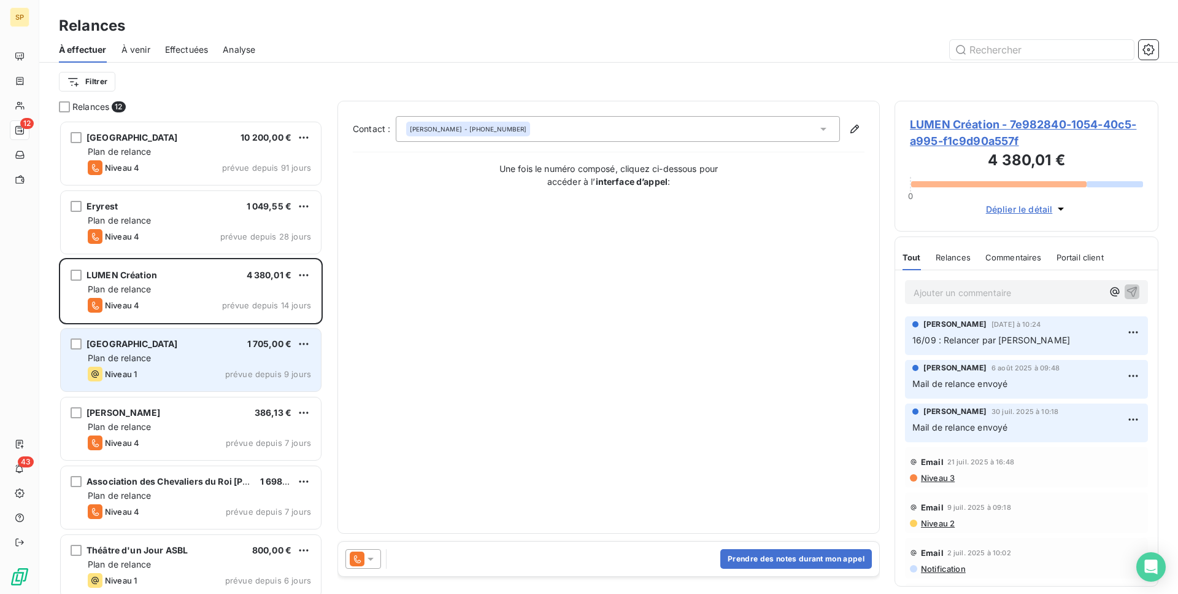
click at [204, 340] on div "[GEOGRAPHIC_DATA] 1 705,00 €" at bounding box center [199, 343] width 223 height 11
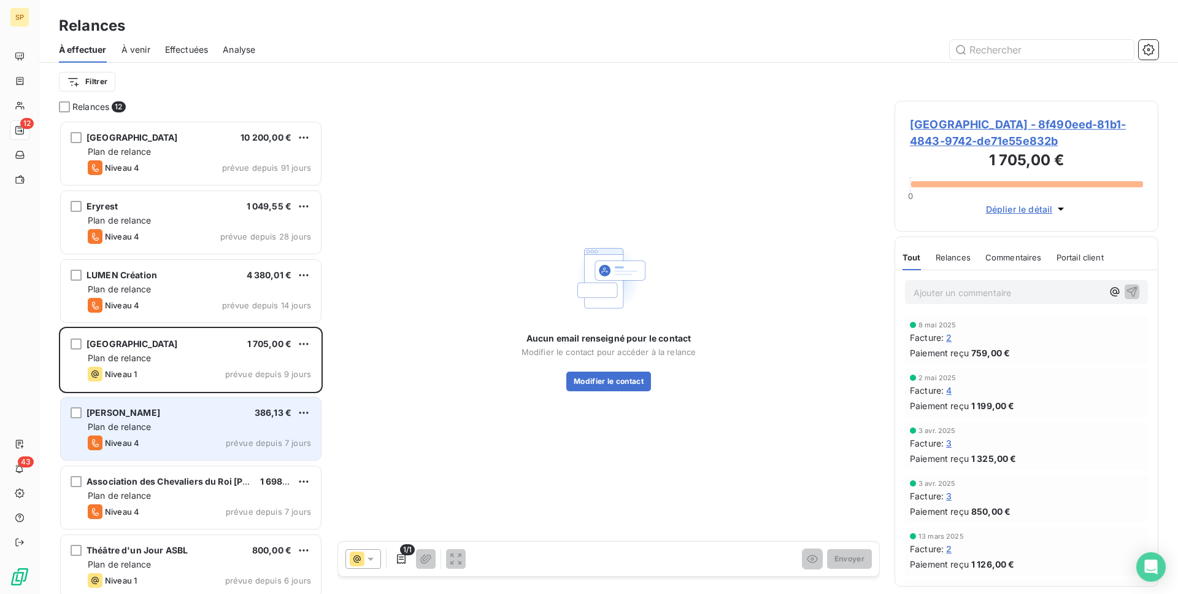
click at [173, 435] on div "Niveau 4 prévue depuis 7 jours" at bounding box center [199, 442] width 223 height 15
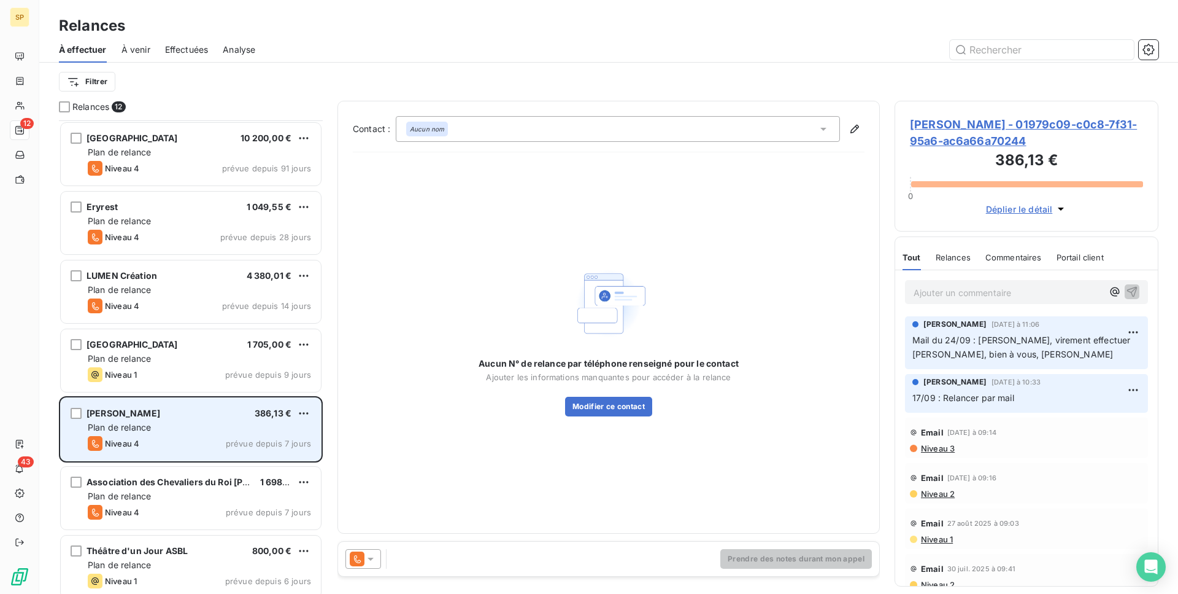
scroll to position [100, 0]
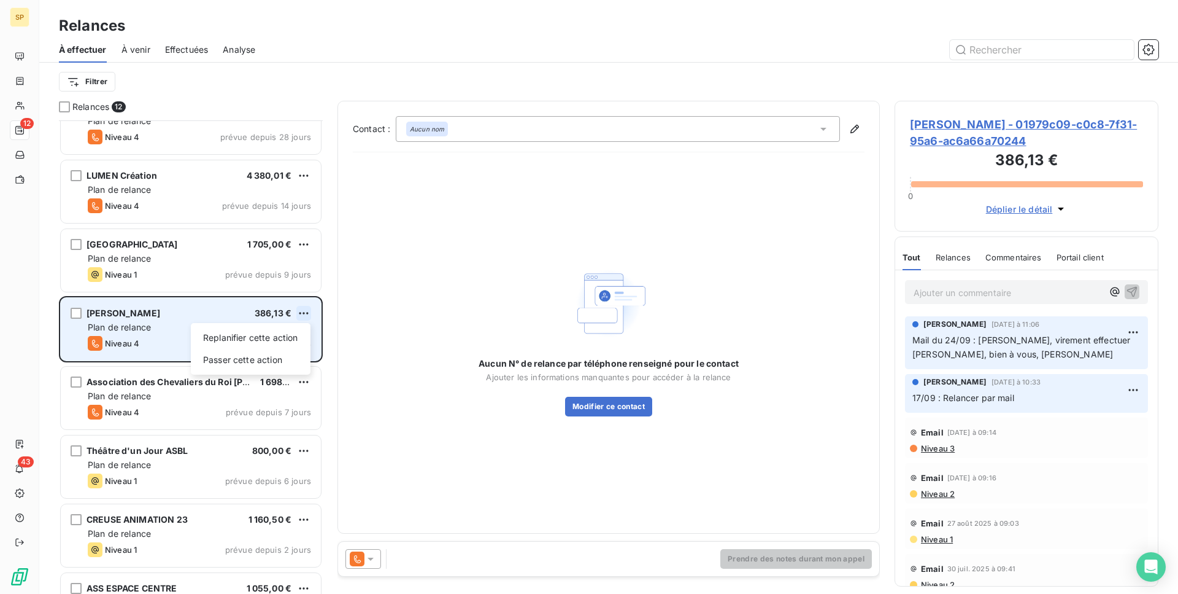
click at [306, 314] on html "SP 12 43 Relances À effectuer À venir Effectuées Analyse Filtrer Relances 12 Ce…" at bounding box center [589, 297] width 1178 height 594
click at [290, 336] on div "Replanifier cette action" at bounding box center [251, 338] width 110 height 20
select select "9"
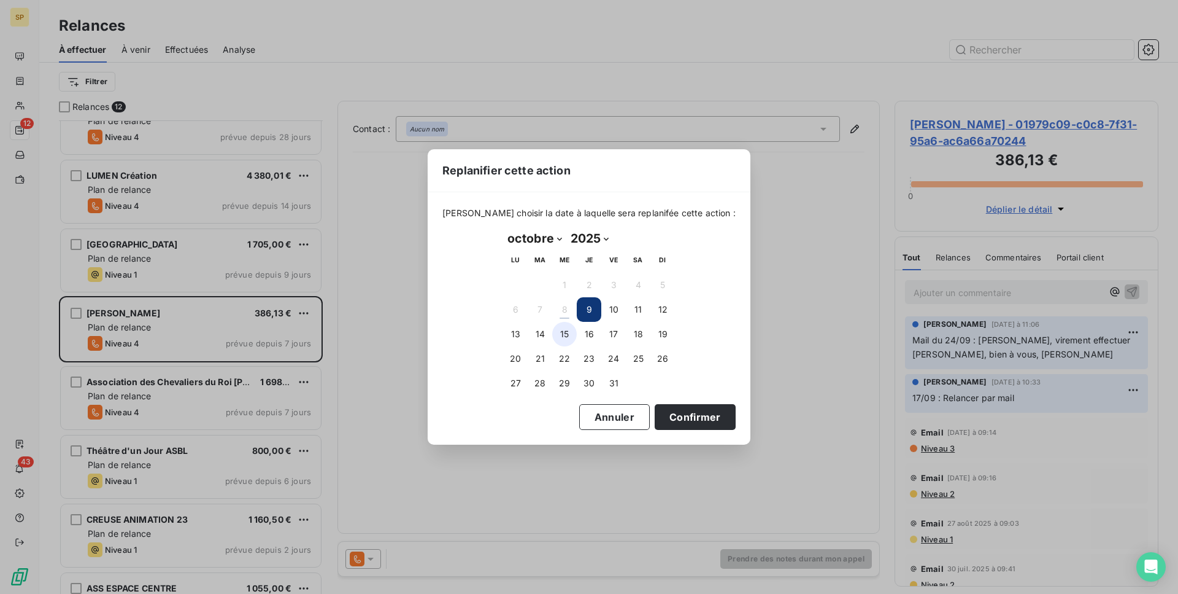
click at [562, 336] on button "15" at bounding box center [564, 334] width 25 height 25
click at [692, 414] on button "Confirmer" at bounding box center [695, 417] width 81 height 26
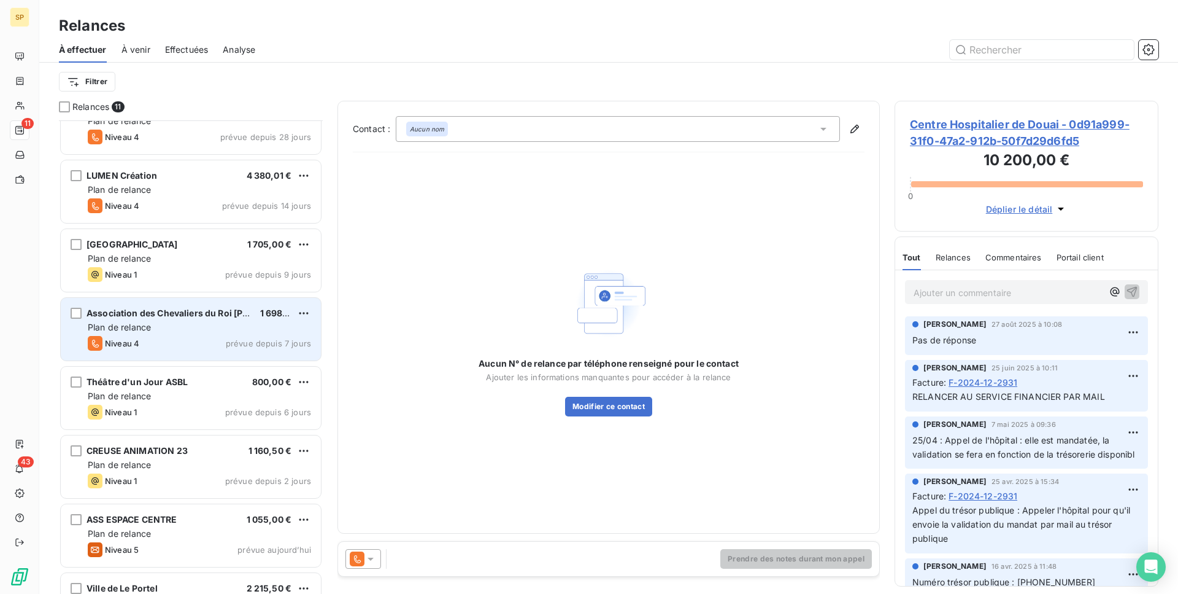
click at [215, 344] on div "Niveau 4 prévue depuis 7 jours" at bounding box center [199, 343] width 223 height 15
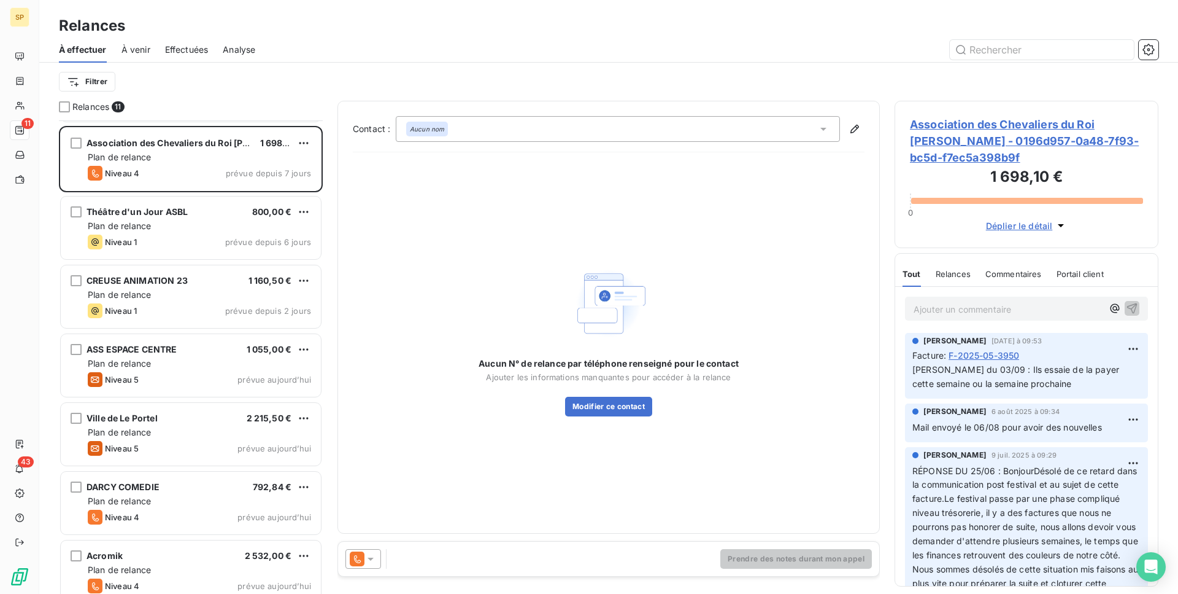
scroll to position [273, 0]
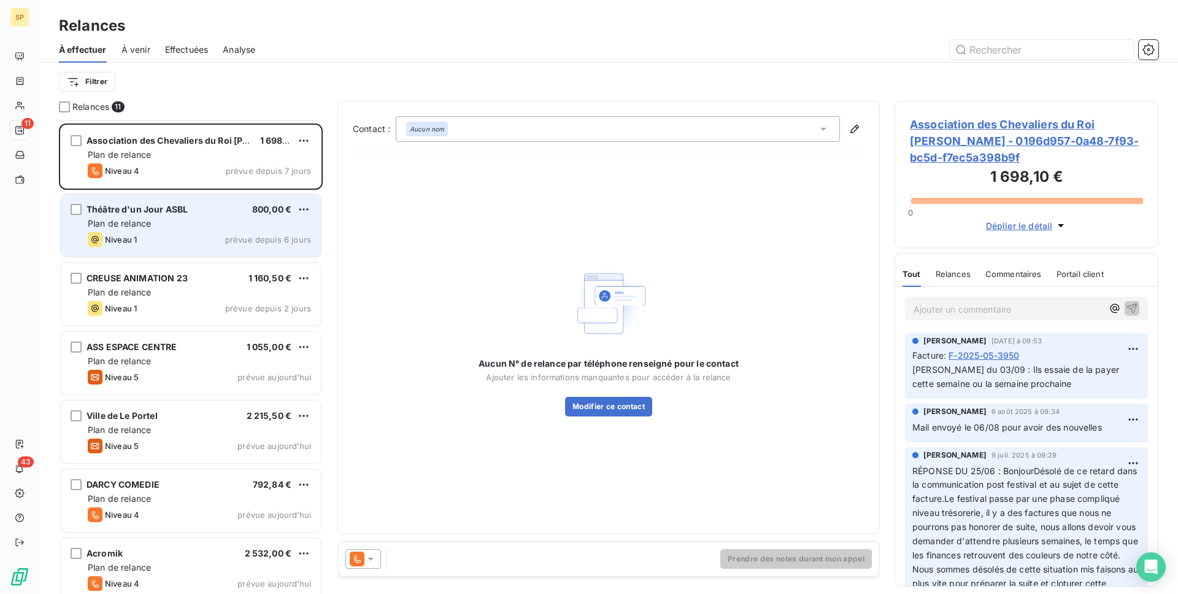
click at [188, 245] on div "Niveau 1 prévue depuis 6 jours" at bounding box center [199, 239] width 223 height 15
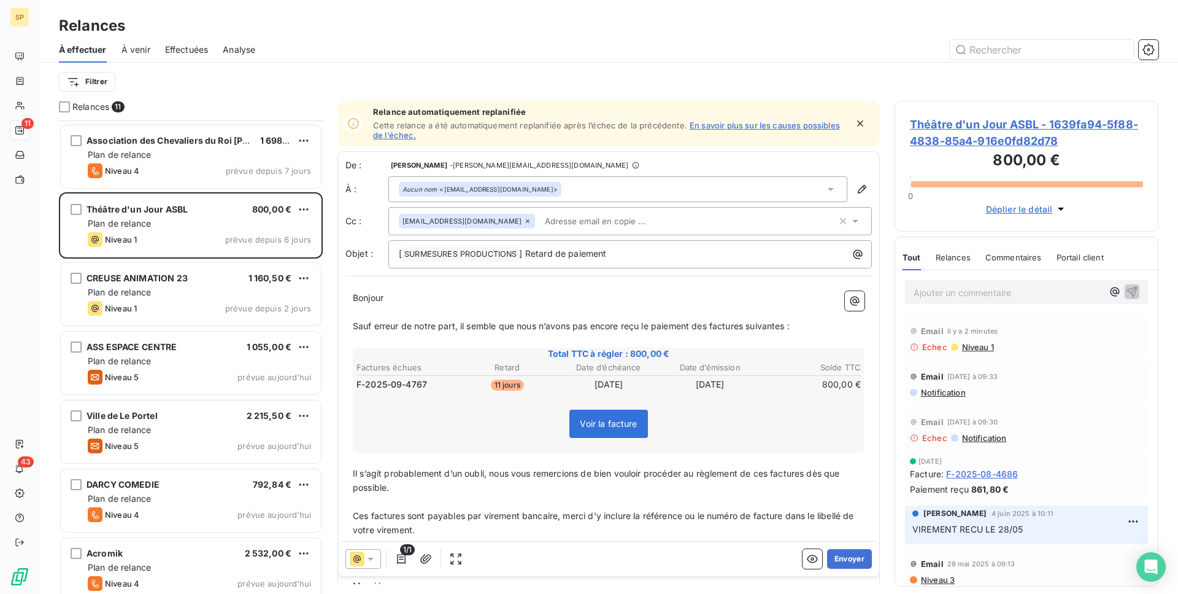
click at [519, 191] on div "Aucun nom <[EMAIL_ADDRESS][DOMAIN_NAME]>" at bounding box center [618, 189] width 459 height 26
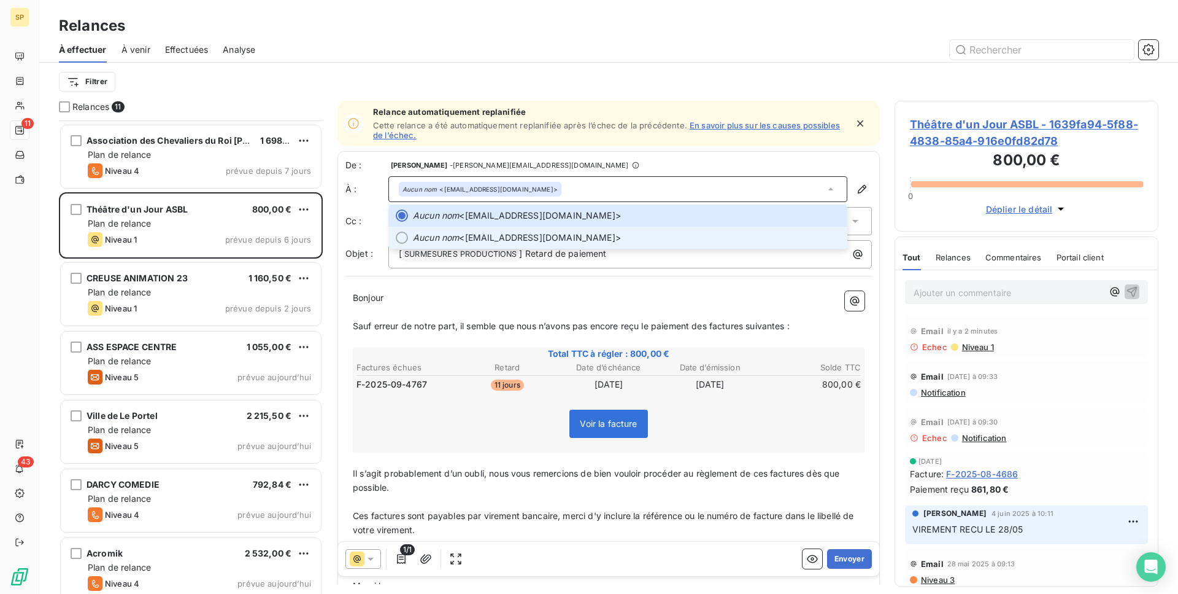
drag, startPoint x: 493, startPoint y: 234, endPoint x: 506, endPoint y: 242, distance: 14.3
click at [493, 234] on span "Aucun nom <[EMAIL_ADDRESS][DOMAIN_NAME]>" at bounding box center [626, 237] width 427 height 12
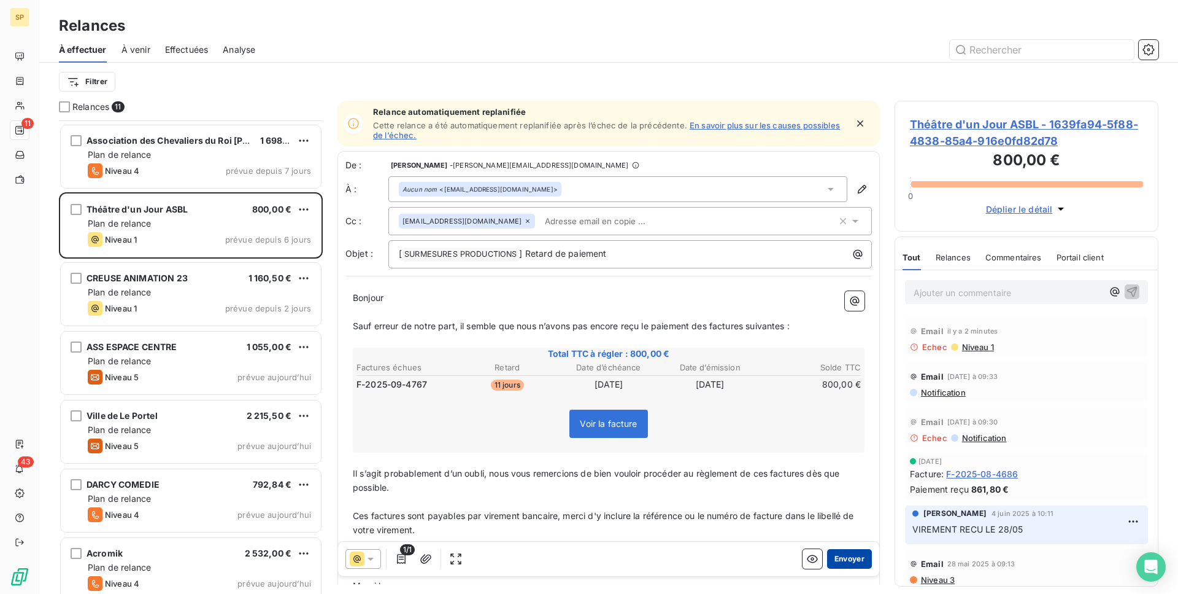
click at [845, 562] on button "Envoyer" at bounding box center [849, 559] width 45 height 20
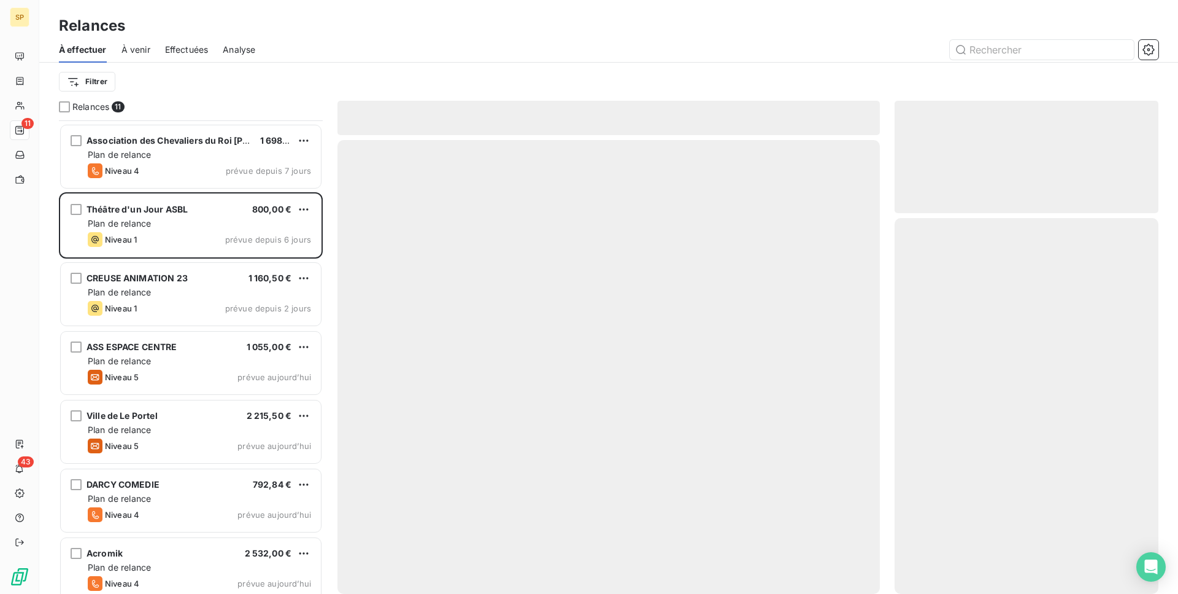
scroll to position [214, 0]
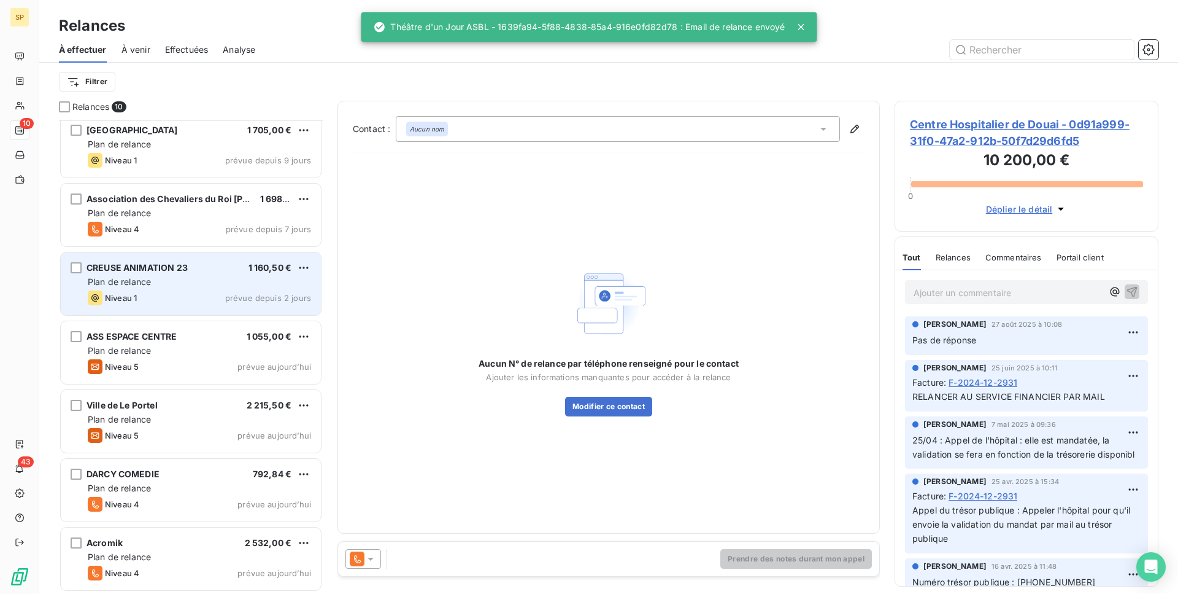
click at [234, 300] on span "prévue depuis 2 jours" at bounding box center [268, 298] width 86 height 10
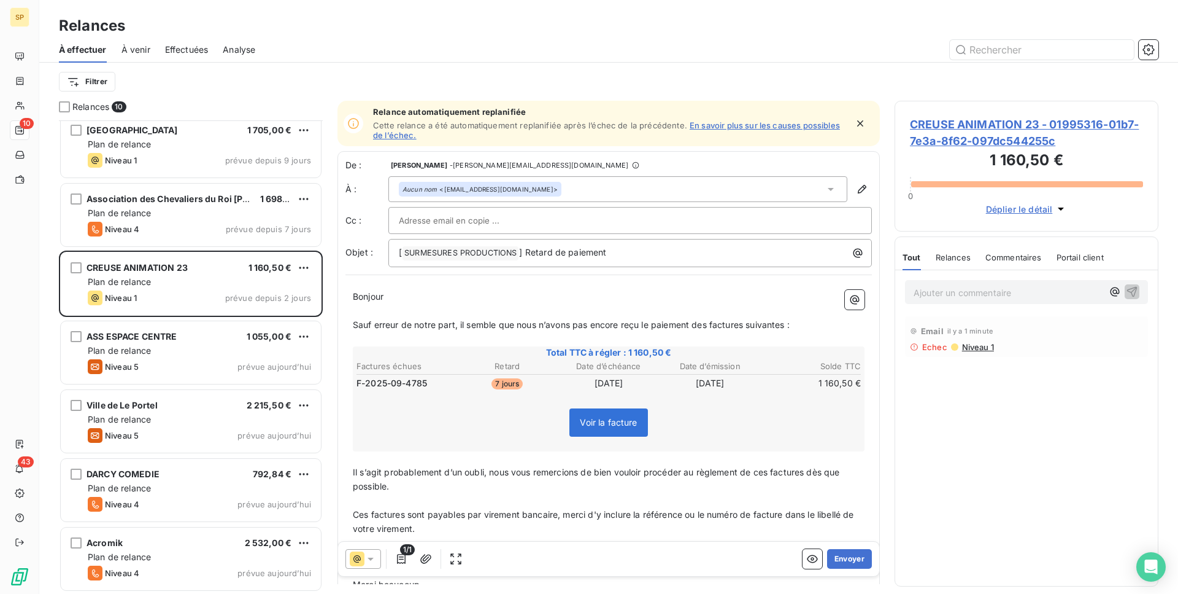
click at [1039, 130] on span "CREUSE ANIMATION 23 - 01995316-01b7-7e3a-8f62-097dc544255c" at bounding box center [1026, 132] width 233 height 33
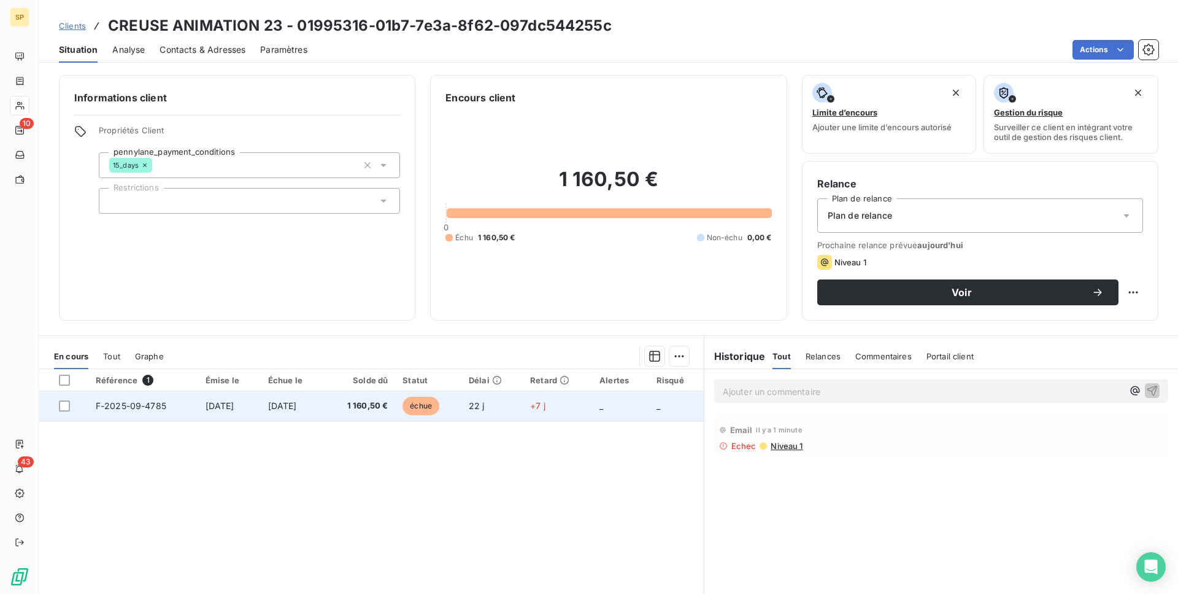
click at [507, 416] on td "22 j" at bounding box center [492, 405] width 61 height 29
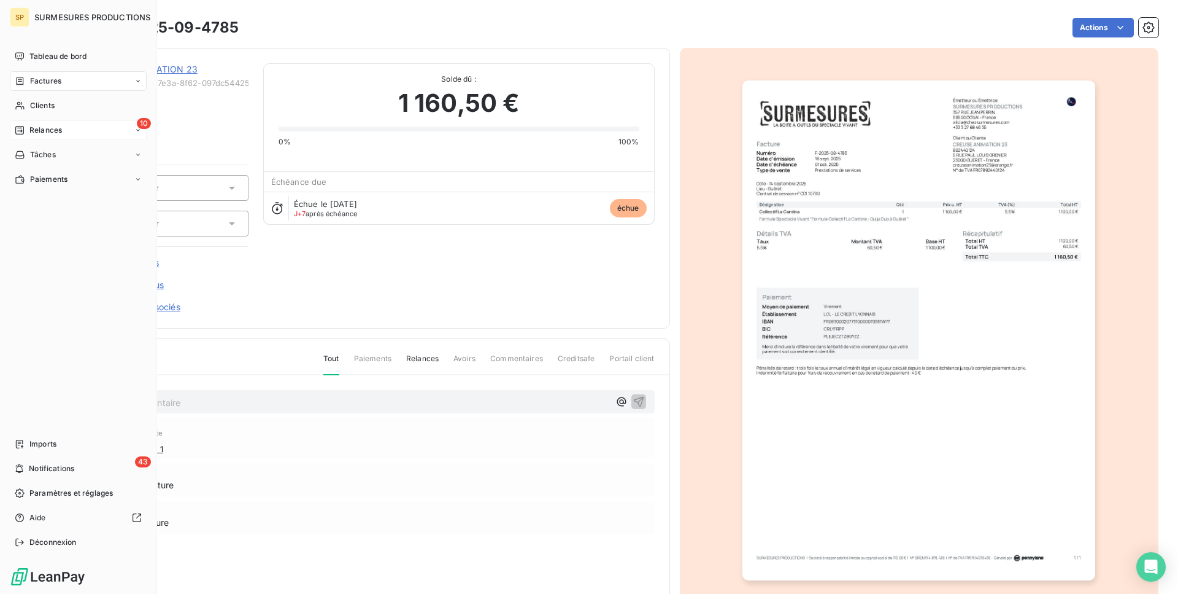
click at [33, 126] on span "Relances" at bounding box center [45, 130] width 33 height 11
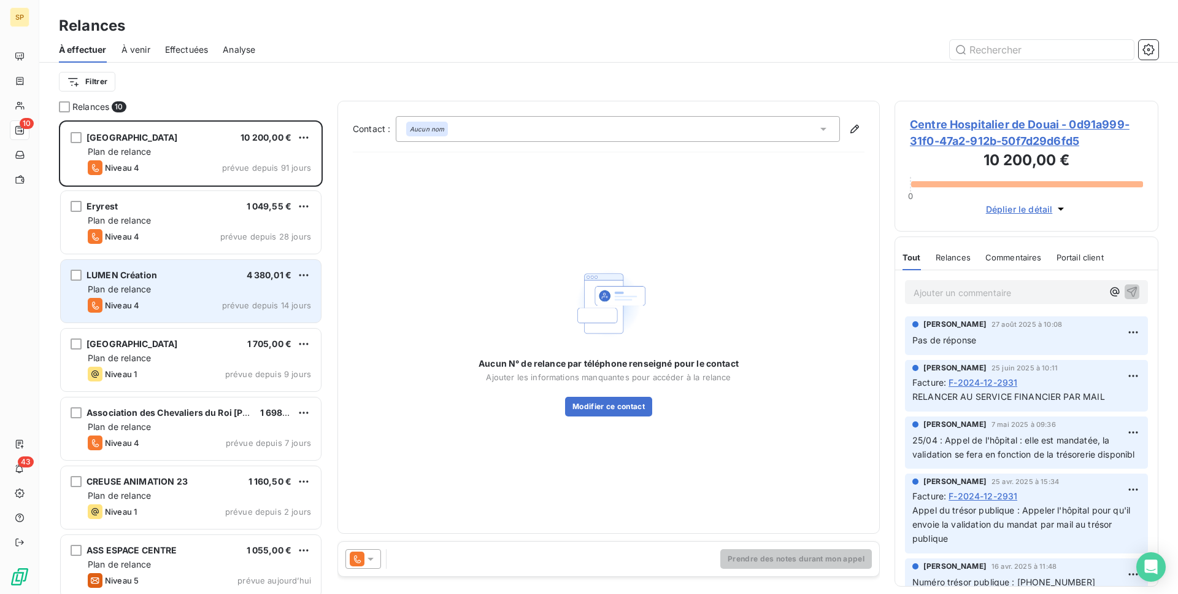
scroll to position [215, 0]
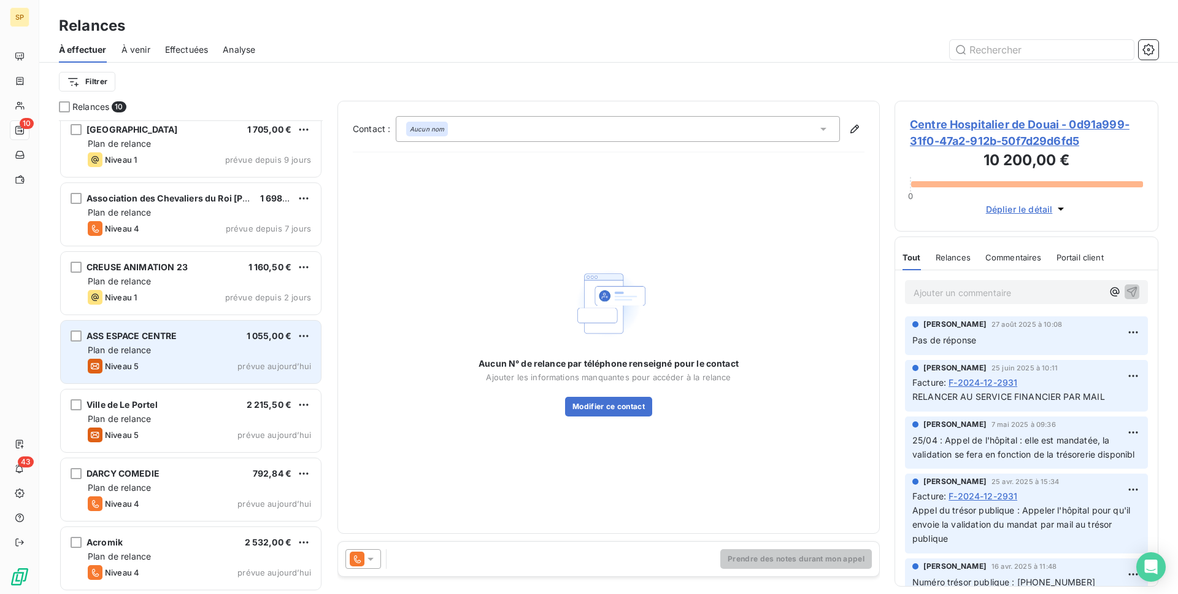
click at [186, 360] on div "Niveau 5 prévue aujourd’hui" at bounding box center [199, 365] width 223 height 15
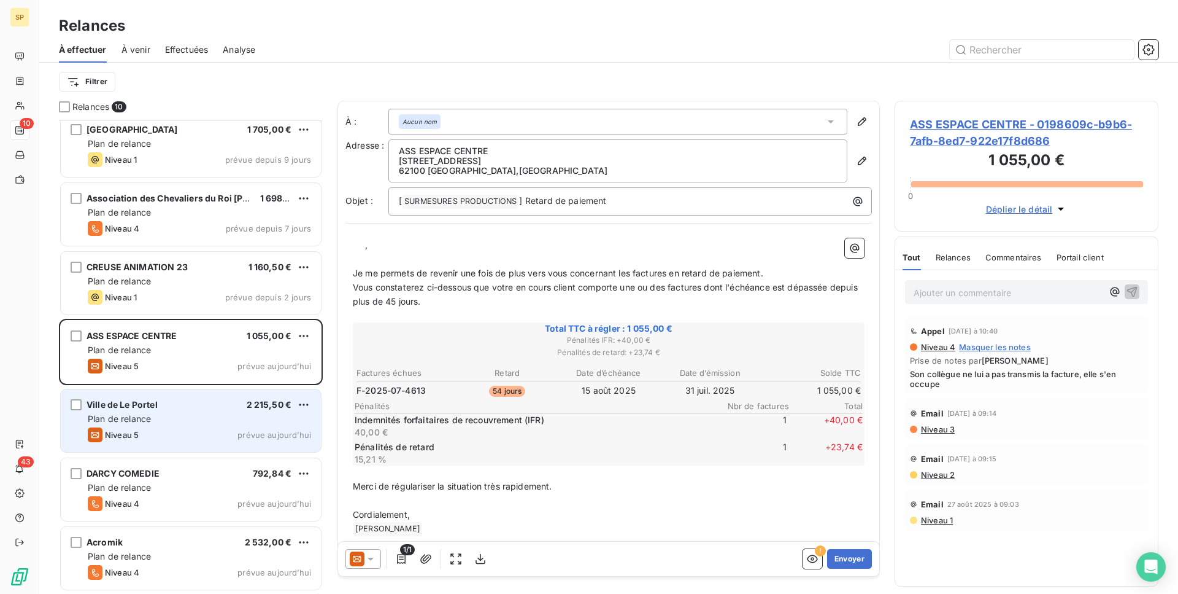
click at [219, 423] on div "Plan de relance" at bounding box center [199, 418] width 223 height 12
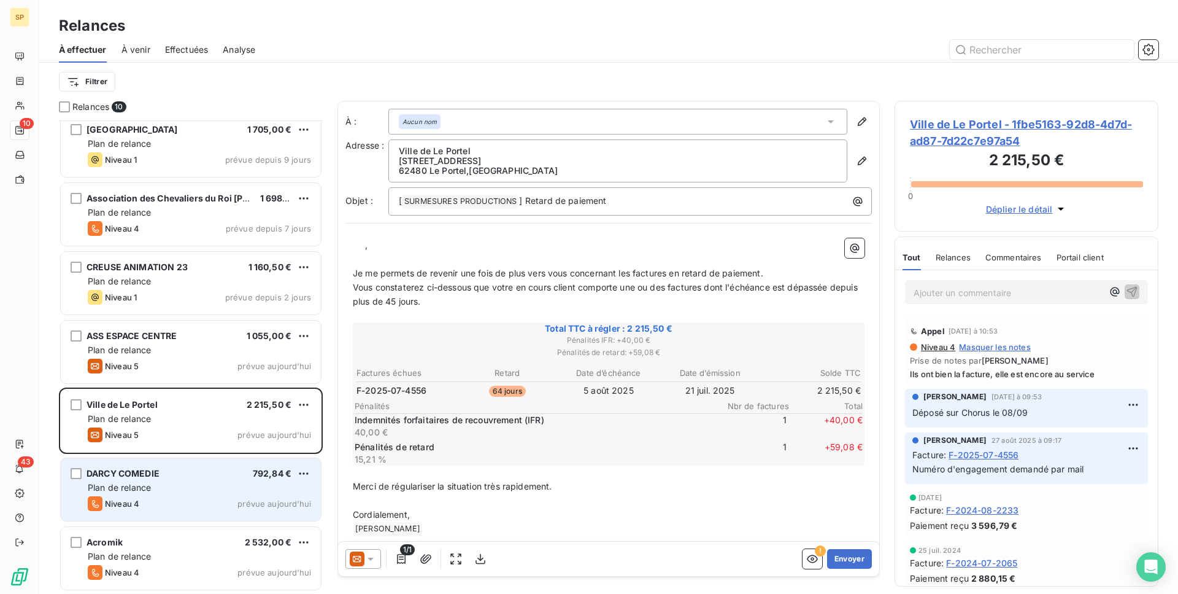
click at [192, 470] on div "[PERSON_NAME] COMEDIE 792,84 €" at bounding box center [199, 473] width 223 height 11
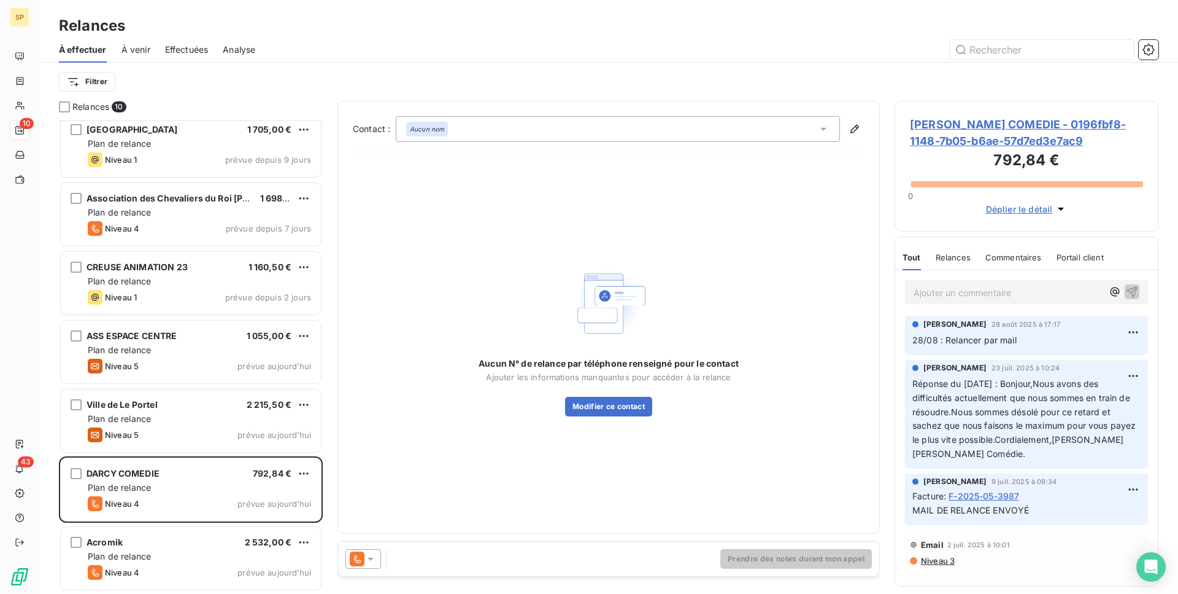
click at [237, 525] on div "Acromik 2 532,00 € Plan de relance Niveau 4 prévue aujourd’hui" at bounding box center [191, 559] width 264 height 69
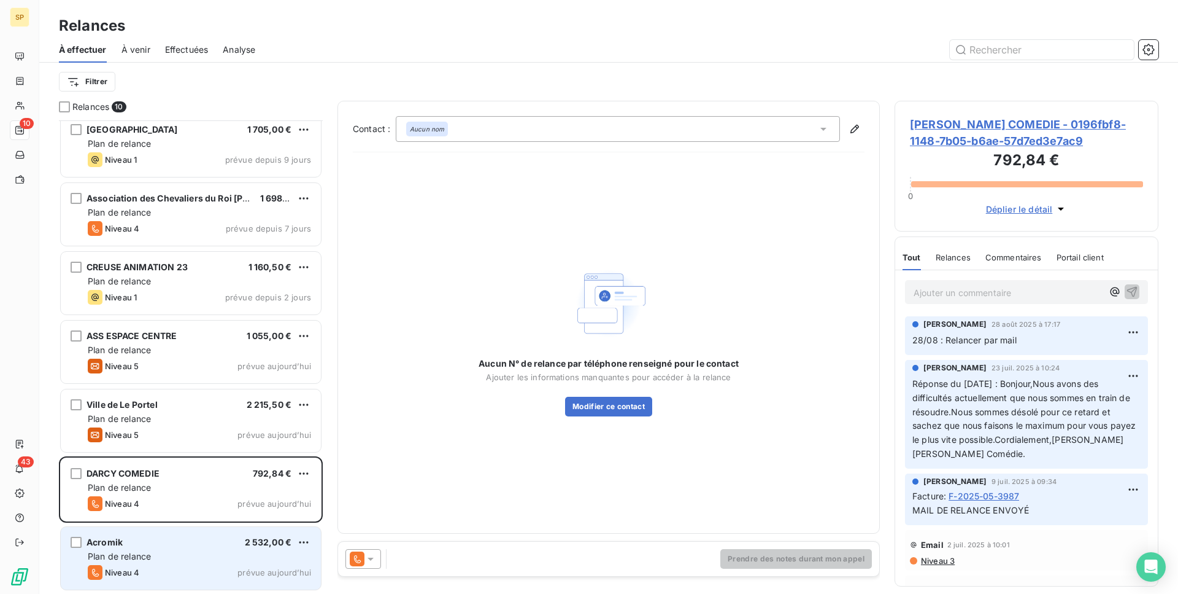
click at [230, 552] on div "Plan de relance" at bounding box center [199, 556] width 223 height 12
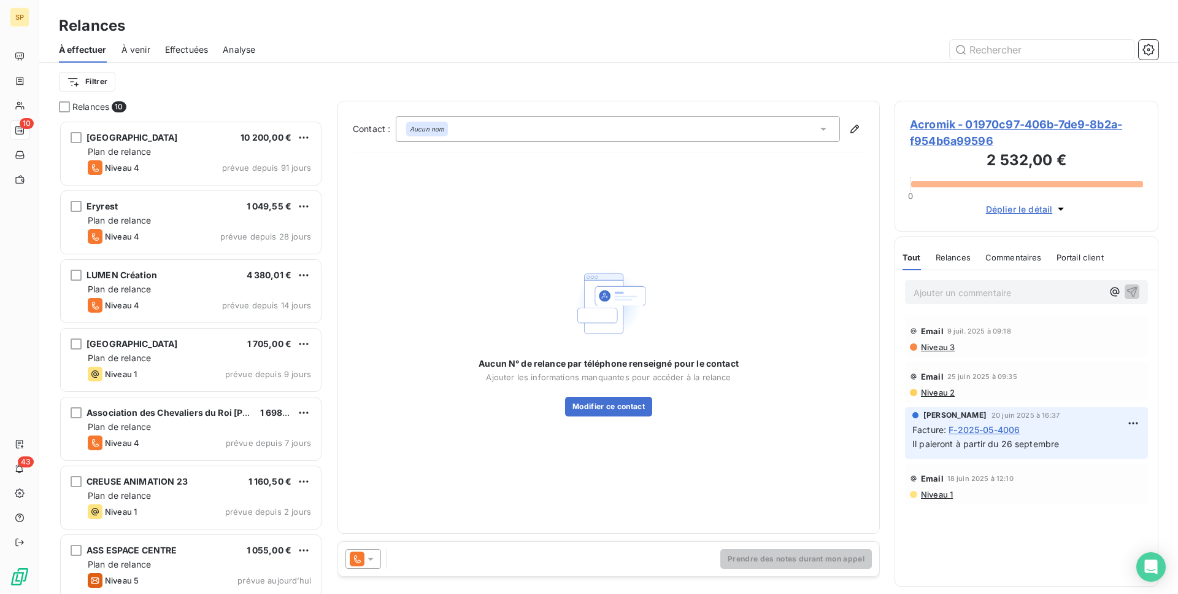
scroll to position [215, 0]
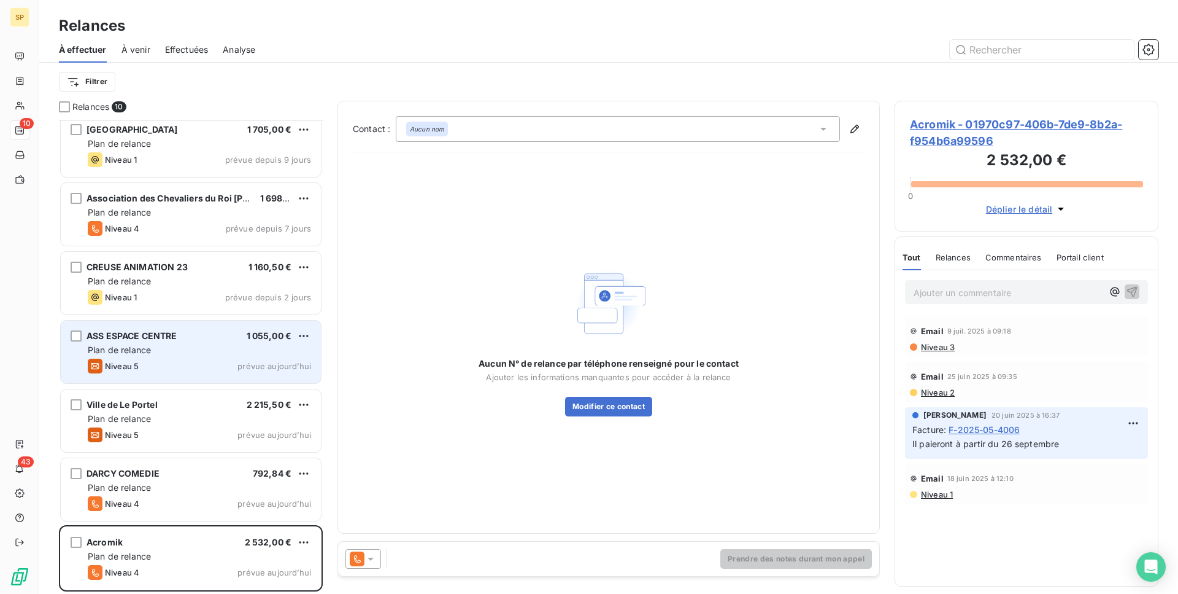
click at [232, 341] on div "ASS ESPACE CENTRE 1 055,00 €" at bounding box center [199, 335] width 223 height 11
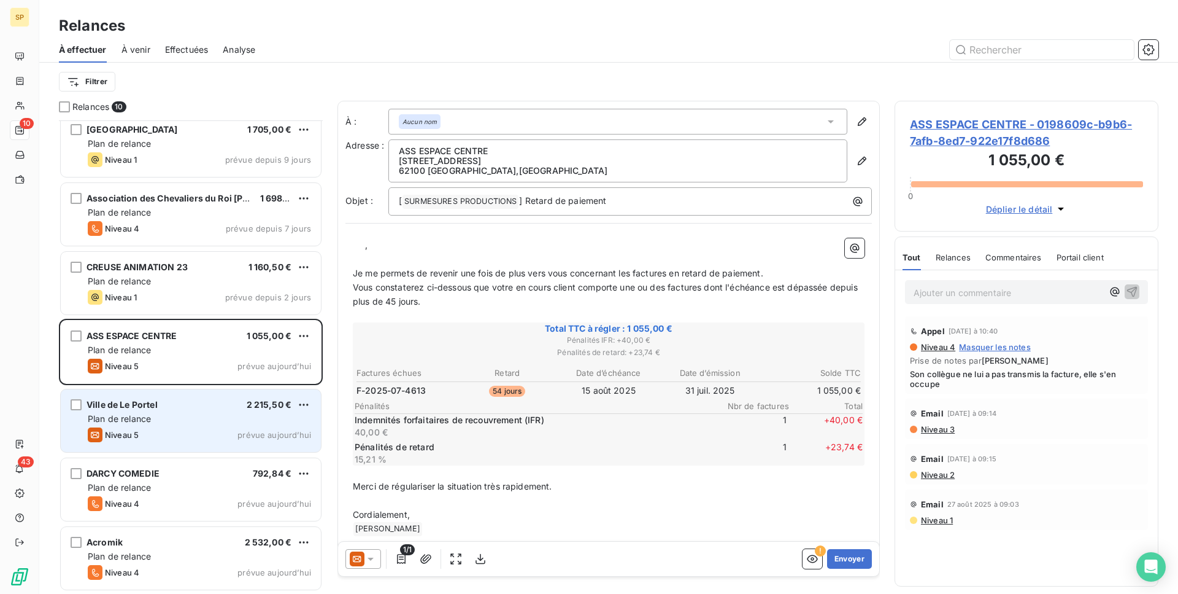
click at [234, 403] on div "Ville de Le Portel 2 215,50 €" at bounding box center [199, 404] width 223 height 11
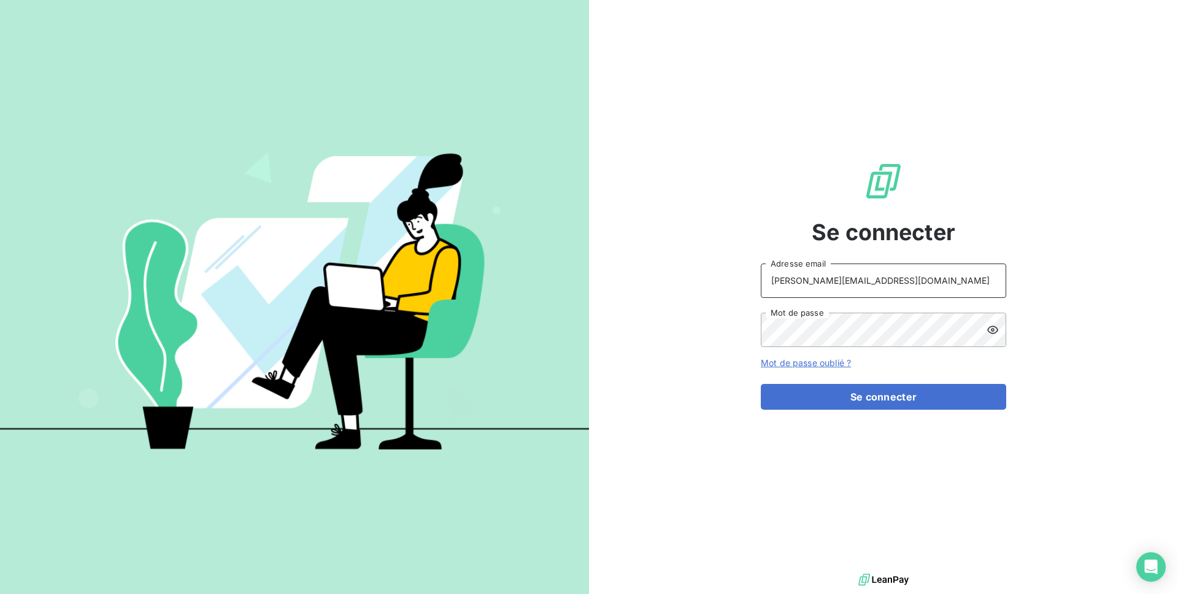
type input "[PERSON_NAME][EMAIL_ADDRESS][DOMAIN_NAME]"
click at [884, 396] on button "Se connecter" at bounding box center [884, 397] width 246 height 26
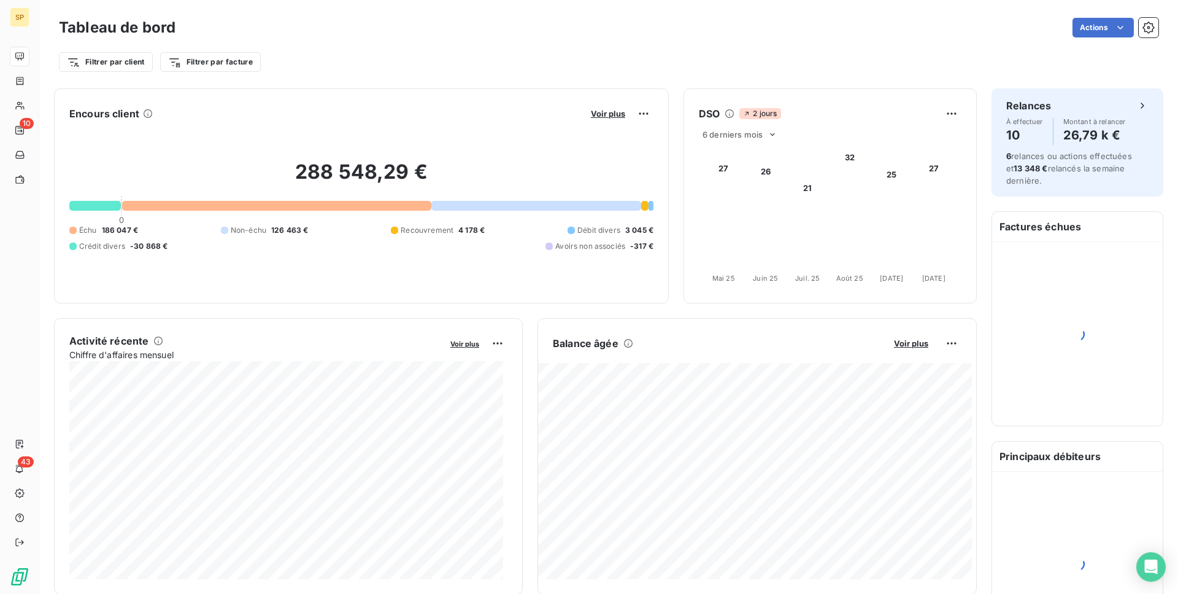
scroll to position [2, 0]
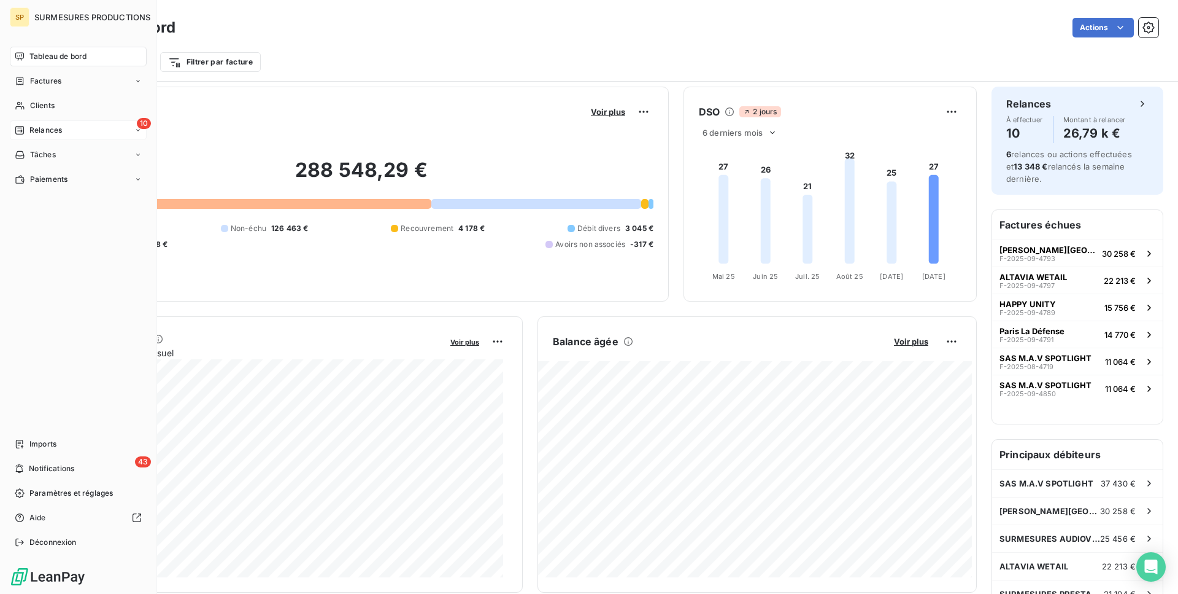
click at [36, 129] on span "Relances" at bounding box center [45, 130] width 33 height 11
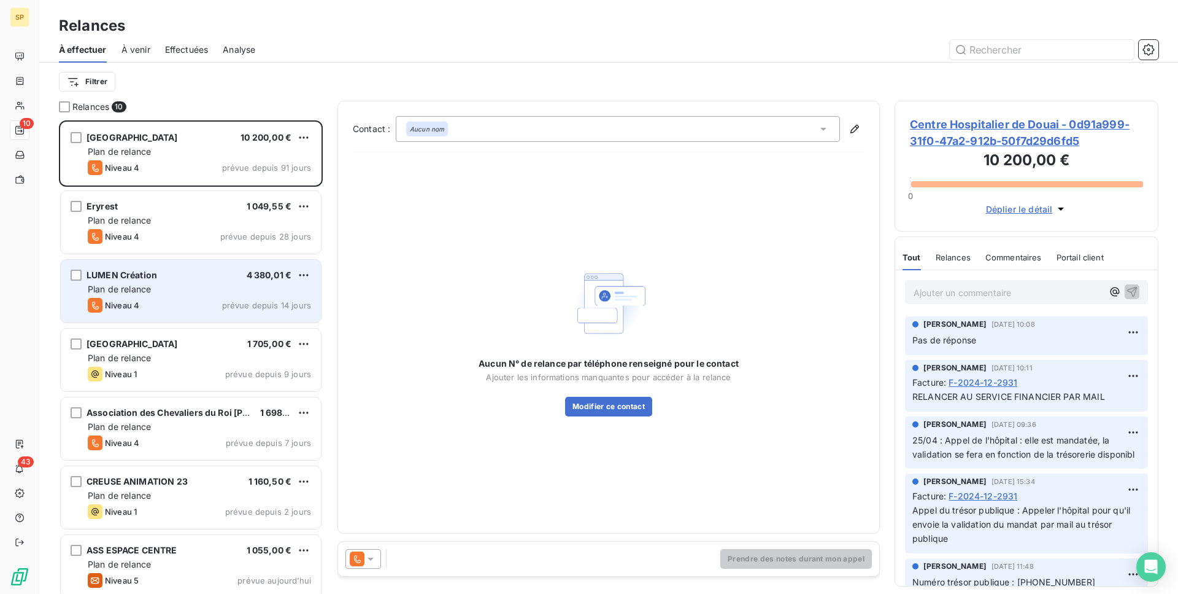
scroll to position [215, 0]
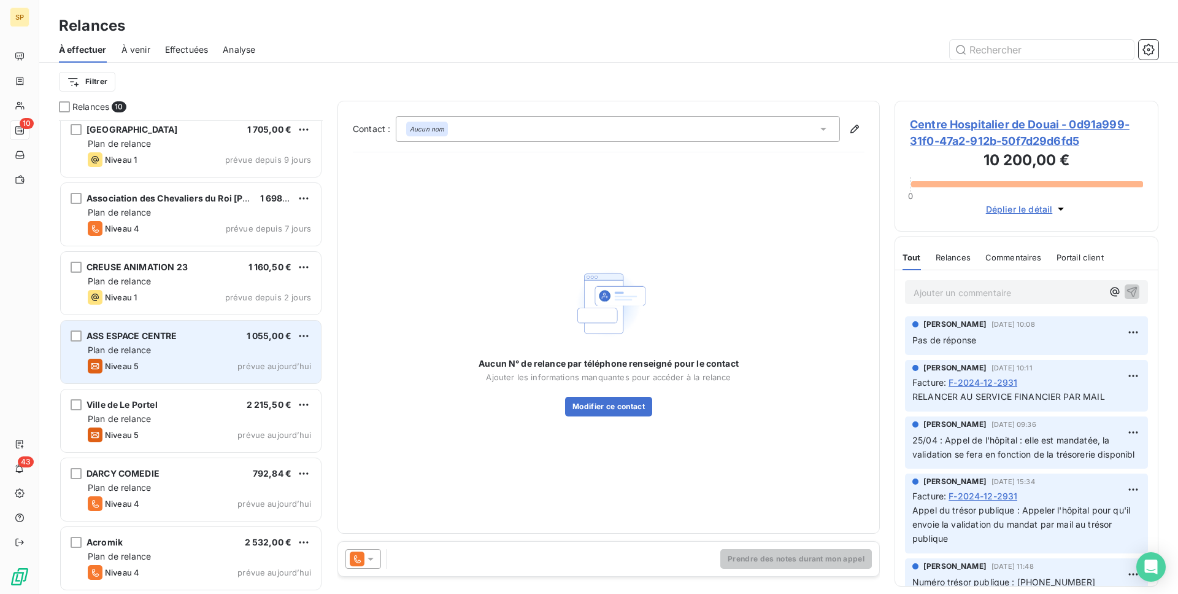
click at [212, 366] on div "Niveau 5 prévue aujourd’hui" at bounding box center [199, 365] width 223 height 15
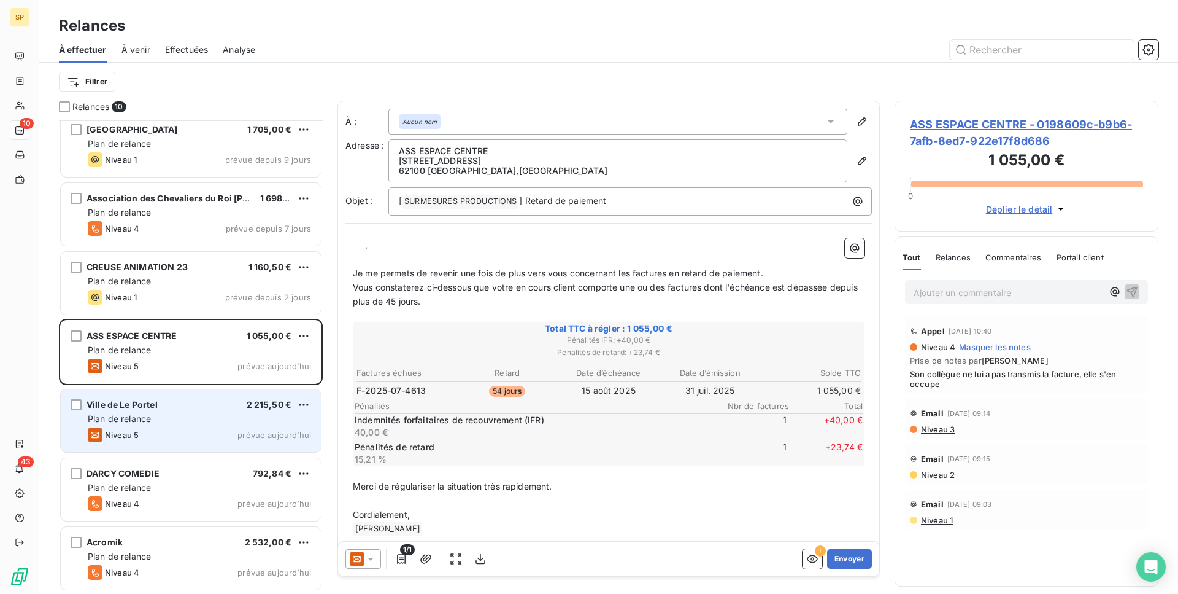
click at [222, 397] on div "Ville de Le Portel 2 215,50 € Plan de relance Niveau 5 prévue aujourd’hui" at bounding box center [191, 420] width 260 height 63
